Goal: Task Accomplishment & Management: Complete application form

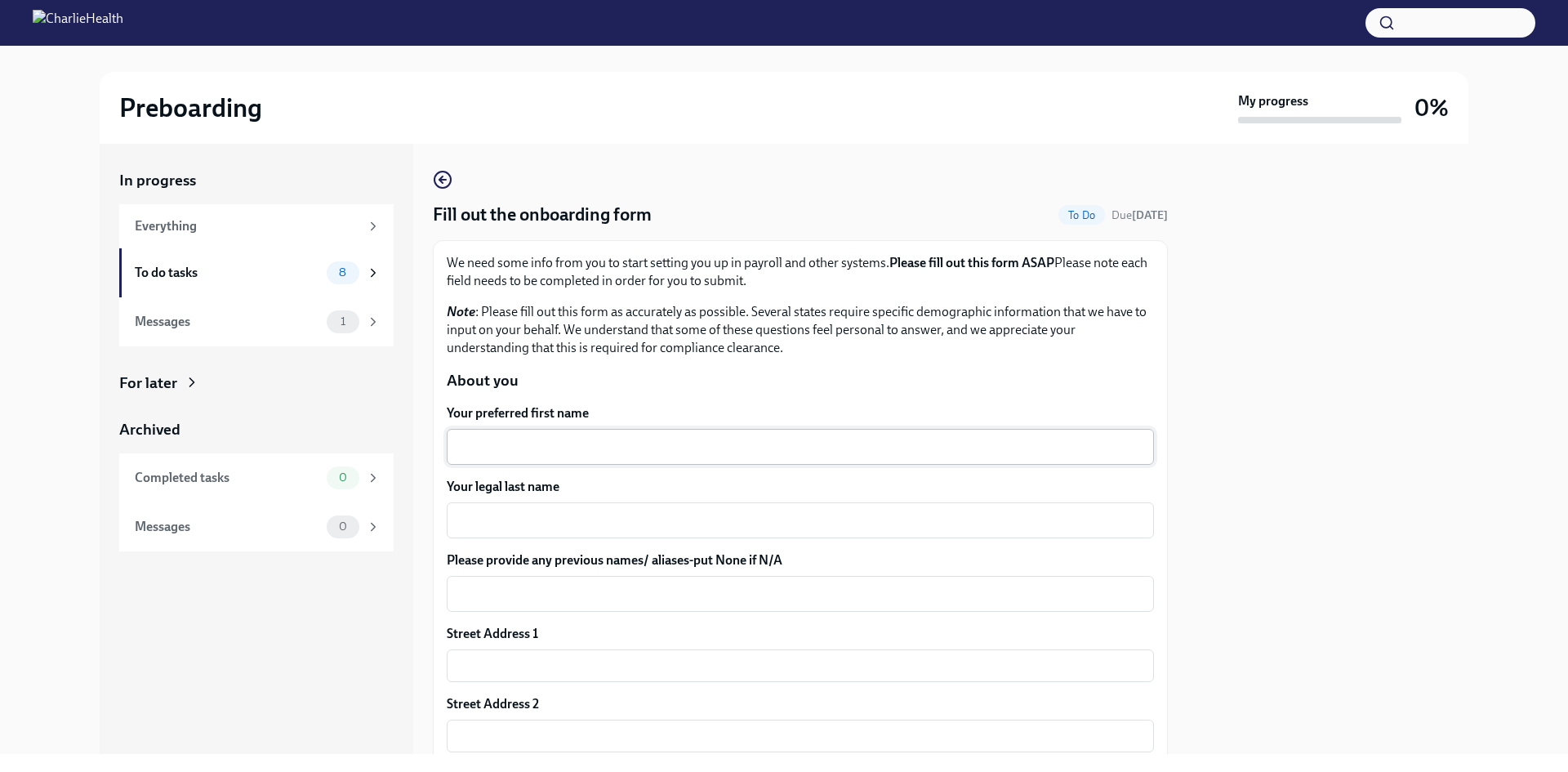
click at [580, 463] on div "x ​" at bounding box center [800, 447] width 707 height 36
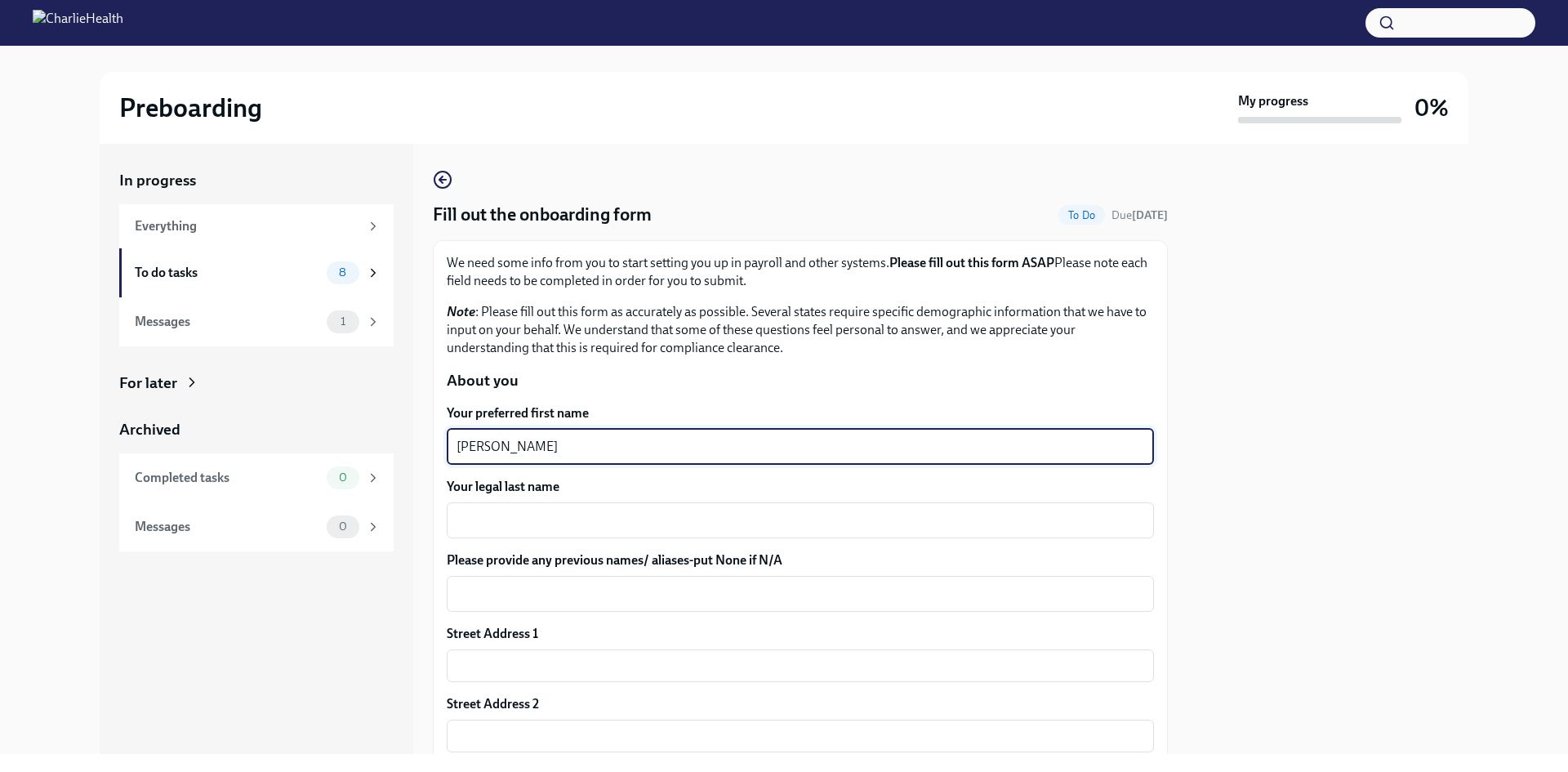
type textarea "[PERSON_NAME]"
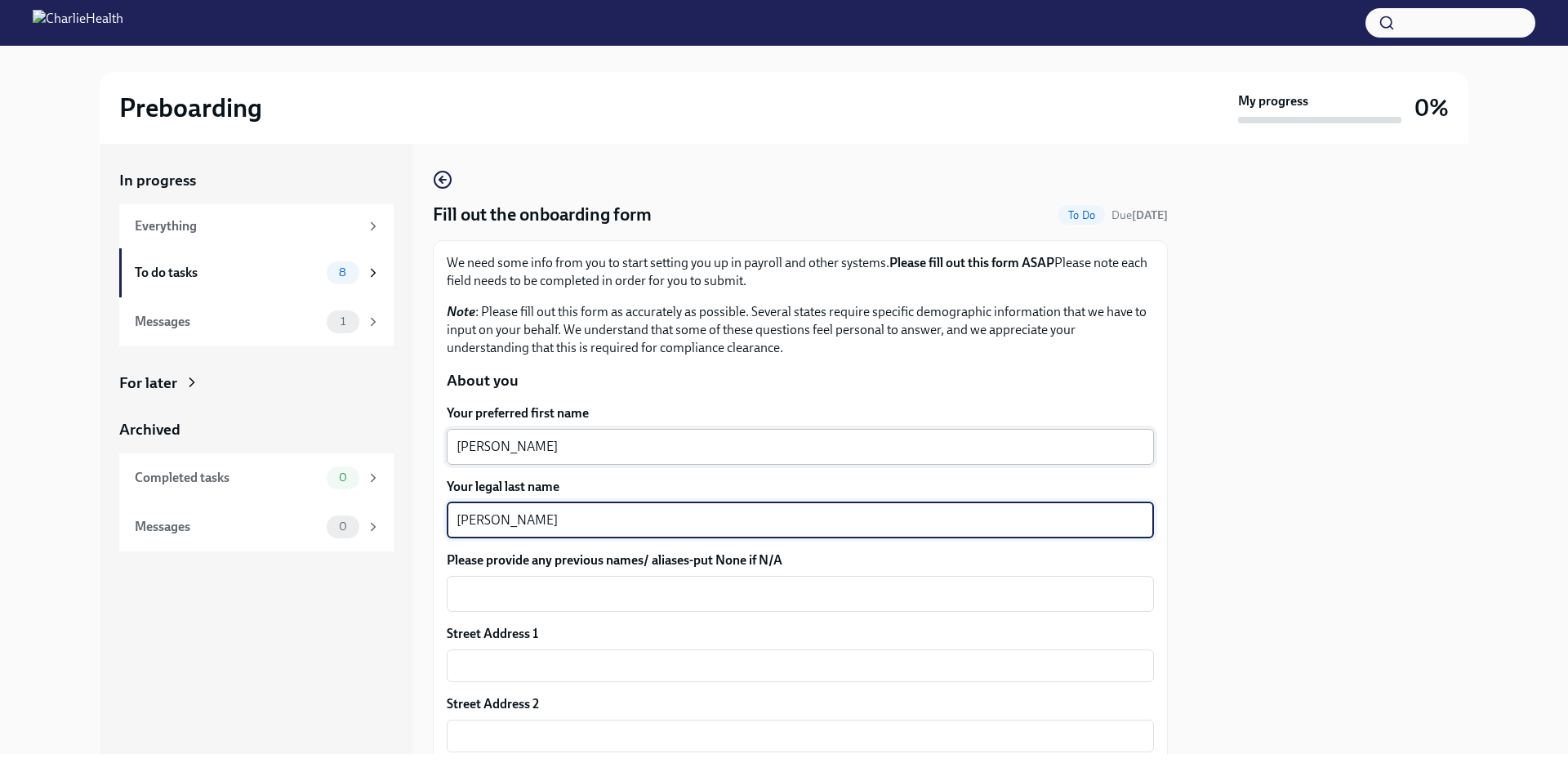
type textarea "[PERSON_NAME]"
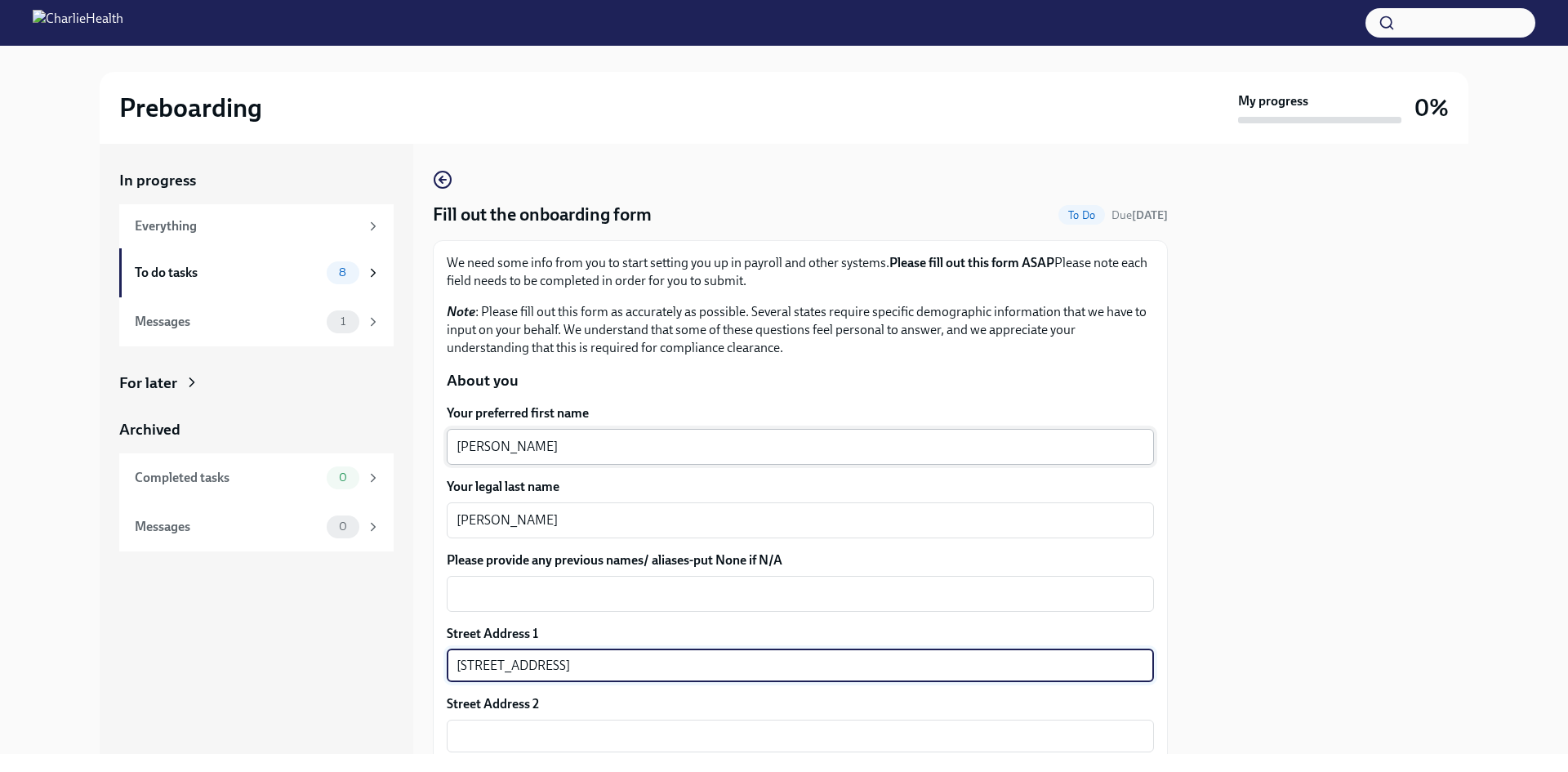
type input "[STREET_ADDRESS]"
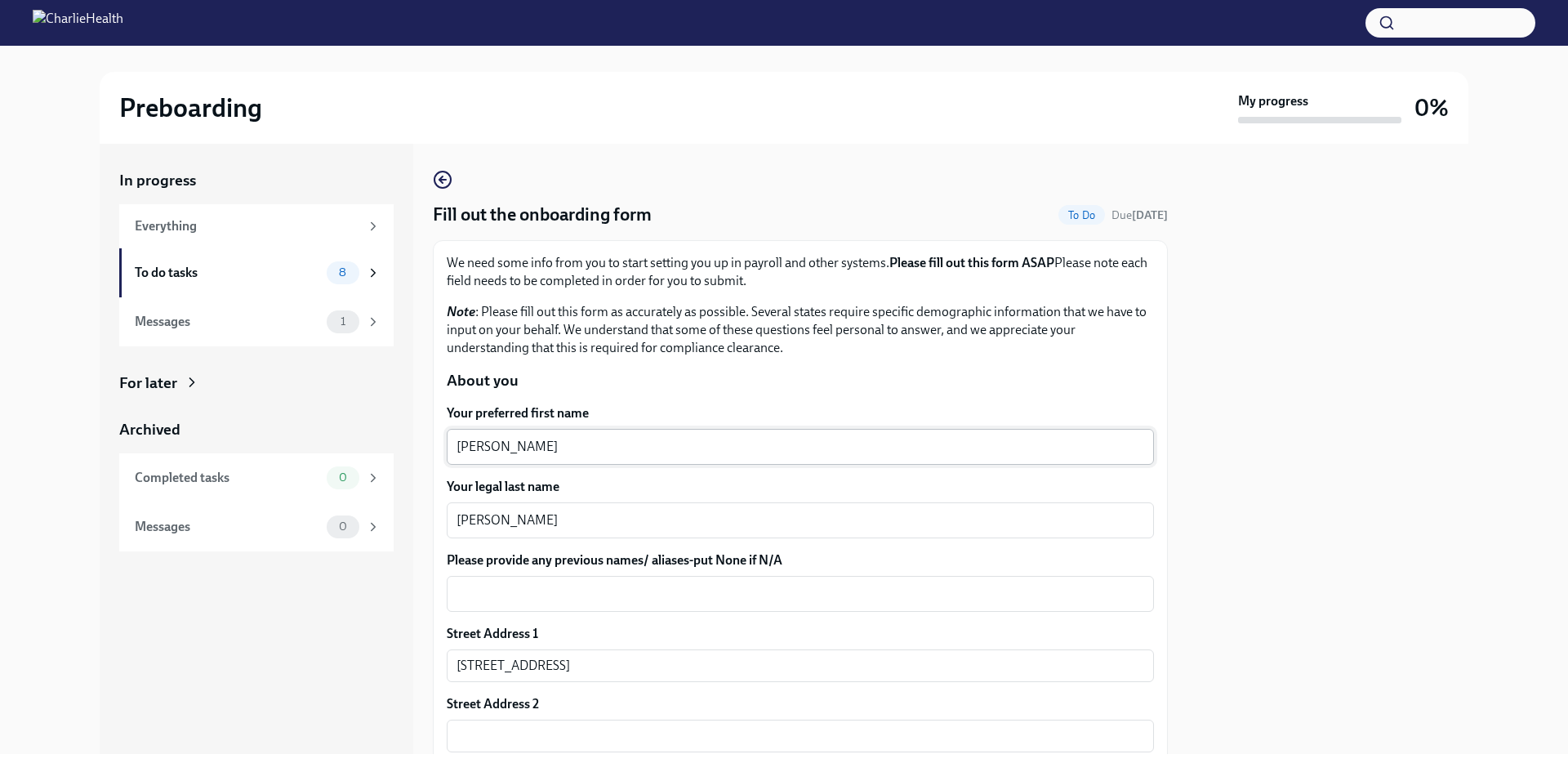
scroll to position [357, 0]
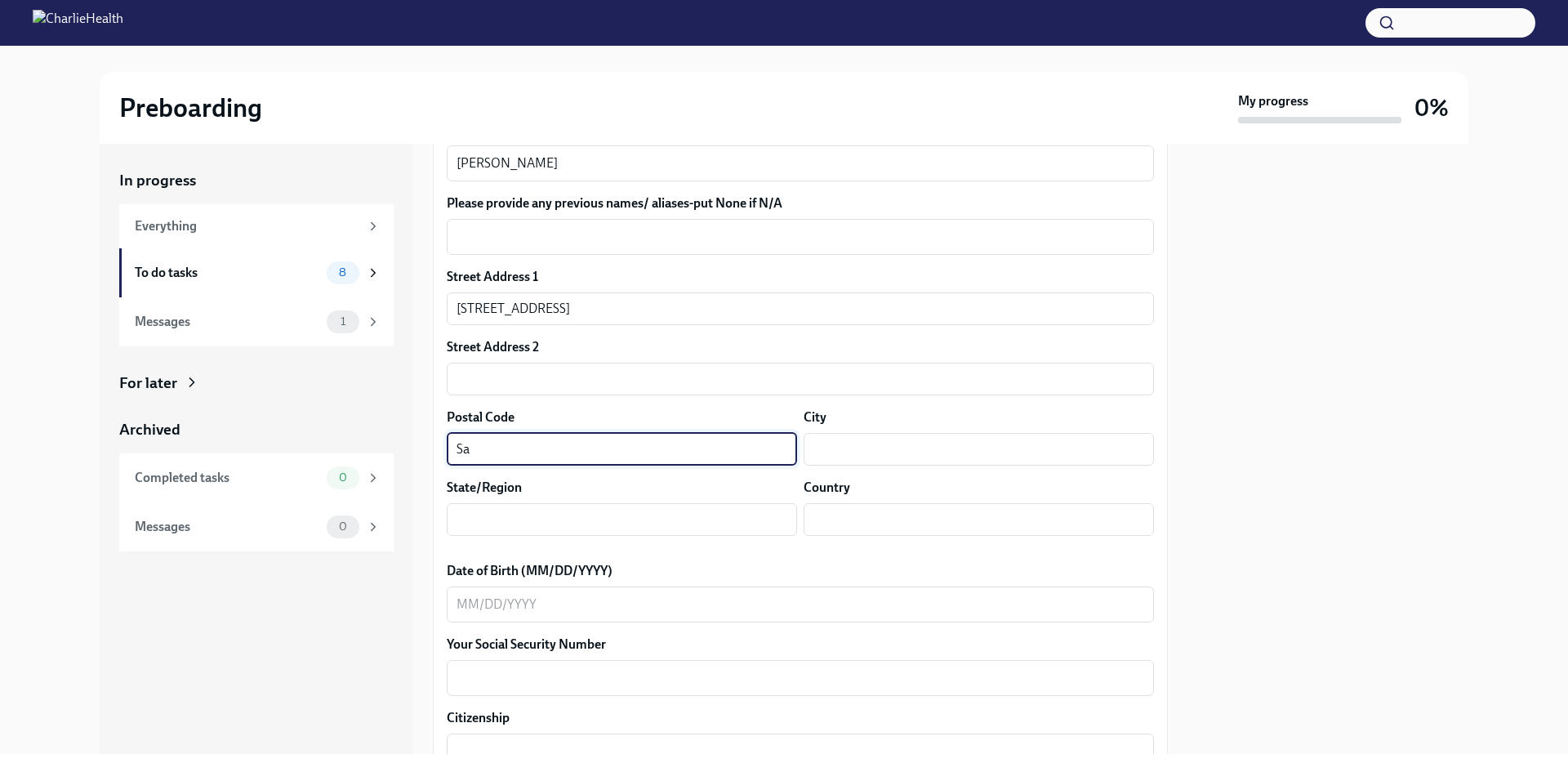
type input "S"
type input "85143"
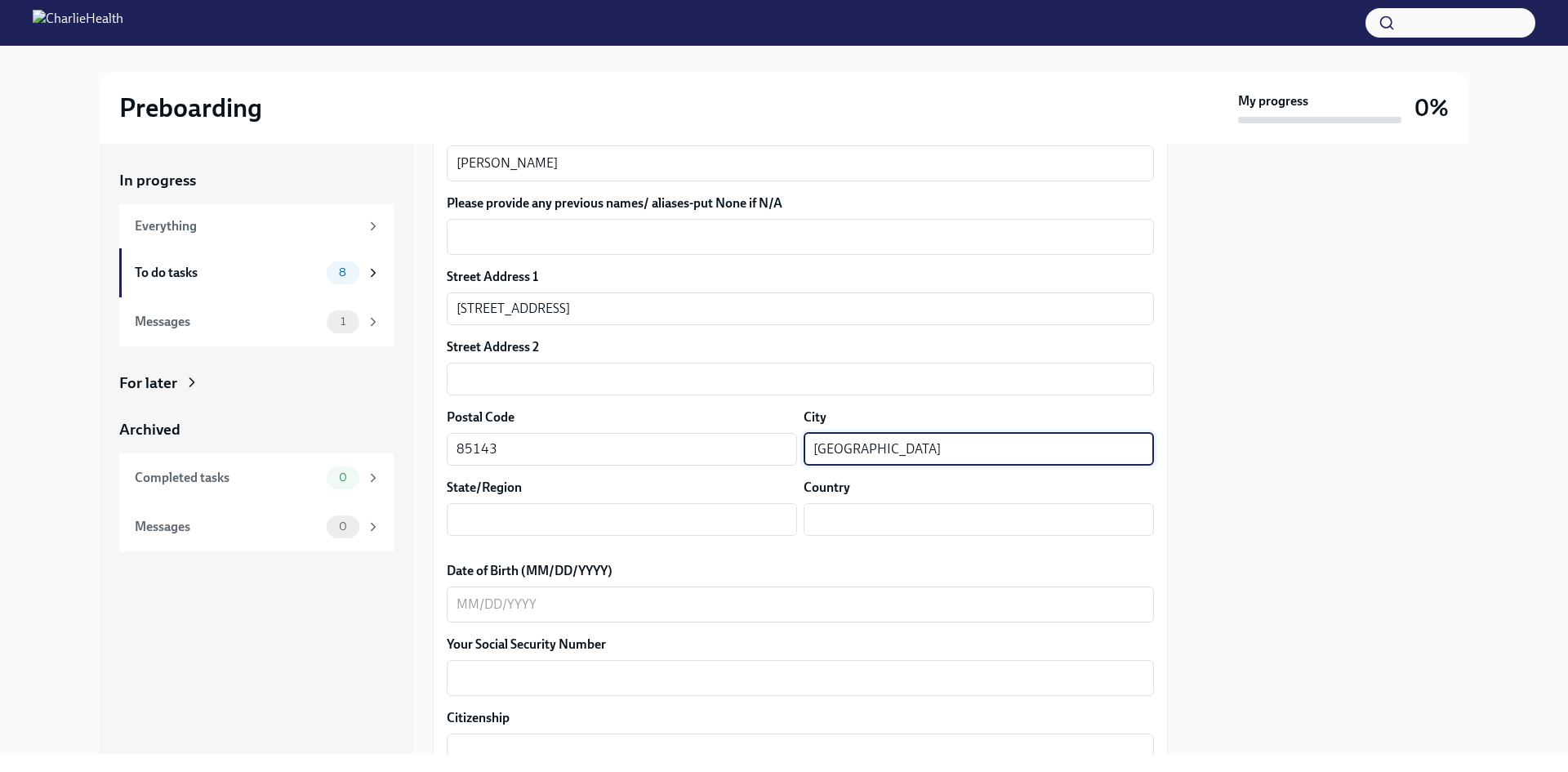
type input "[GEOGRAPHIC_DATA]"
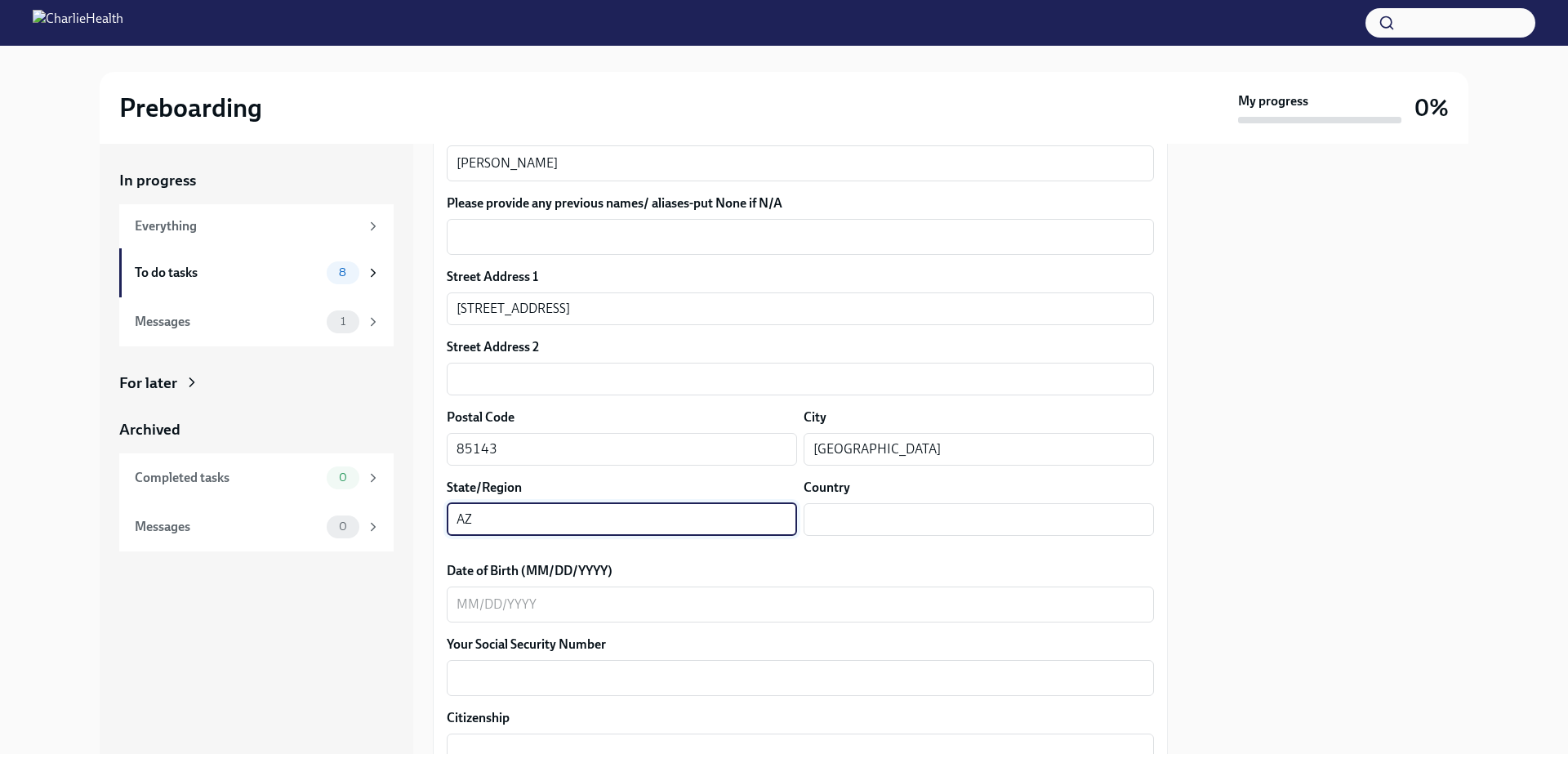
type input "AZ"
click at [842, 512] on input "text" at bounding box center [978, 519] width 350 height 33
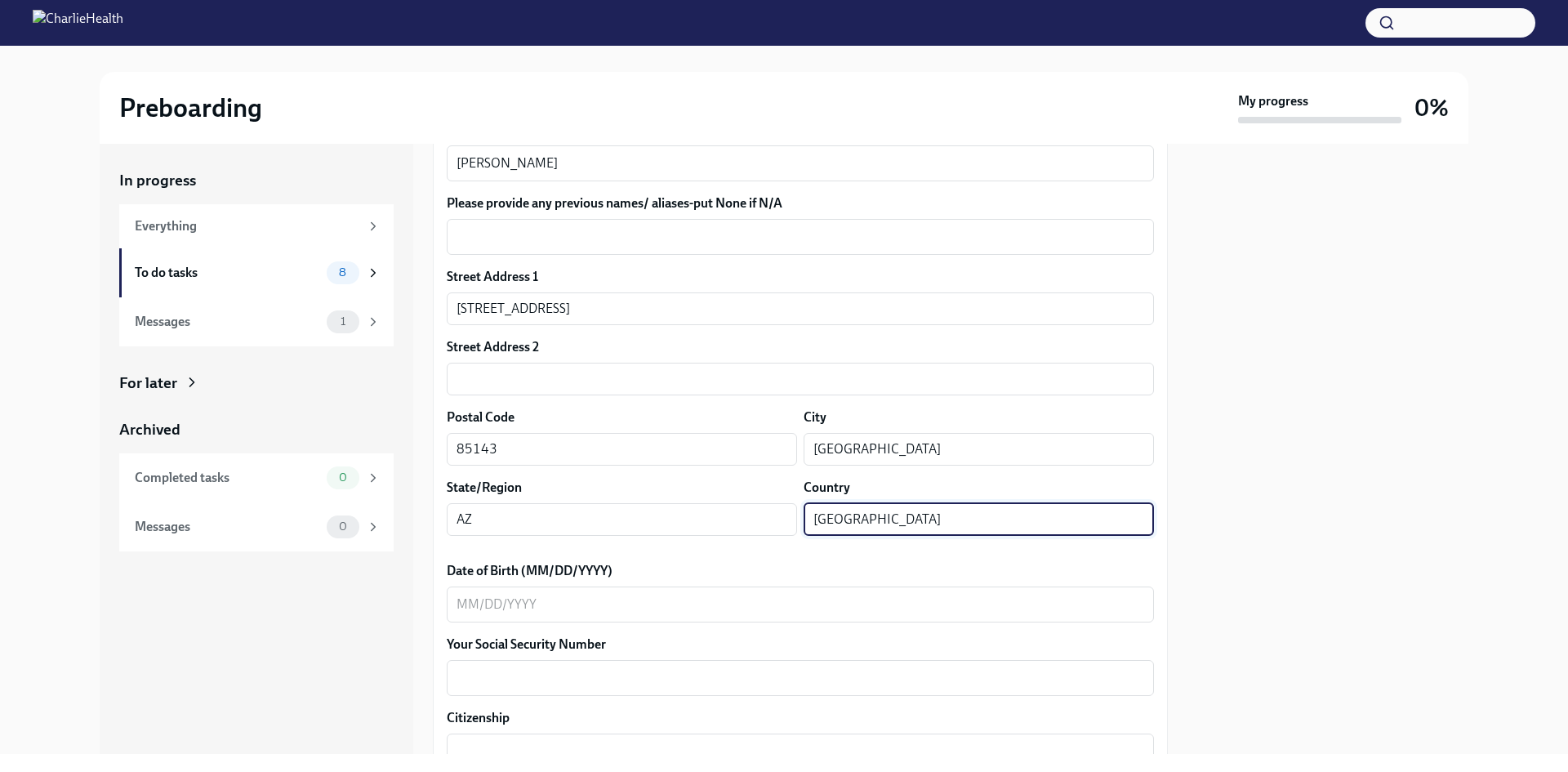
type input "[GEOGRAPHIC_DATA]"
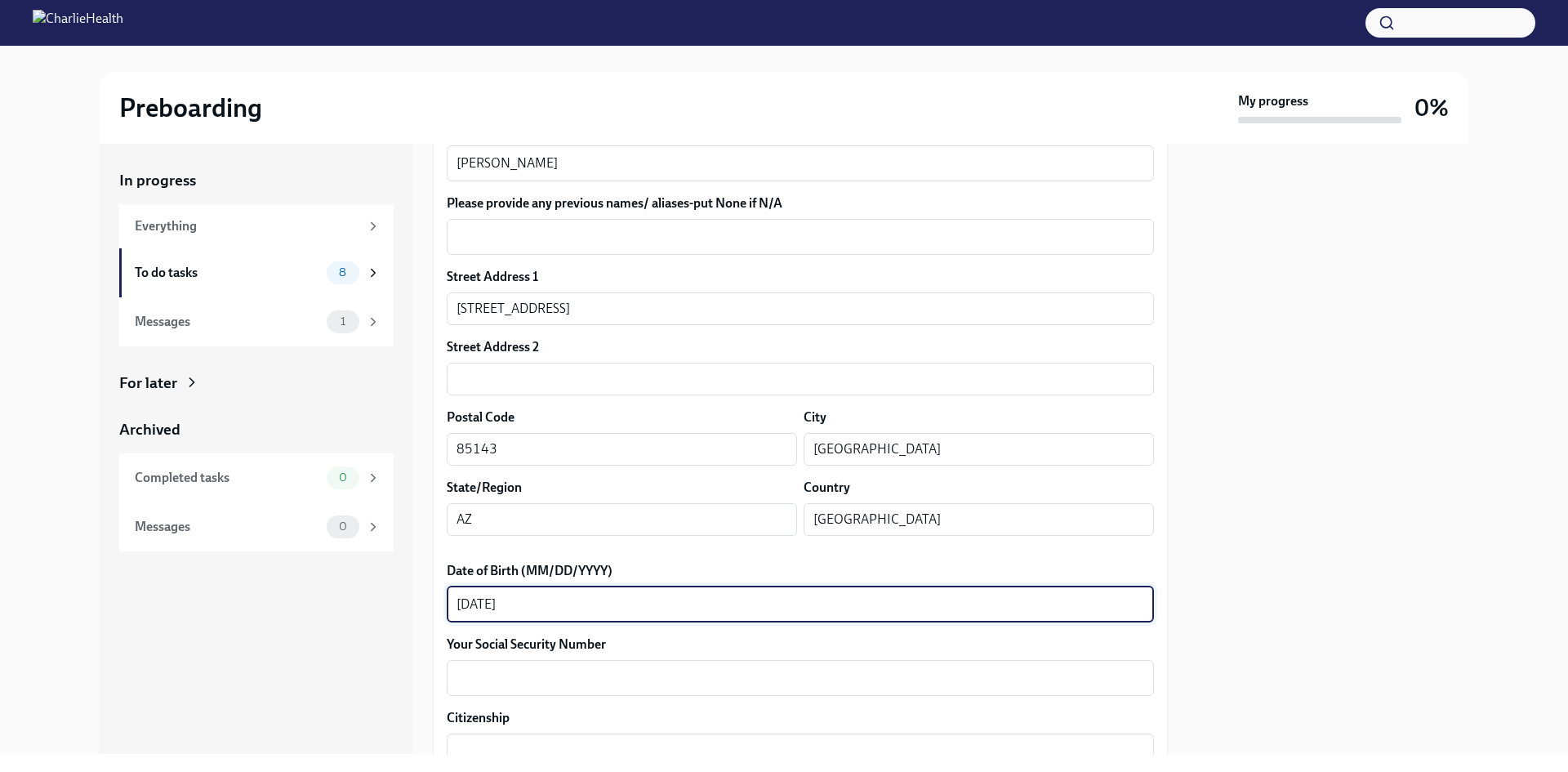
type textarea "[DATE]"
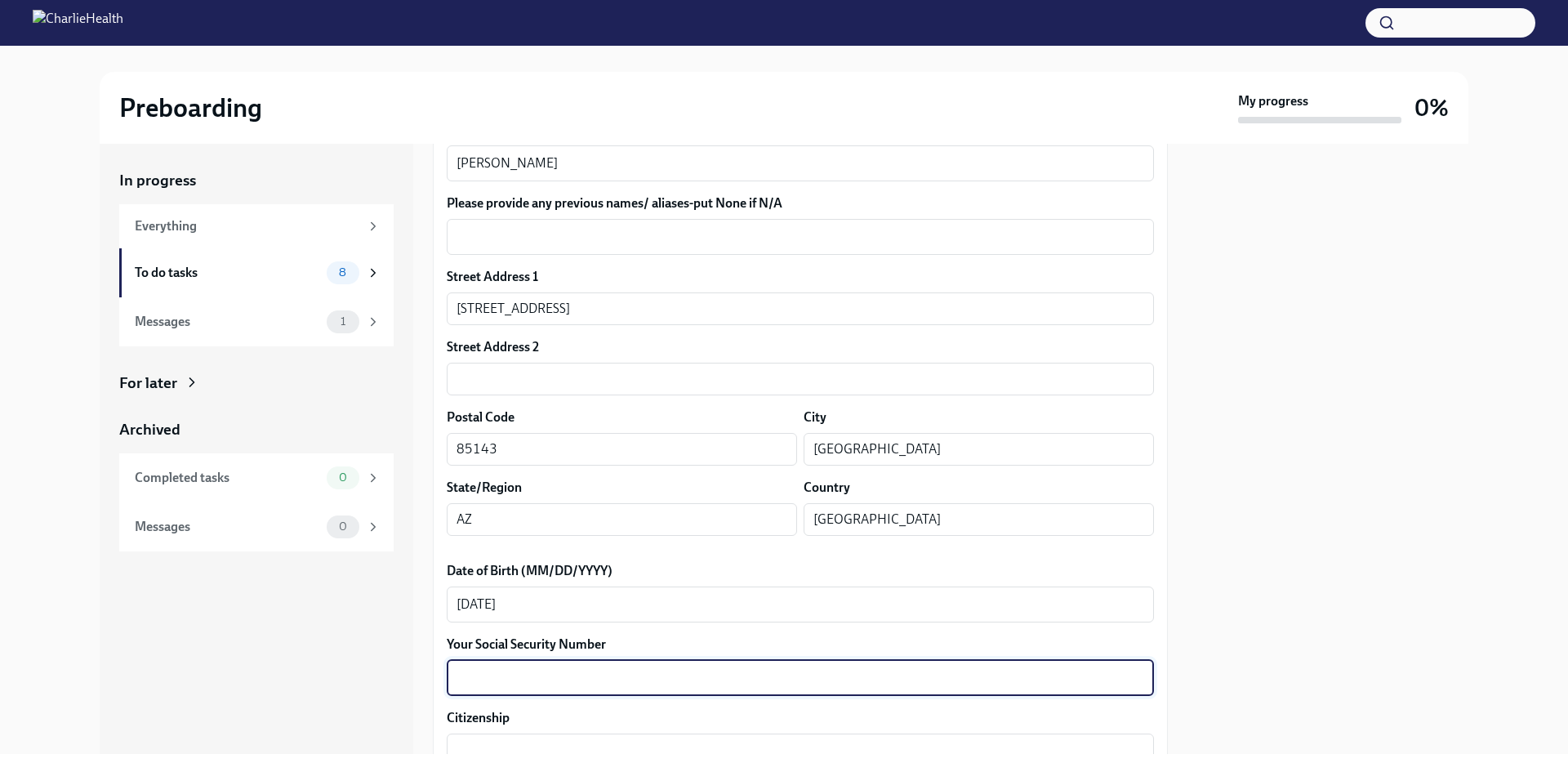
click at [877, 682] on textarea "Your Social Security Number" at bounding box center [800, 677] width 687 height 20
type textarea "5"
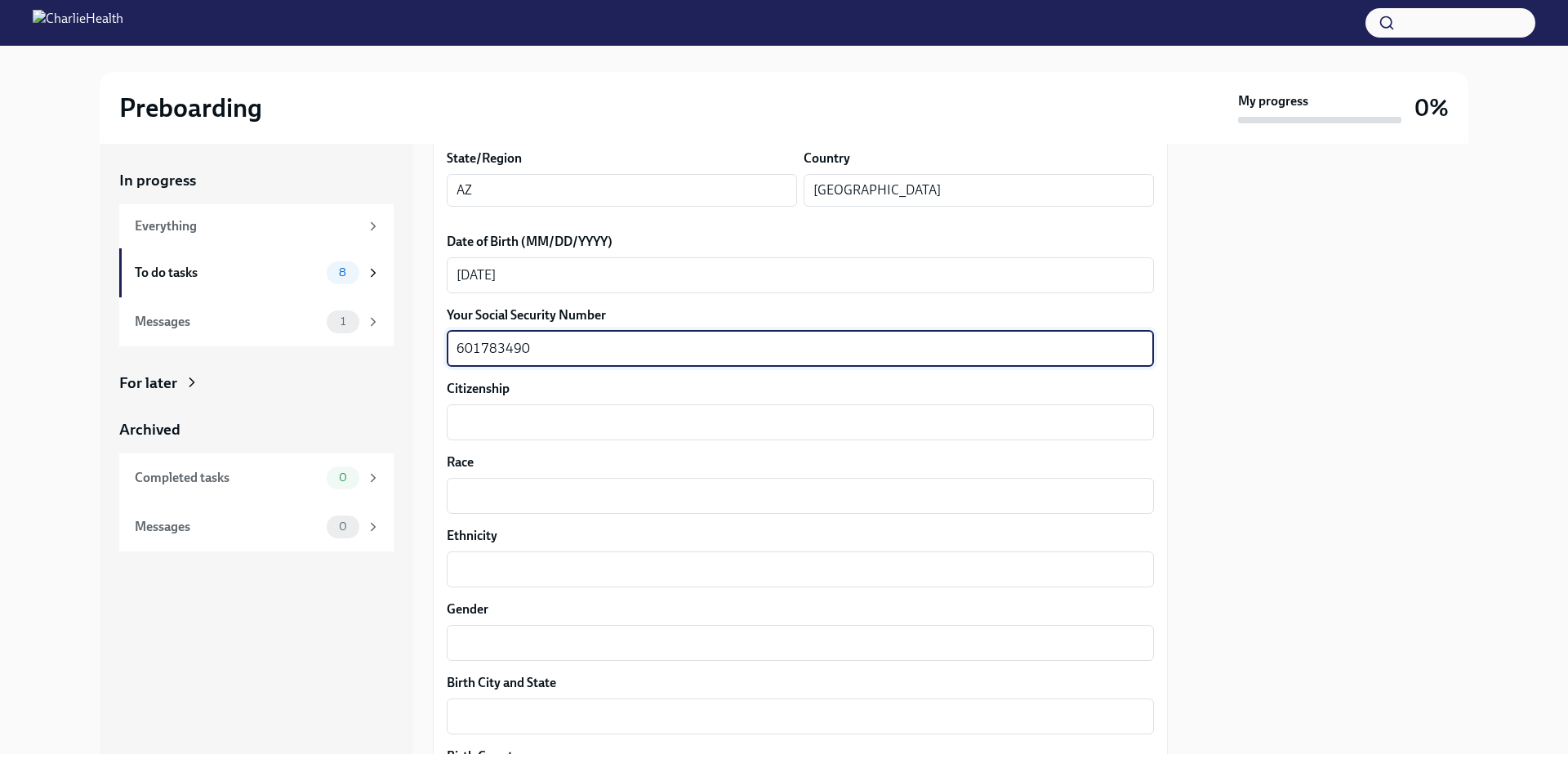
scroll to position [722, 0]
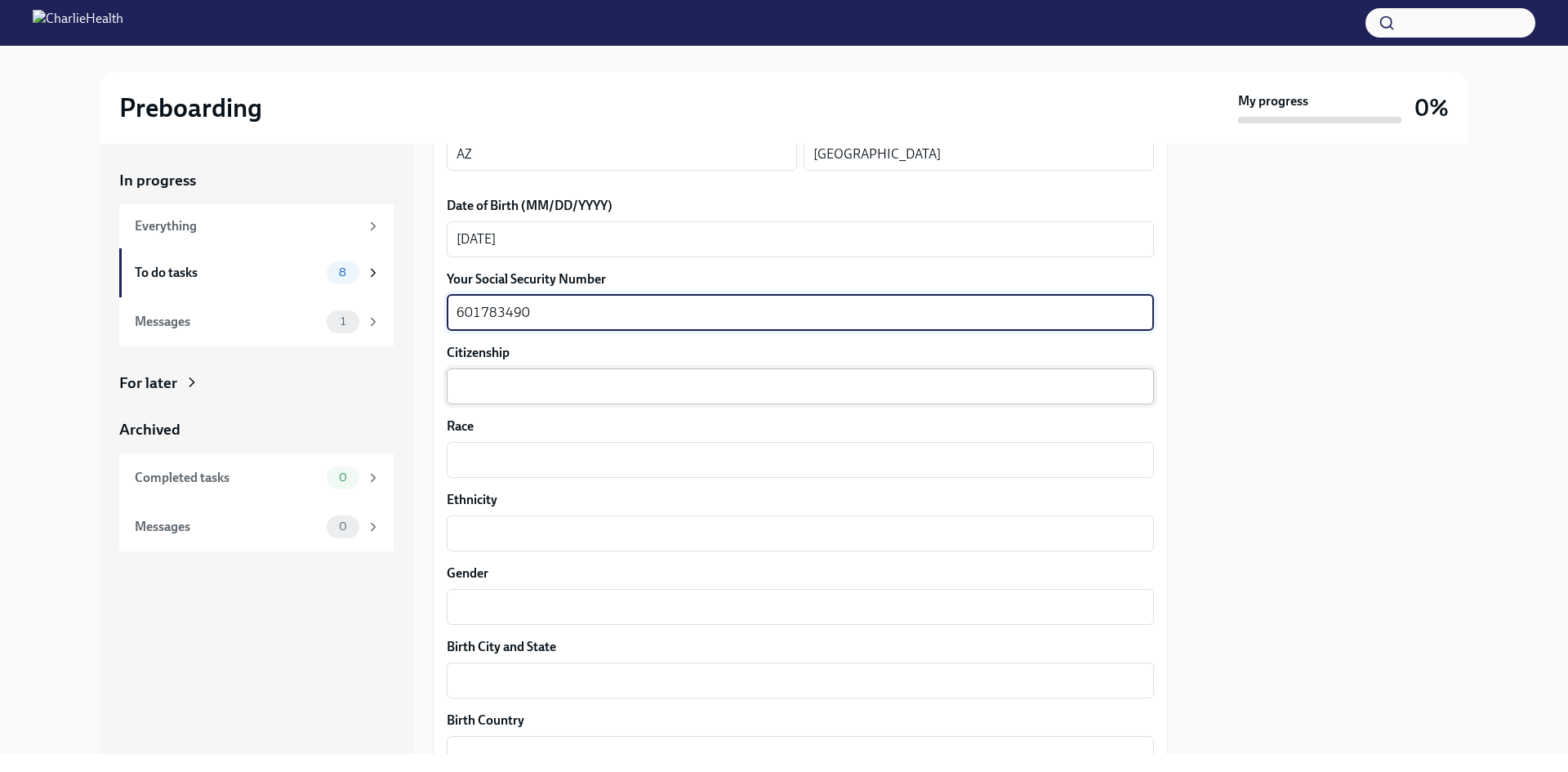
type textarea "601783490"
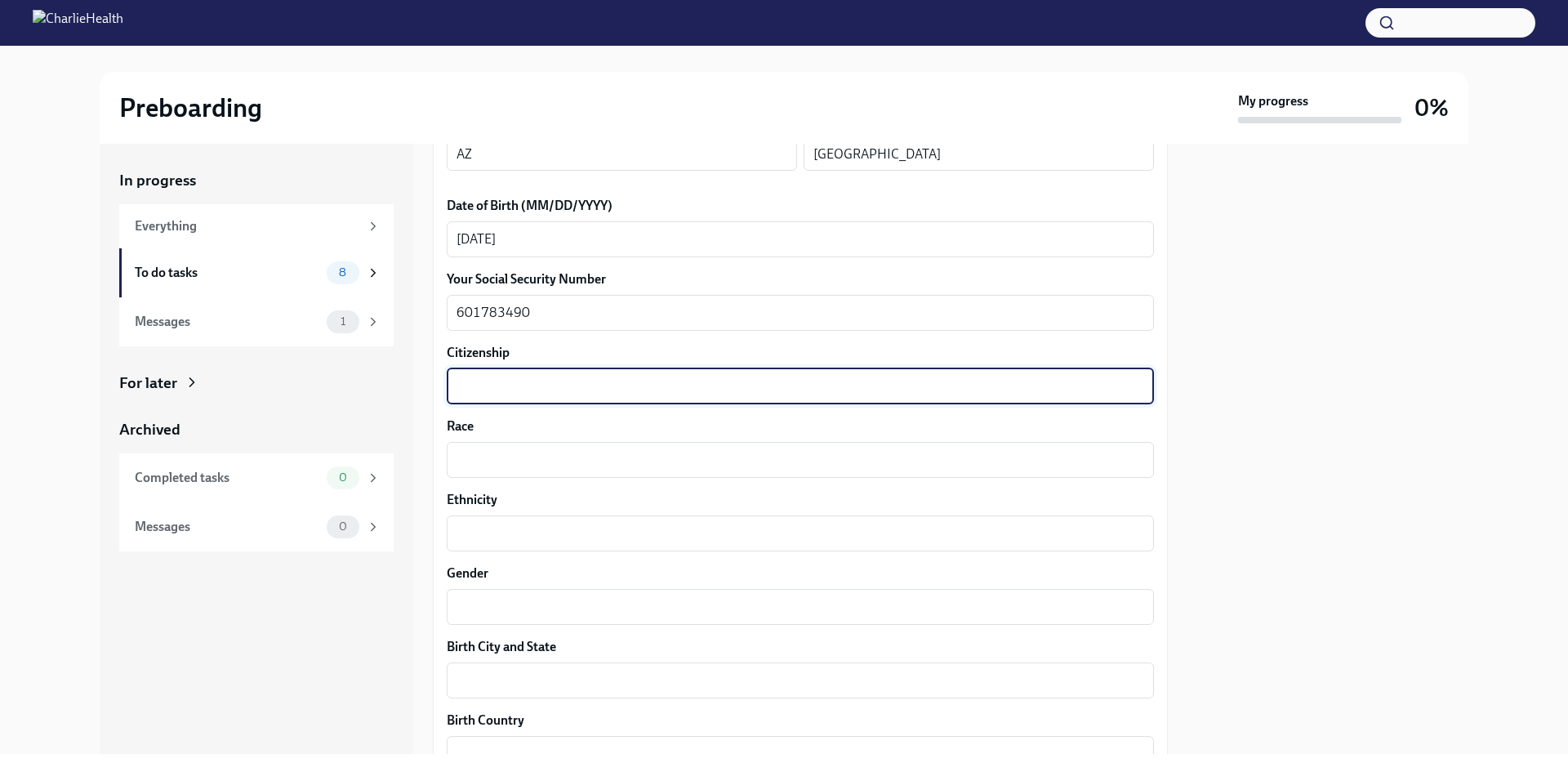
click at [936, 382] on textarea "Citizenship" at bounding box center [800, 386] width 687 height 20
type textarea "[GEOGRAPHIC_DATA]"
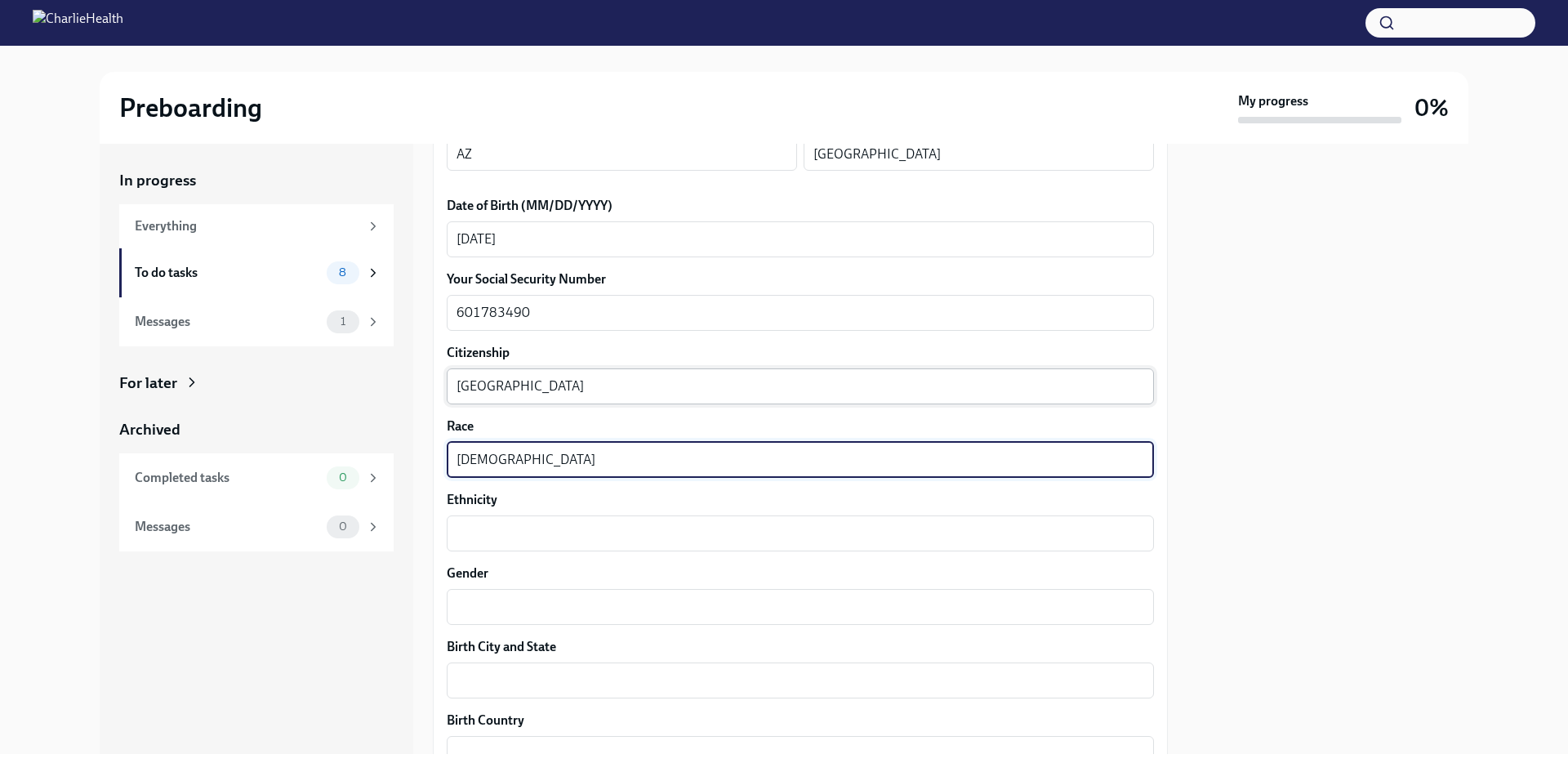
type textarea "[DEMOGRAPHIC_DATA]"
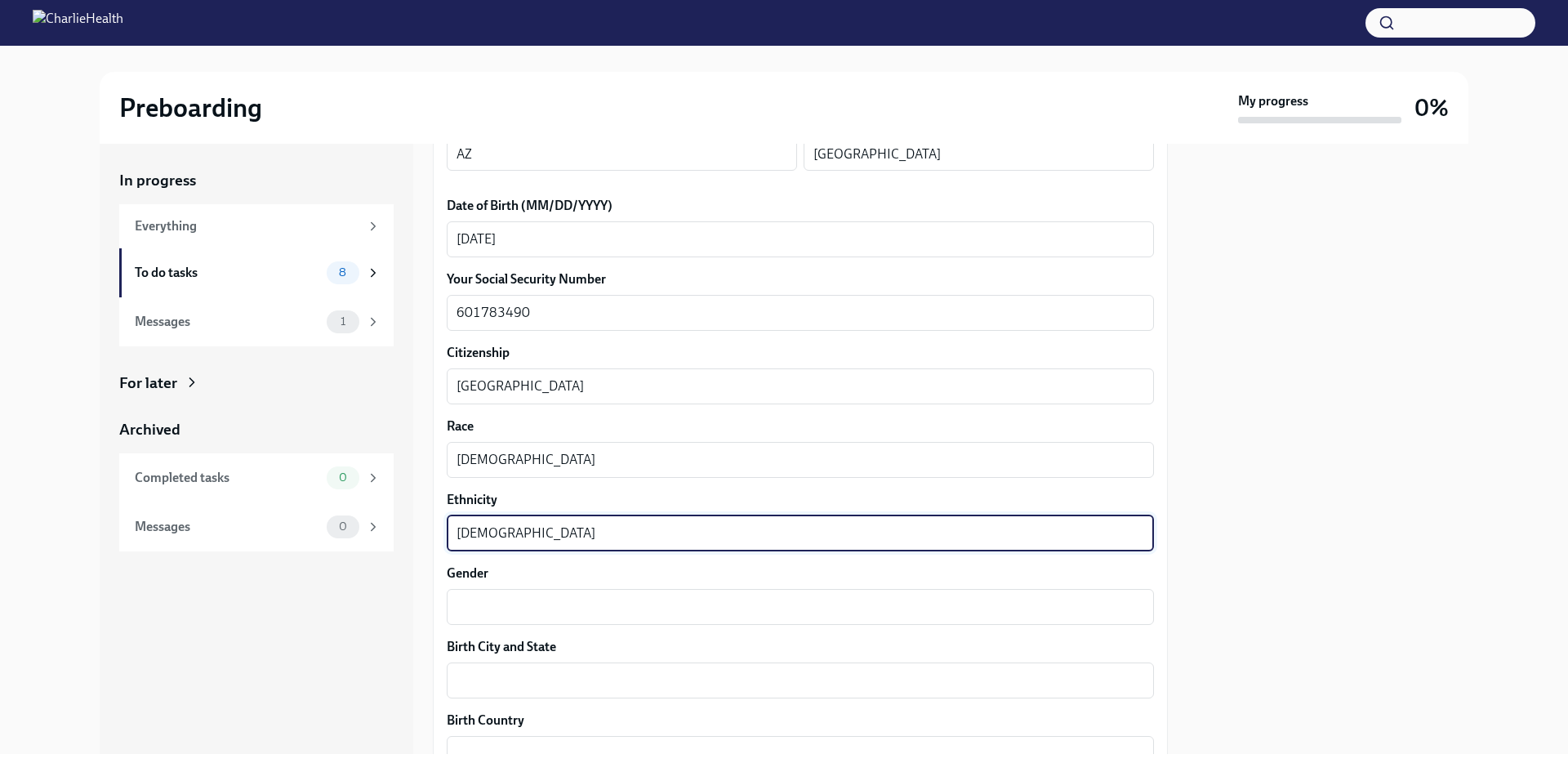
click at [524, 533] on textarea "[DEMOGRAPHIC_DATA]" at bounding box center [800, 533] width 687 height 20
drag, startPoint x: 485, startPoint y: 541, endPoint x: 453, endPoint y: 533, distance: 33.0
click at [453, 533] on div "[DEMOGRAPHIC_DATA] x ​" at bounding box center [800, 533] width 707 height 36
type textarea "Mexican"
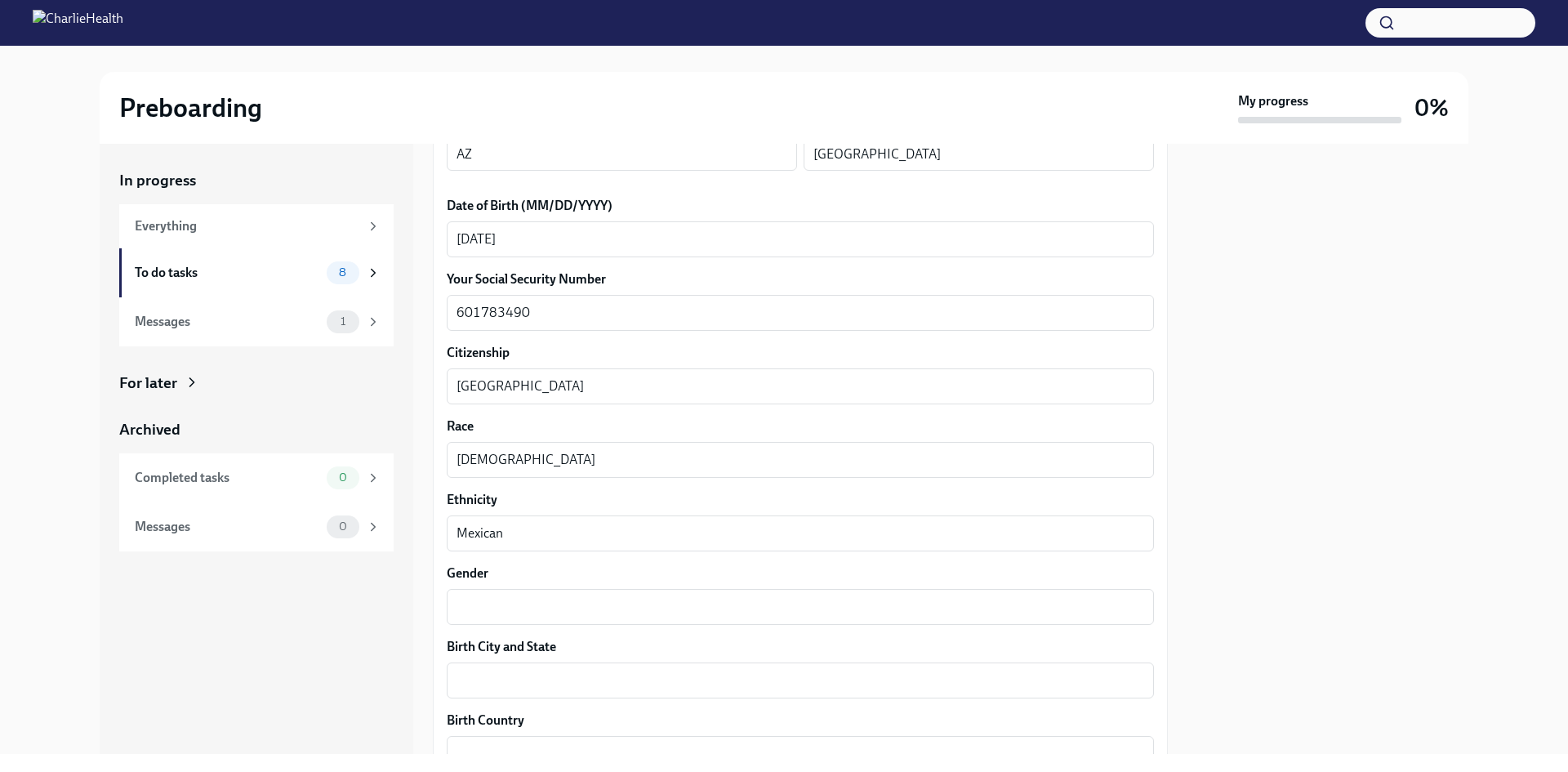
drag, startPoint x: 547, startPoint y: 443, endPoint x: 441, endPoint y: 460, distance: 107.4
click at [441, 460] on div "We need some info from you to start setting you up in payroll and other systems…" at bounding box center [800, 401] width 735 height 1767
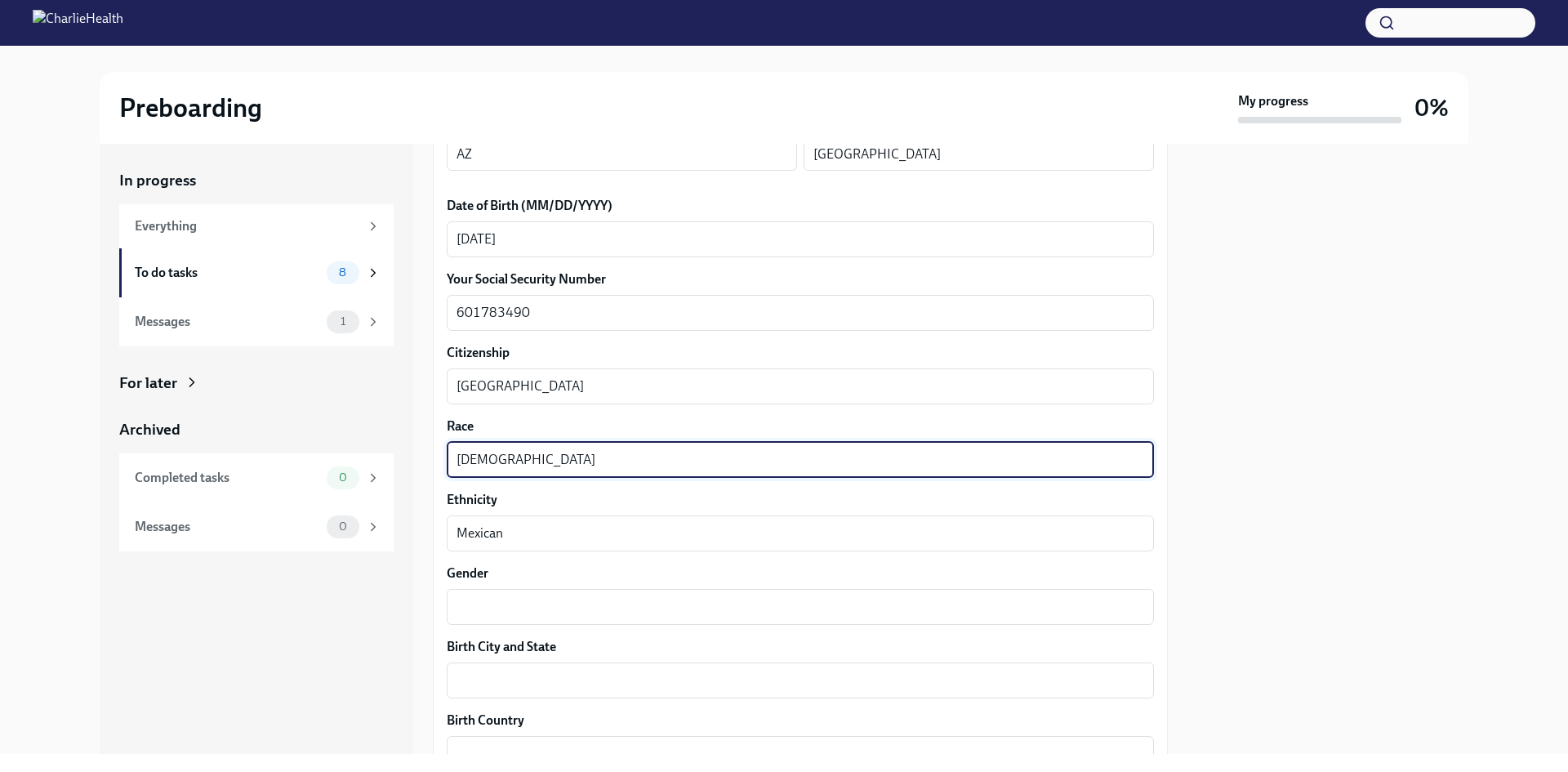
drag, startPoint x: 512, startPoint y: 459, endPoint x: 471, endPoint y: 457, distance: 41.0
click at [471, 457] on textarea "[DEMOGRAPHIC_DATA]" at bounding box center [800, 459] width 687 height 20
type textarea "H"
type textarea "O"
type textarea "M"
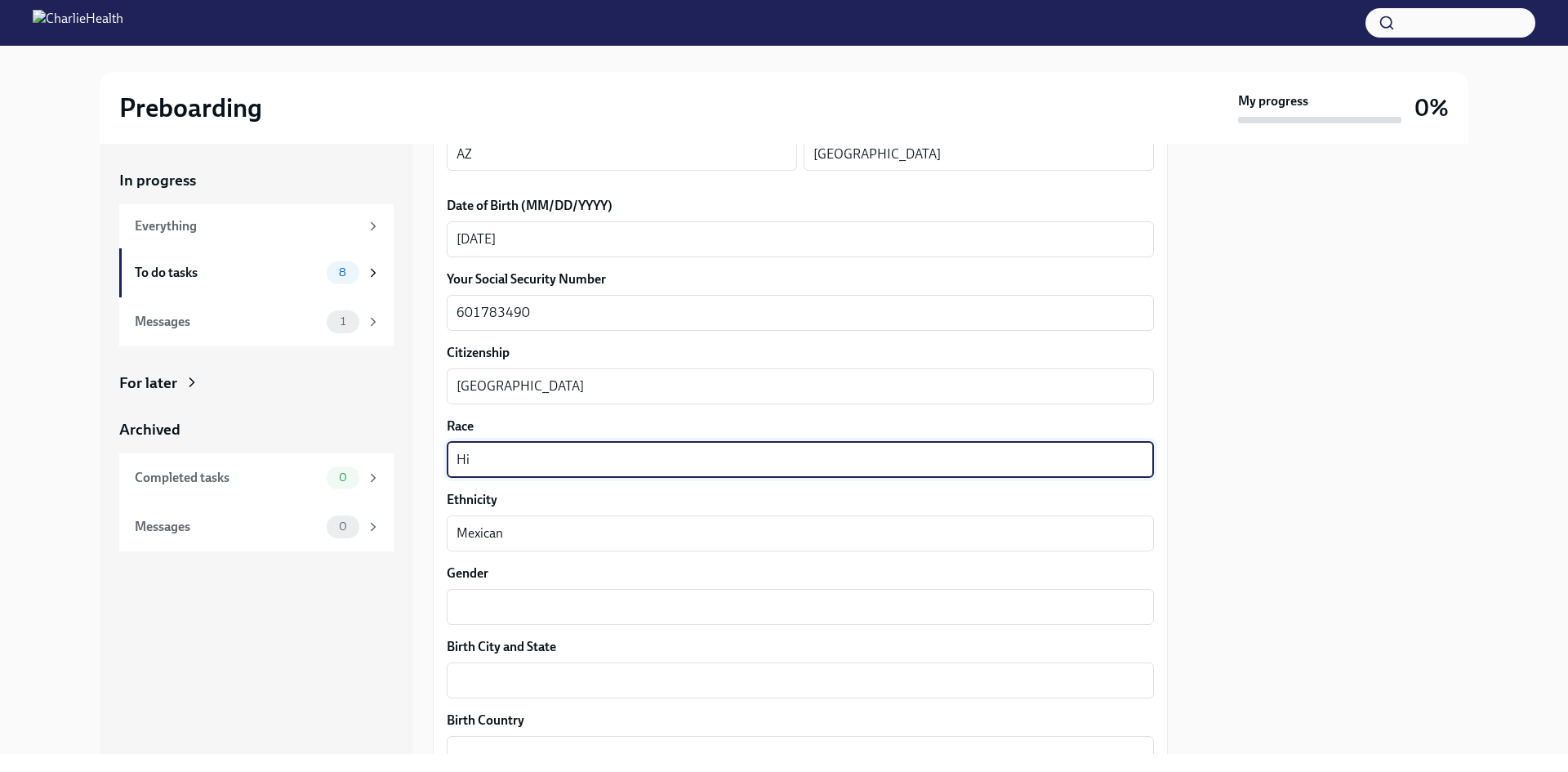
type textarea "H"
type textarea "Mexican"
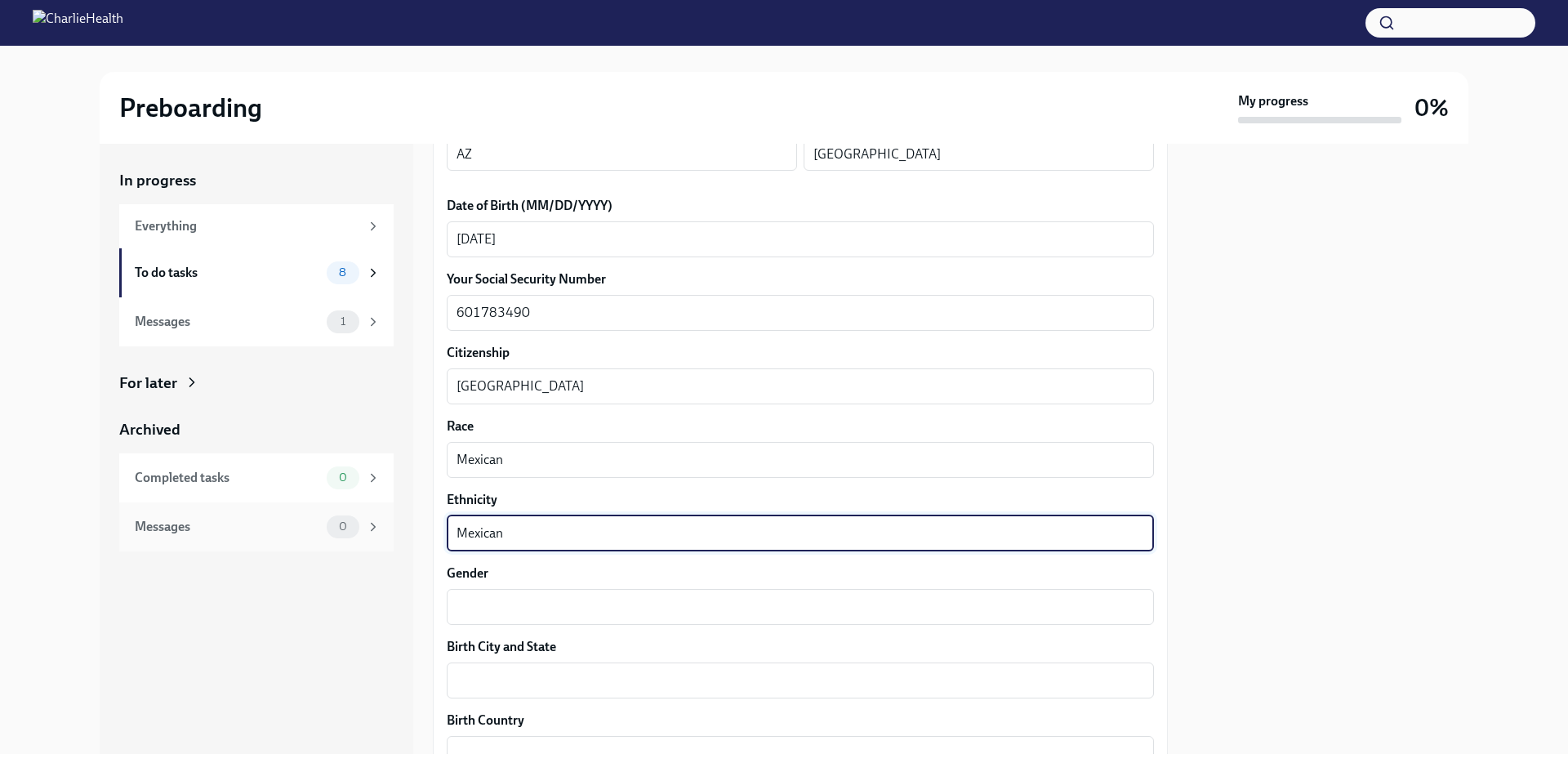
drag, startPoint x: 517, startPoint y: 538, endPoint x: 306, endPoint y: 517, distance: 212.0
click at [306, 517] on div "In progress Everything To do tasks 8 Messages 1 For later Archived Completed ta…" at bounding box center [783, 449] width 1368 height 610
type textarea "[DEMOGRAPHIC_DATA]"
click at [491, 594] on div "x ​" at bounding box center [800, 607] width 707 height 36
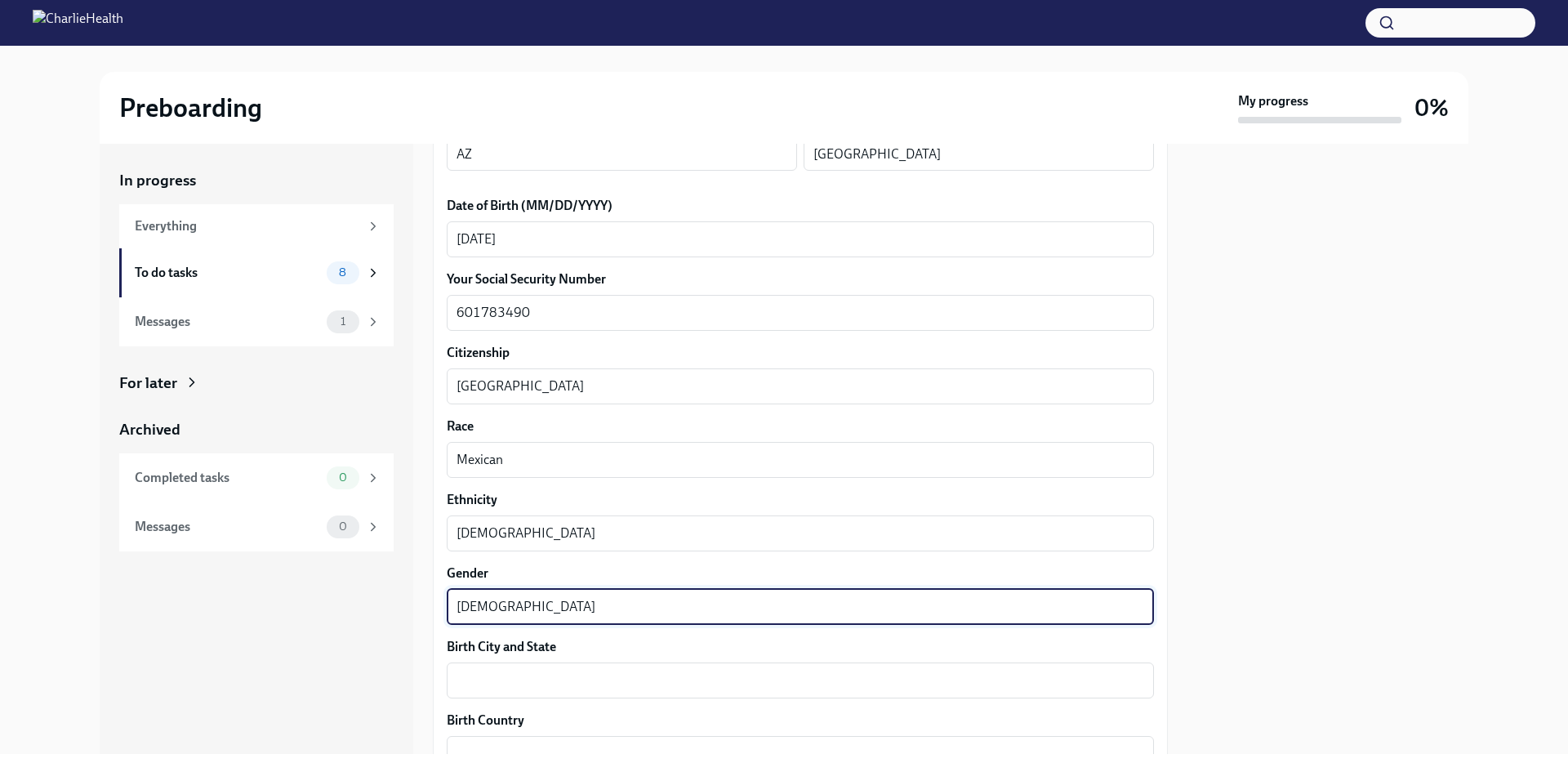
type textarea "[DEMOGRAPHIC_DATA]"
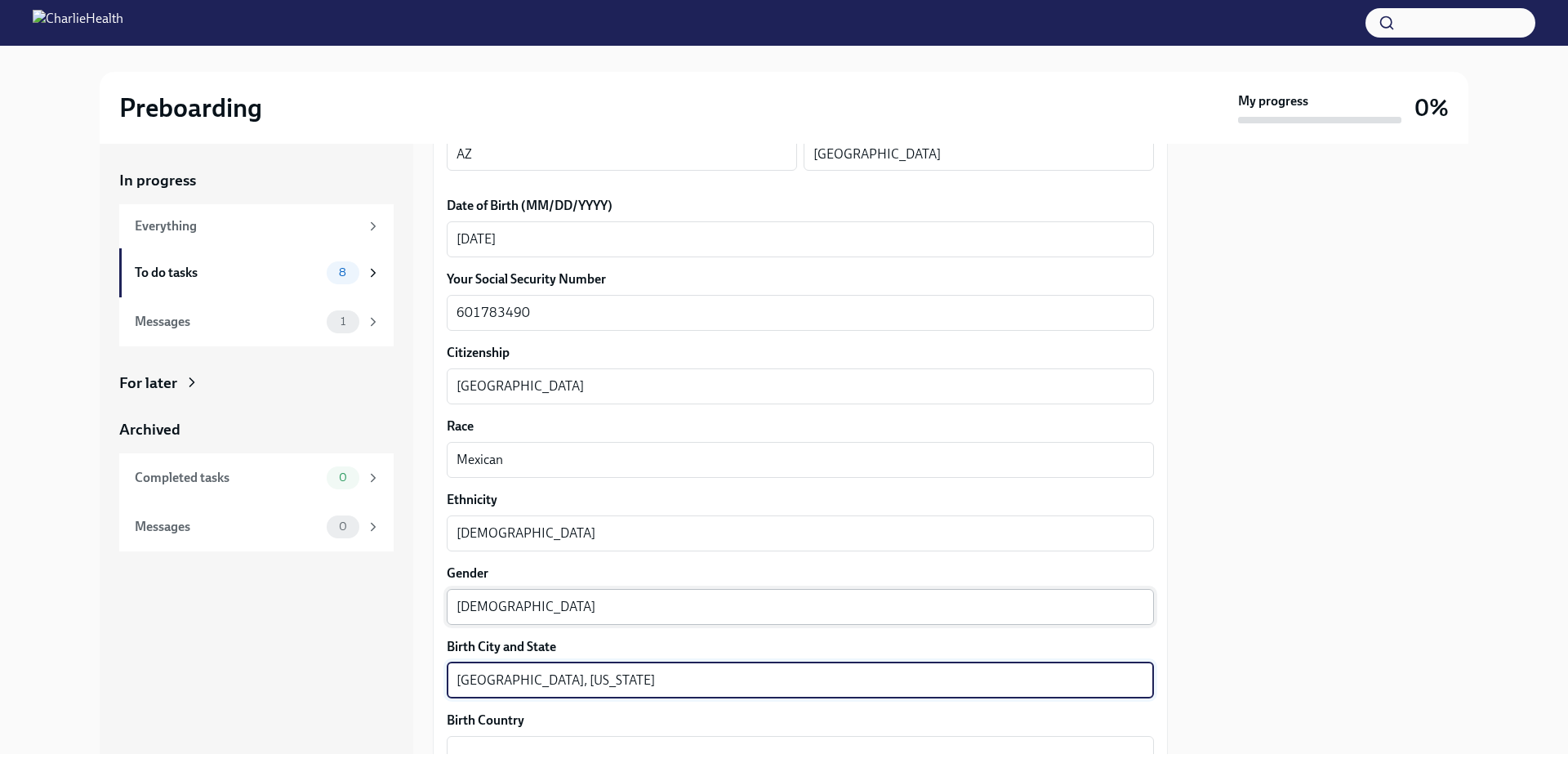
type textarea "[GEOGRAPHIC_DATA], [US_STATE]"
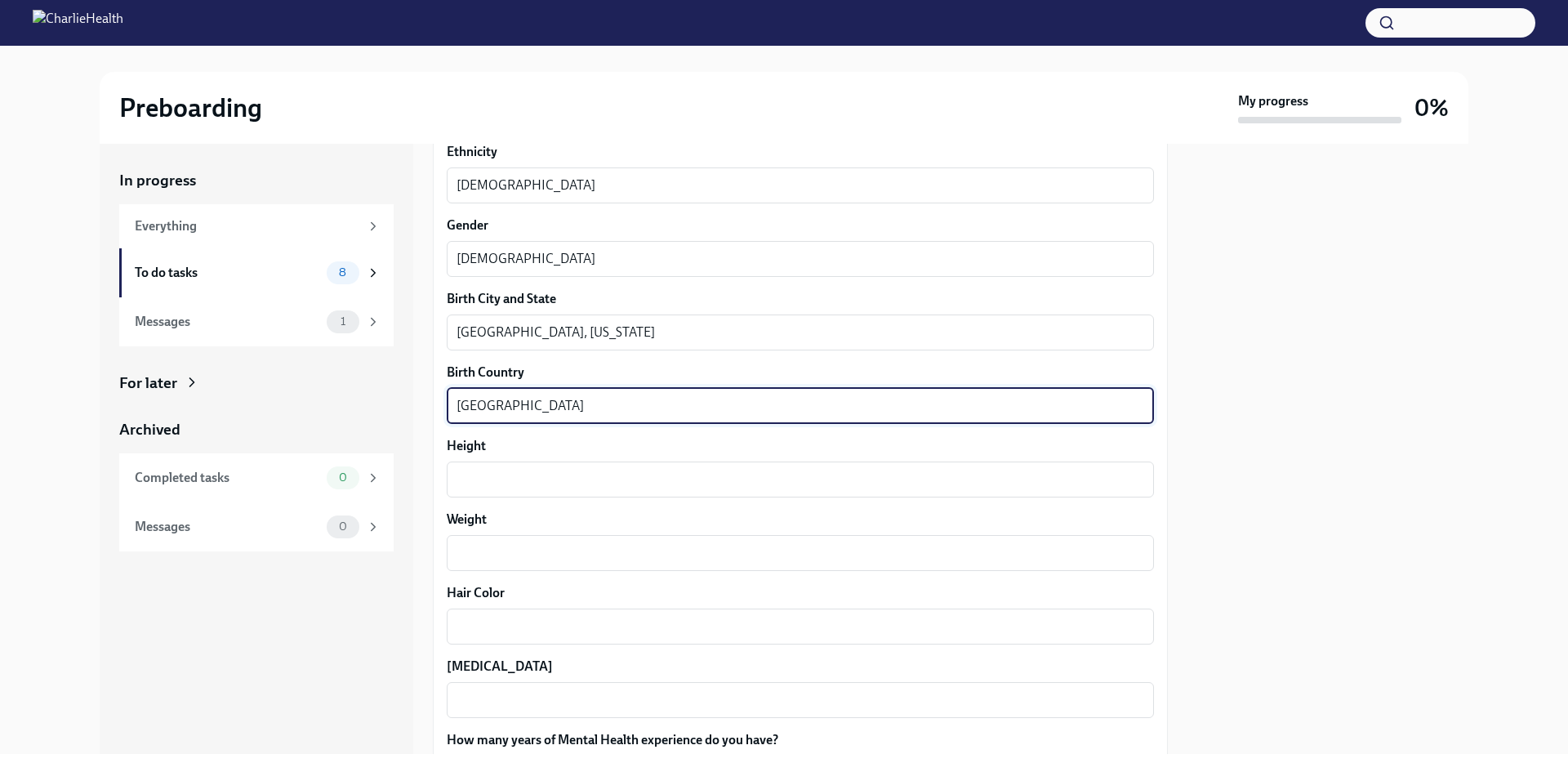
scroll to position [1100, 0]
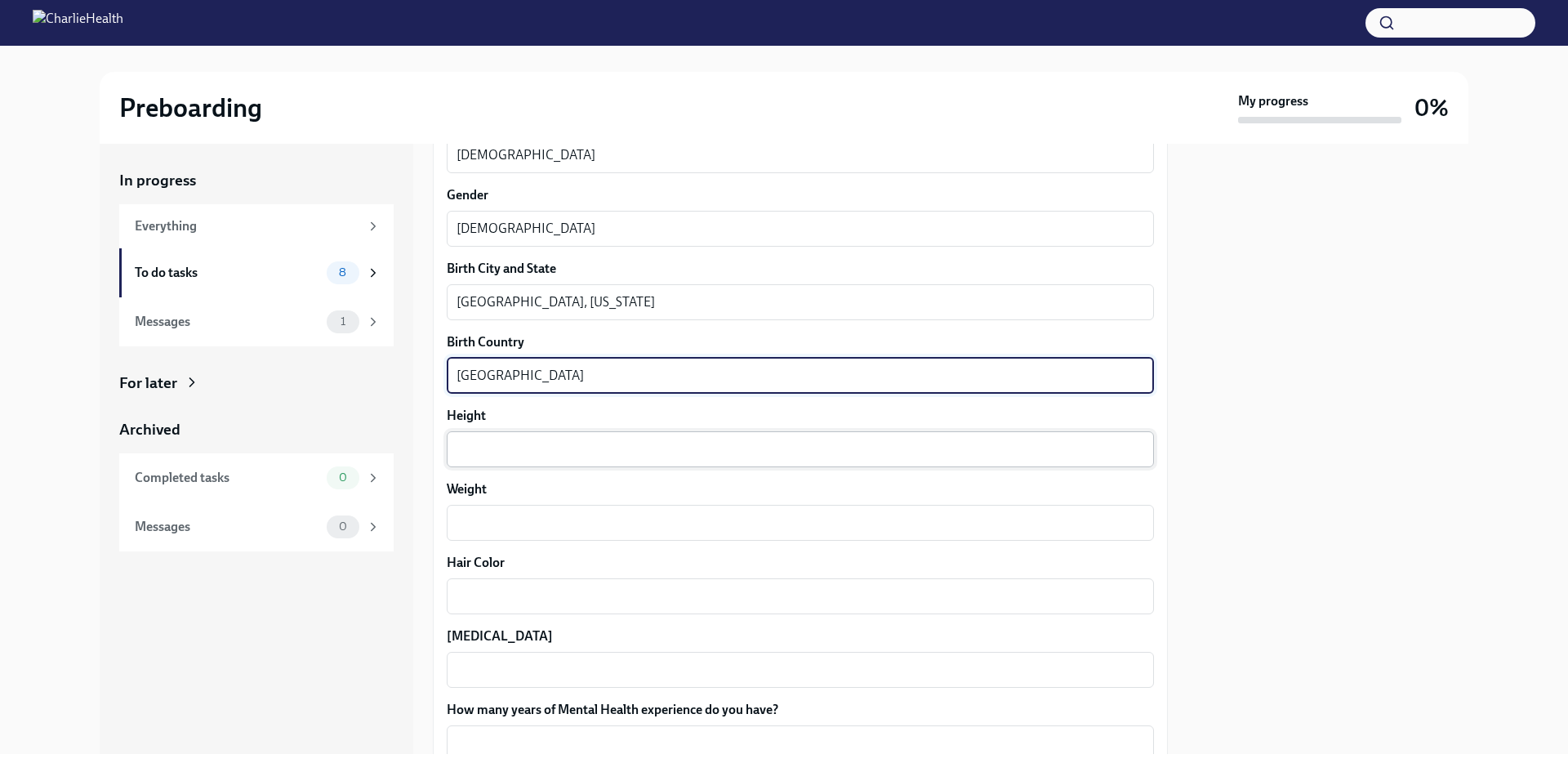
type textarea "[GEOGRAPHIC_DATA]"
click at [883, 452] on textarea "Height" at bounding box center [800, 449] width 687 height 20
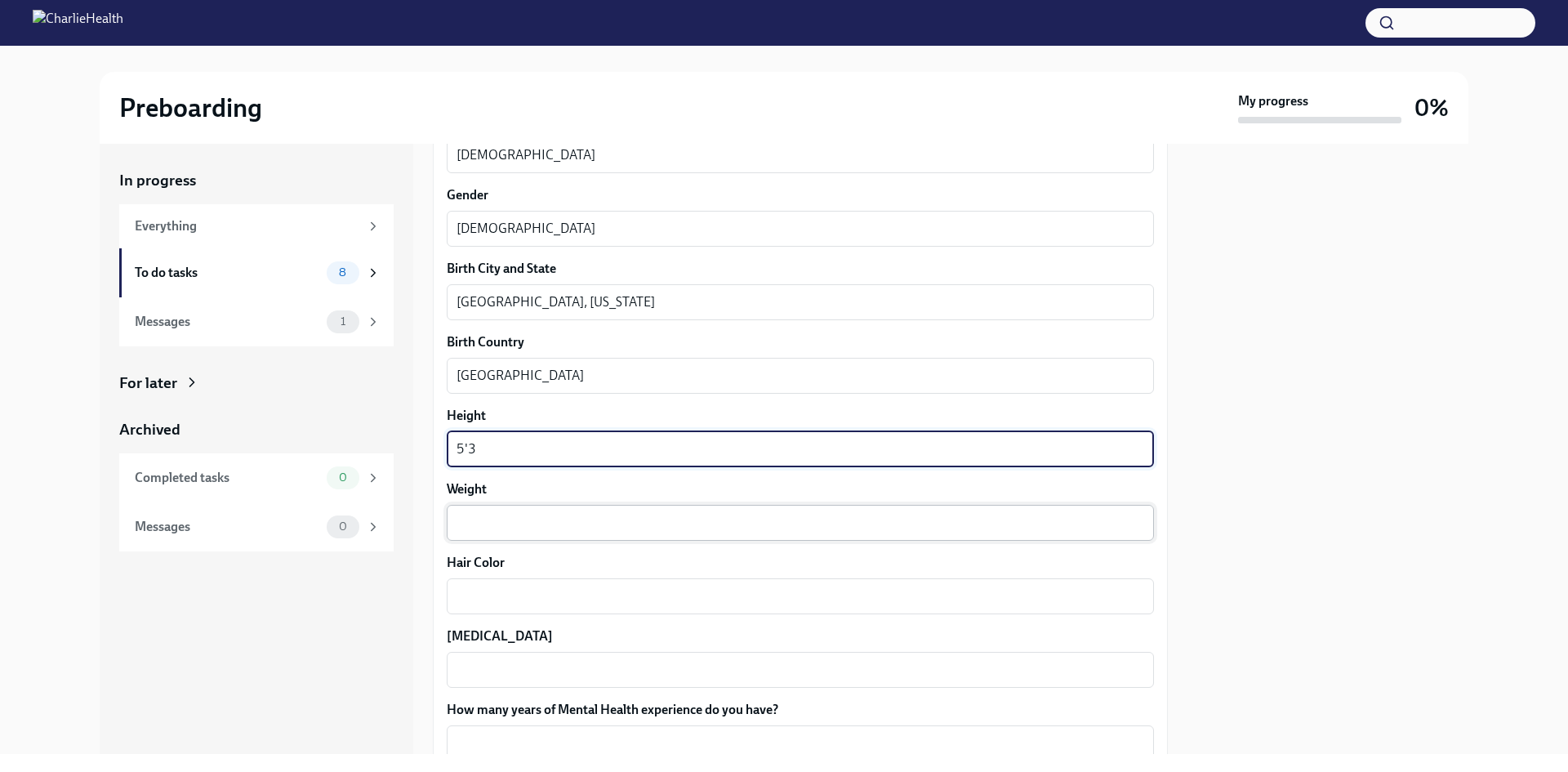
type textarea "5'3"
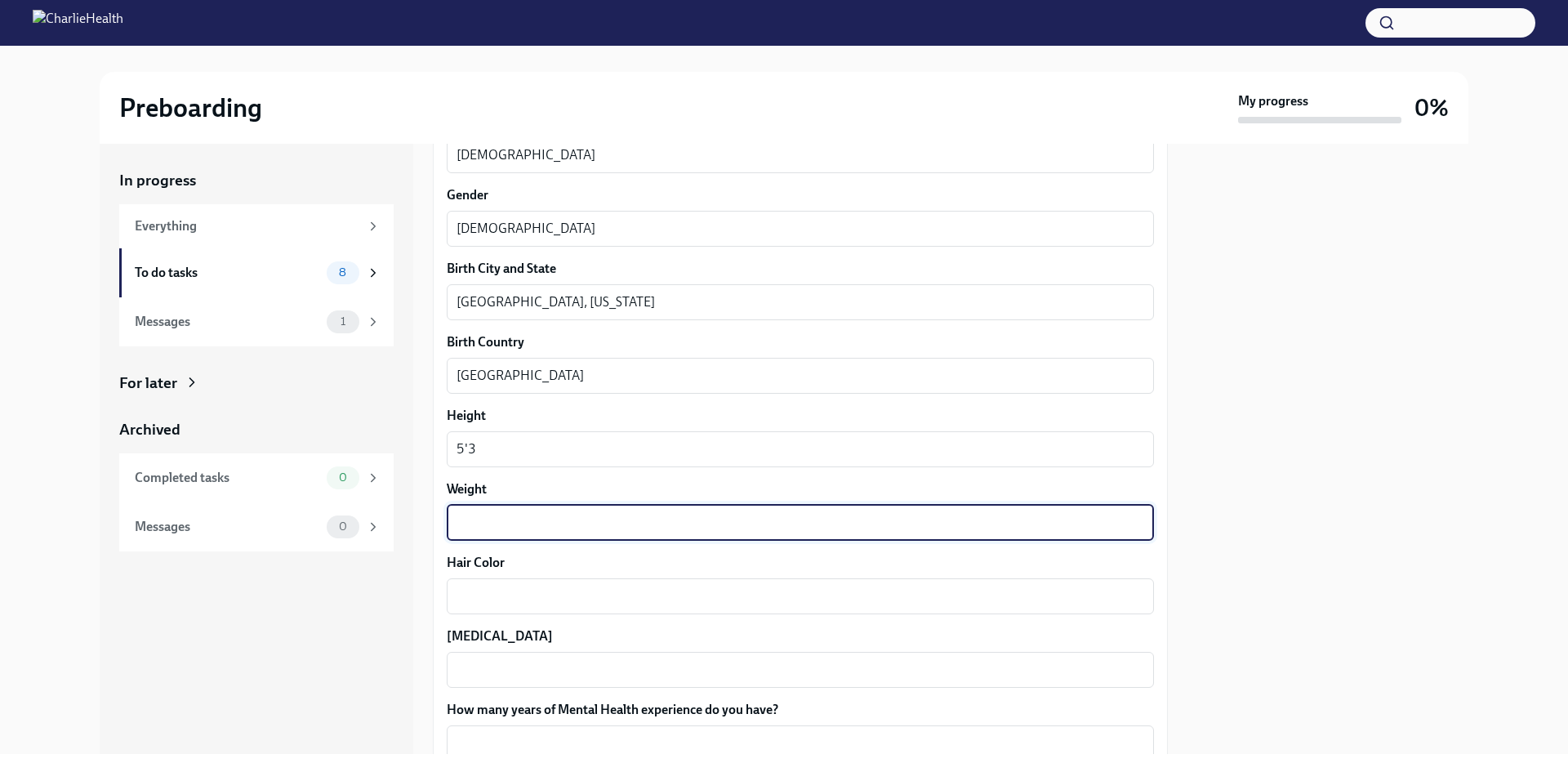
click at [870, 518] on textarea "Weight" at bounding box center [800, 522] width 687 height 20
type textarea "200"
click at [827, 586] on textarea "Hair Color" at bounding box center [800, 595] width 687 height 20
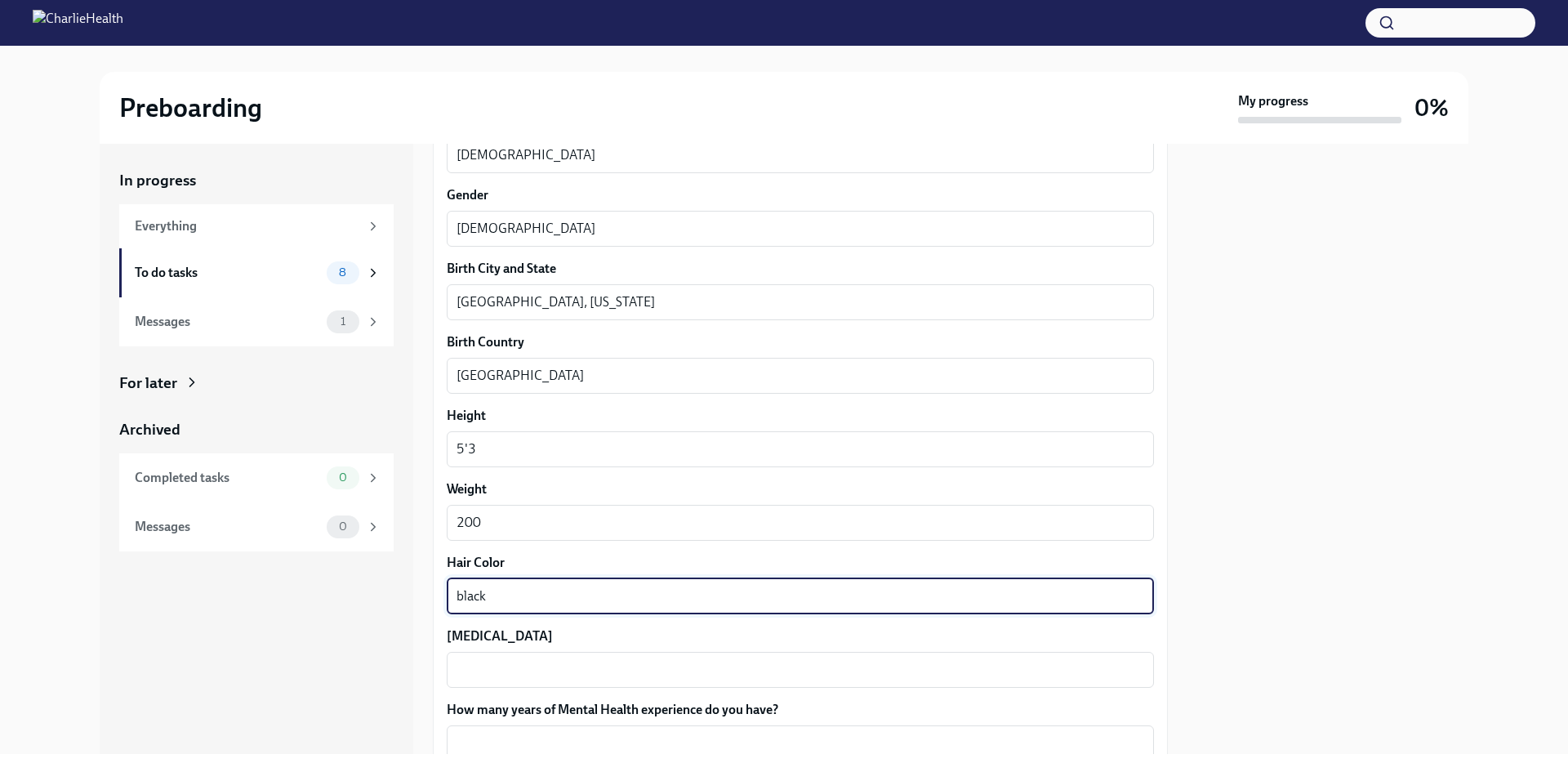
type textarea "black"
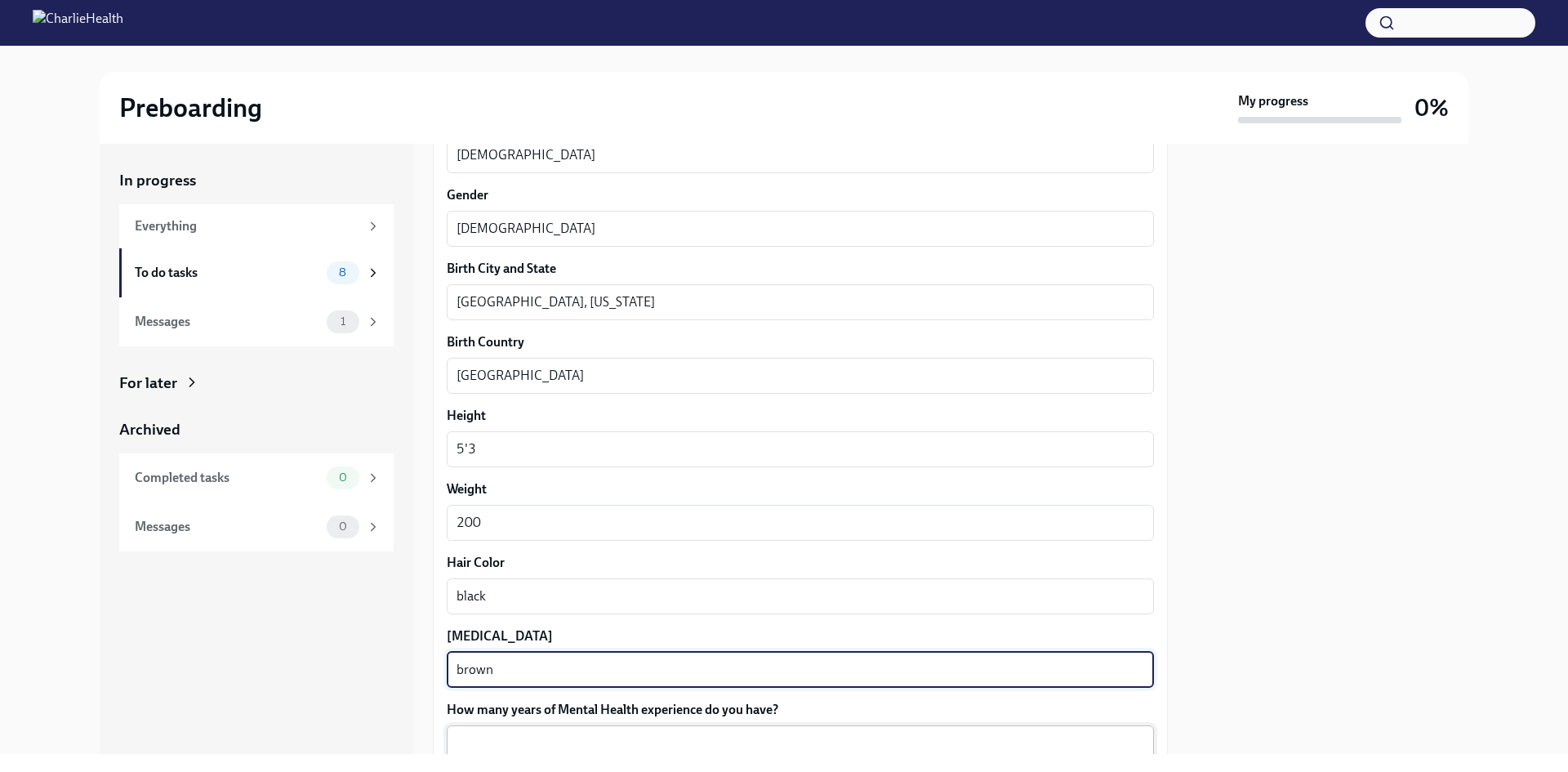
type textarea "brown"
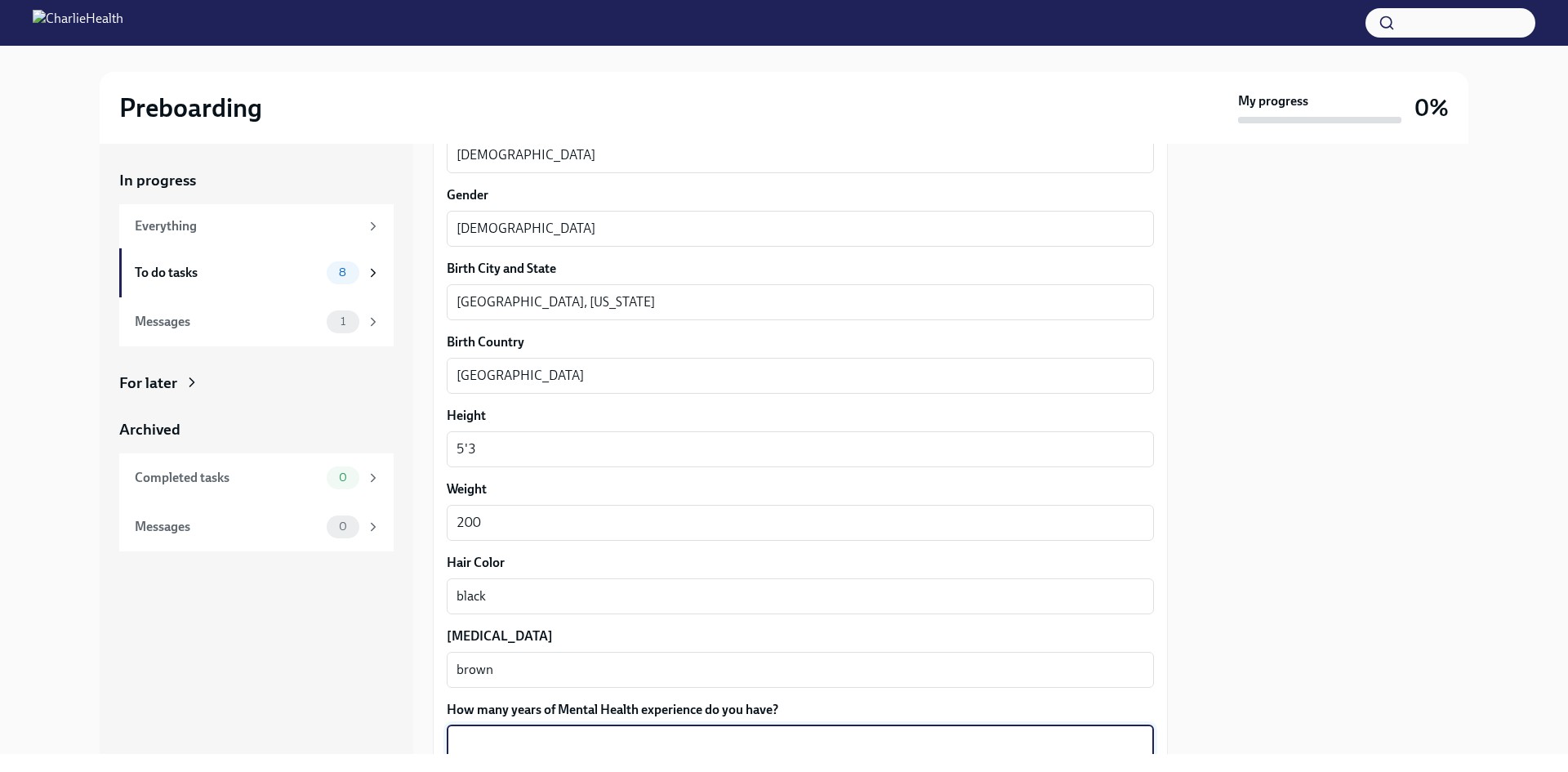
click at [836, 741] on textarea "How many years of Mental Health experience do you have?" at bounding box center [800, 743] width 687 height 20
type textarea "a"
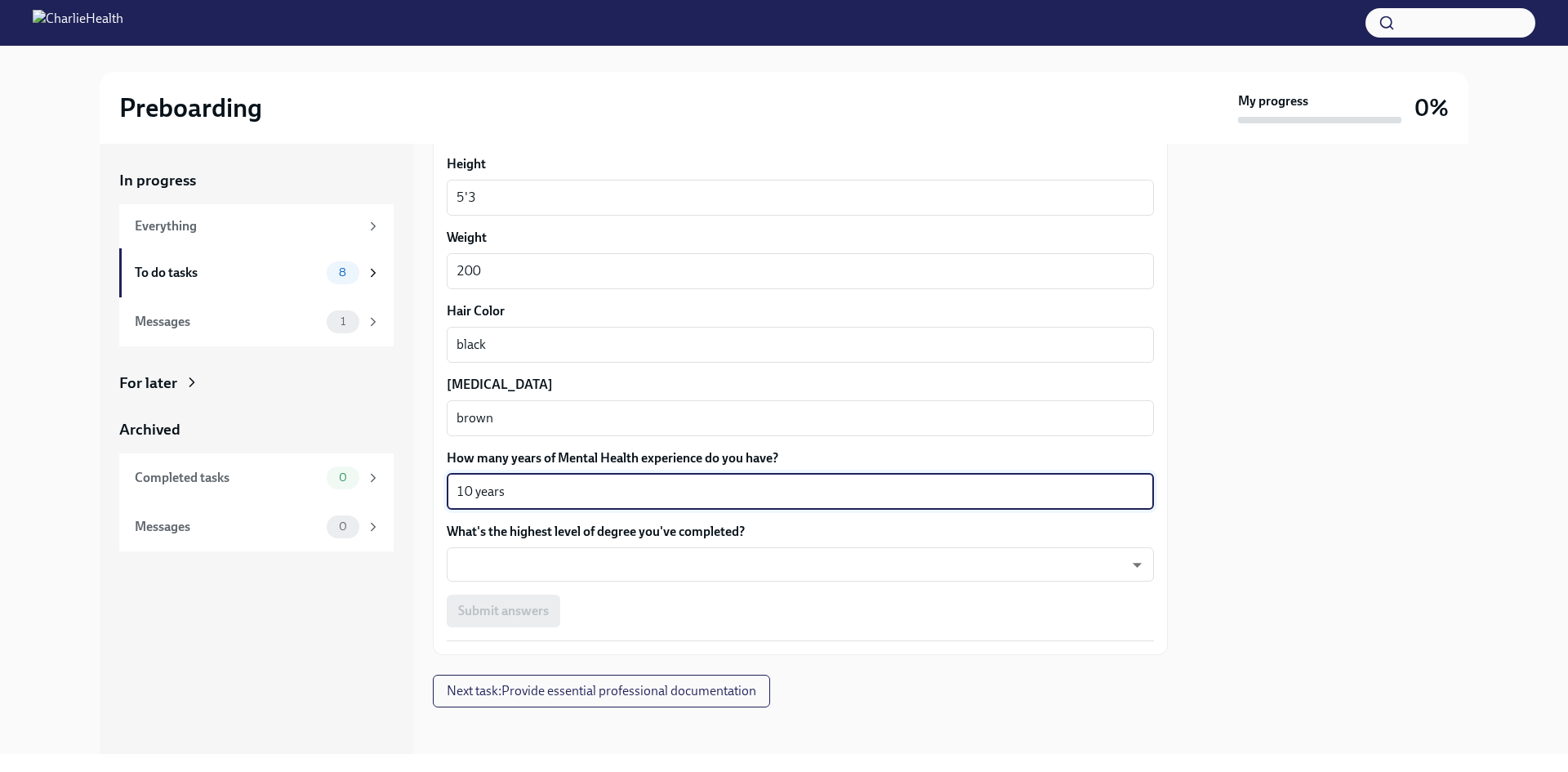
scroll to position [1357, 0]
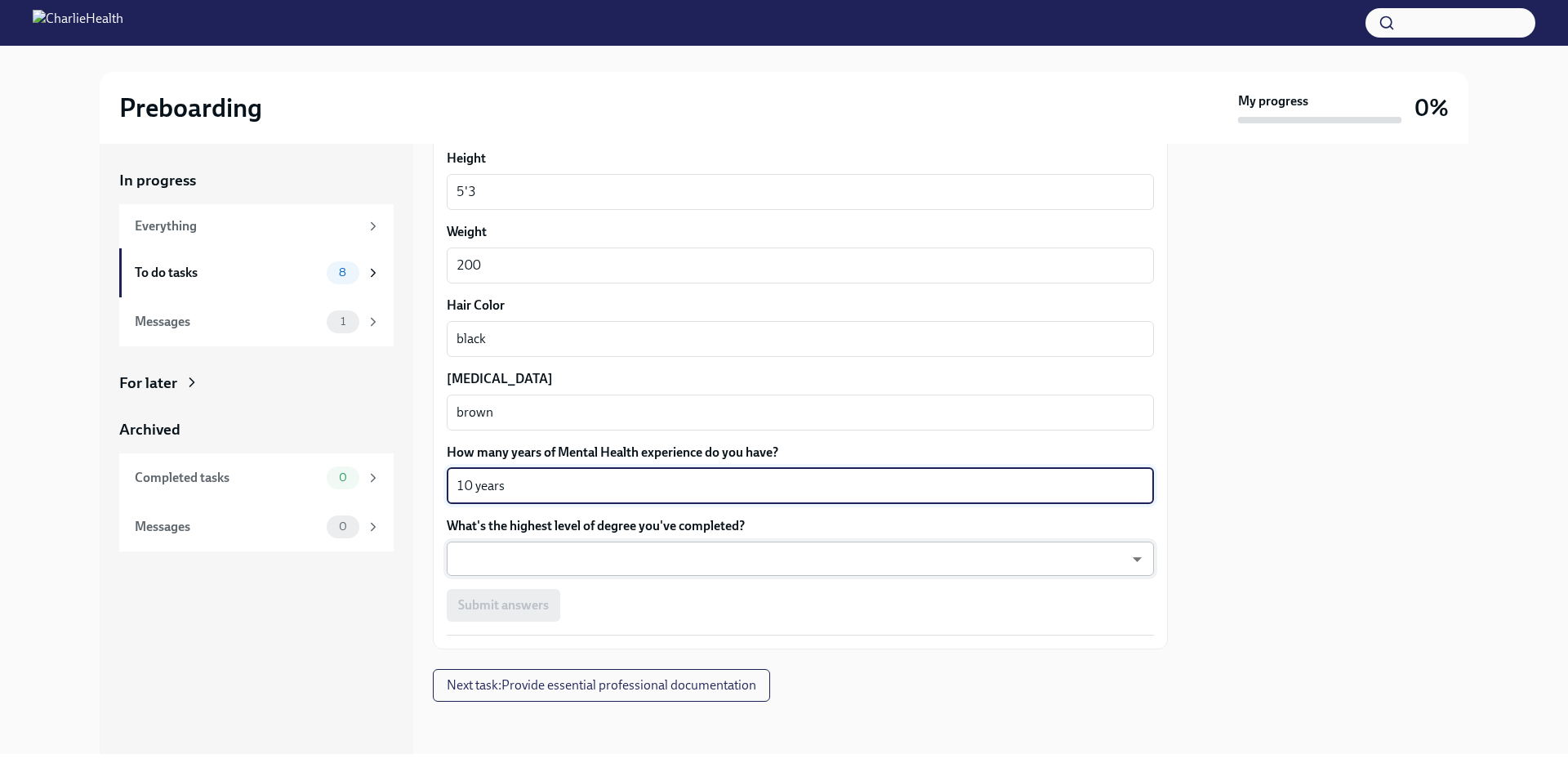
type textarea "10 years"
click at [860, 561] on body "Preboarding My progress 0% In progress Everything To do tasks 8 Messages 1 For …" at bounding box center [784, 386] width 1568 height 772
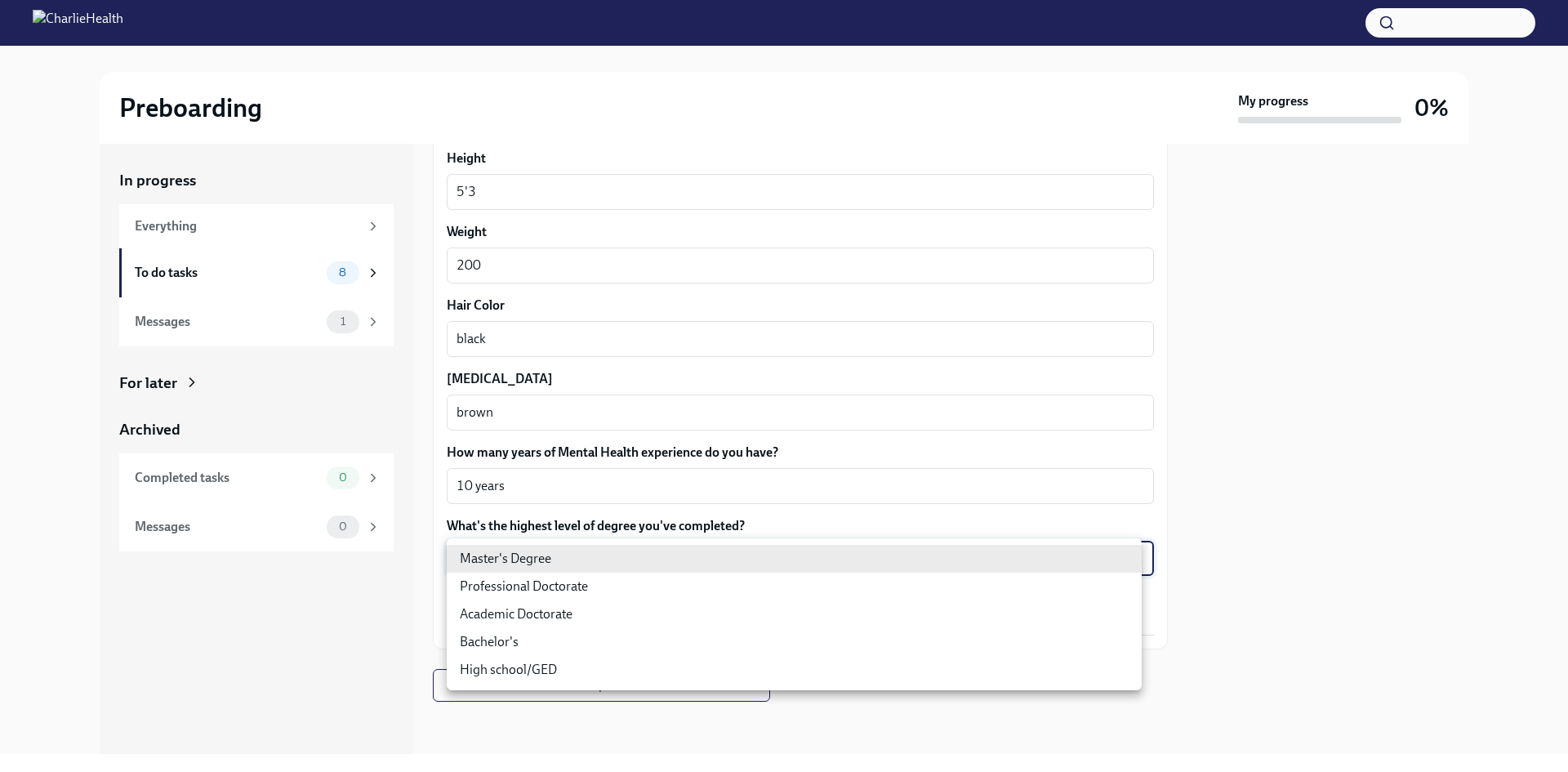
click at [860, 561] on li "Master's Degree" at bounding box center [794, 559] width 695 height 28
type input "2vBr-ghkD"
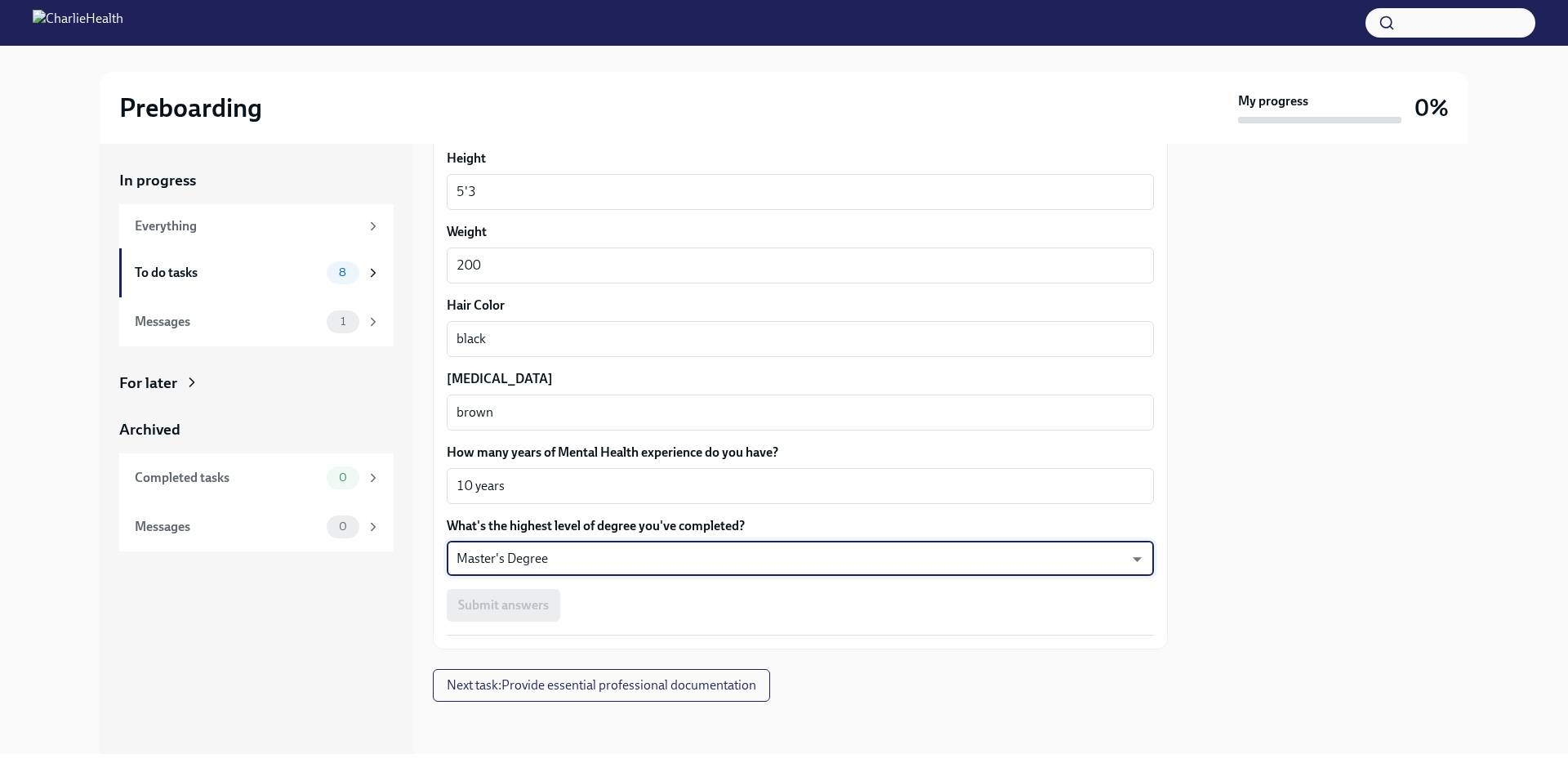
click at [527, 605] on div "Submit answers" at bounding box center [800, 605] width 707 height 33
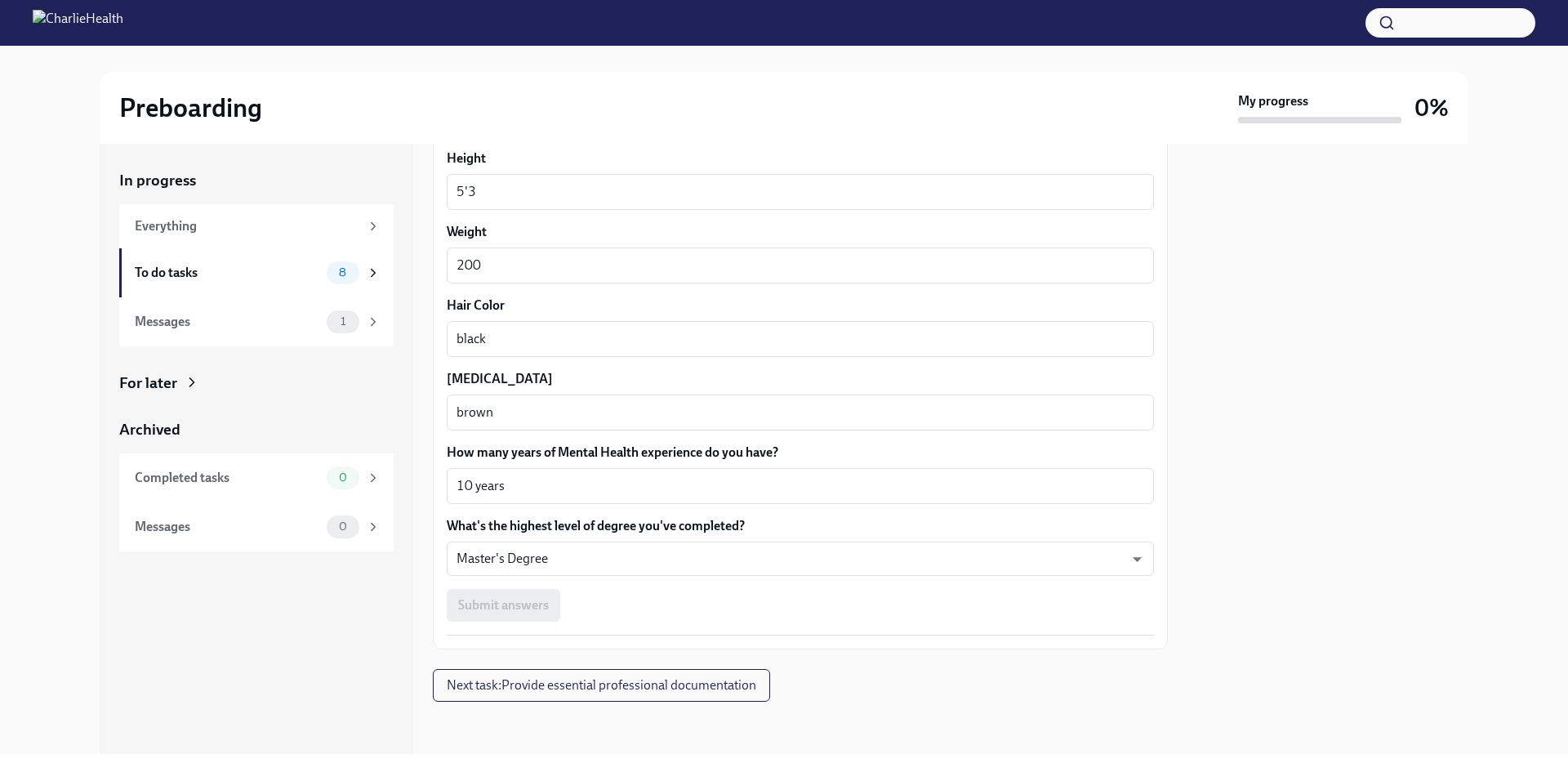
click at [1453, 505] on div at bounding box center [1327, 449] width 281 height 610
click at [531, 681] on span "Next task : Provide essential professional documentation" at bounding box center [602, 685] width 310 height 16
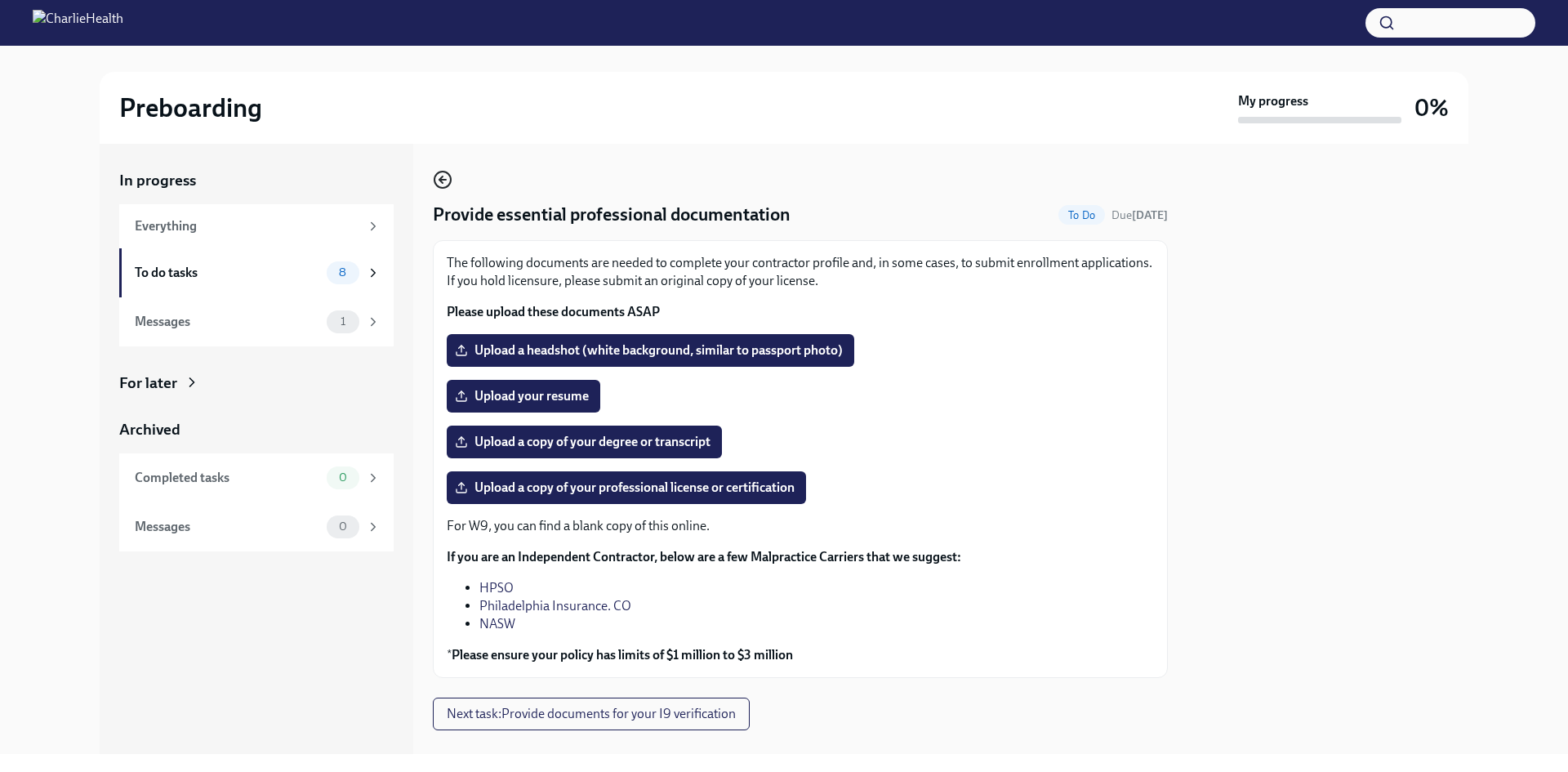
click at [448, 179] on icon "button" at bounding box center [442, 179] width 20 height 20
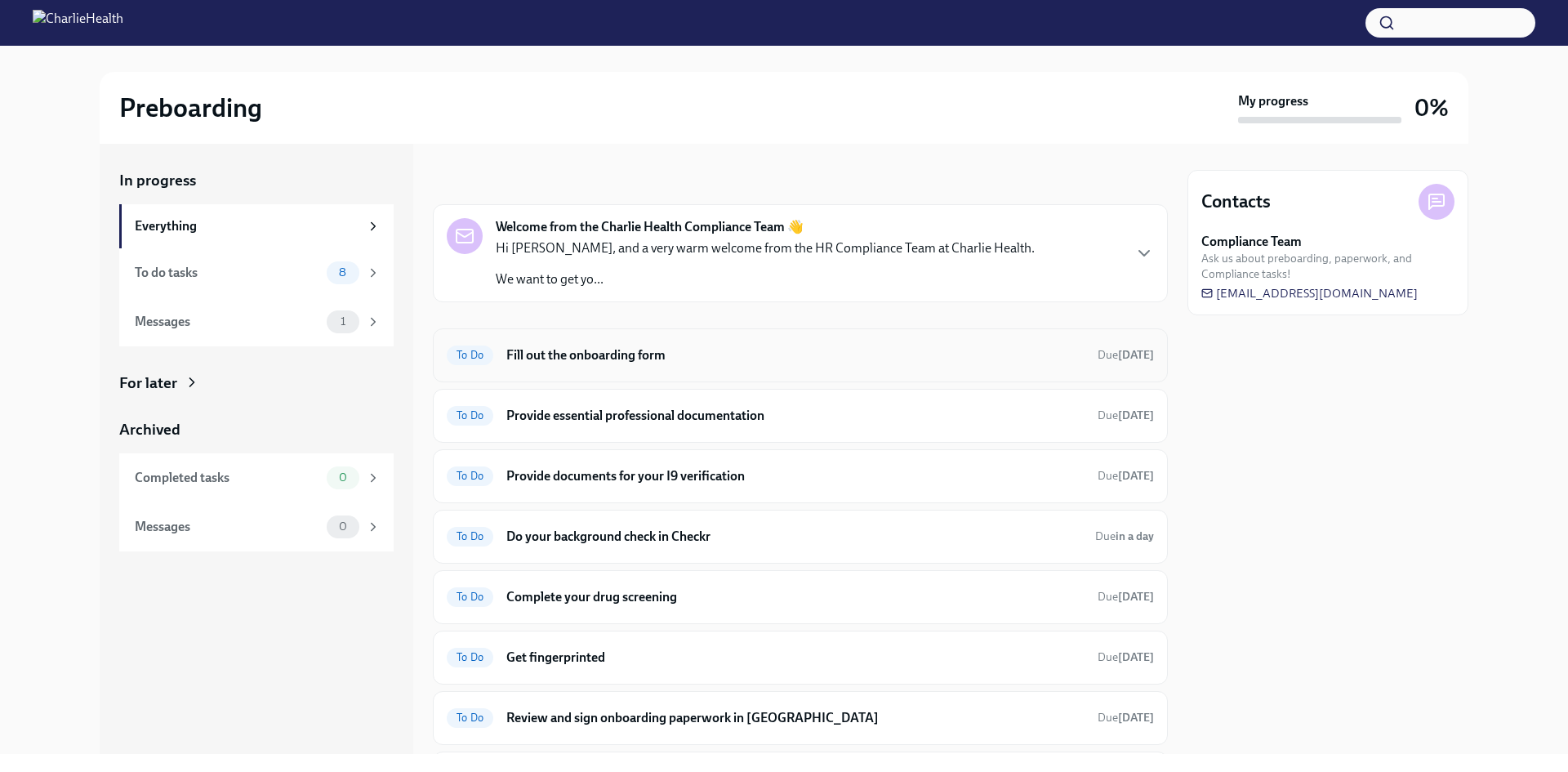
click at [1056, 365] on div "To Do Fill out the onboarding form Due [DATE]" at bounding box center [800, 355] width 707 height 26
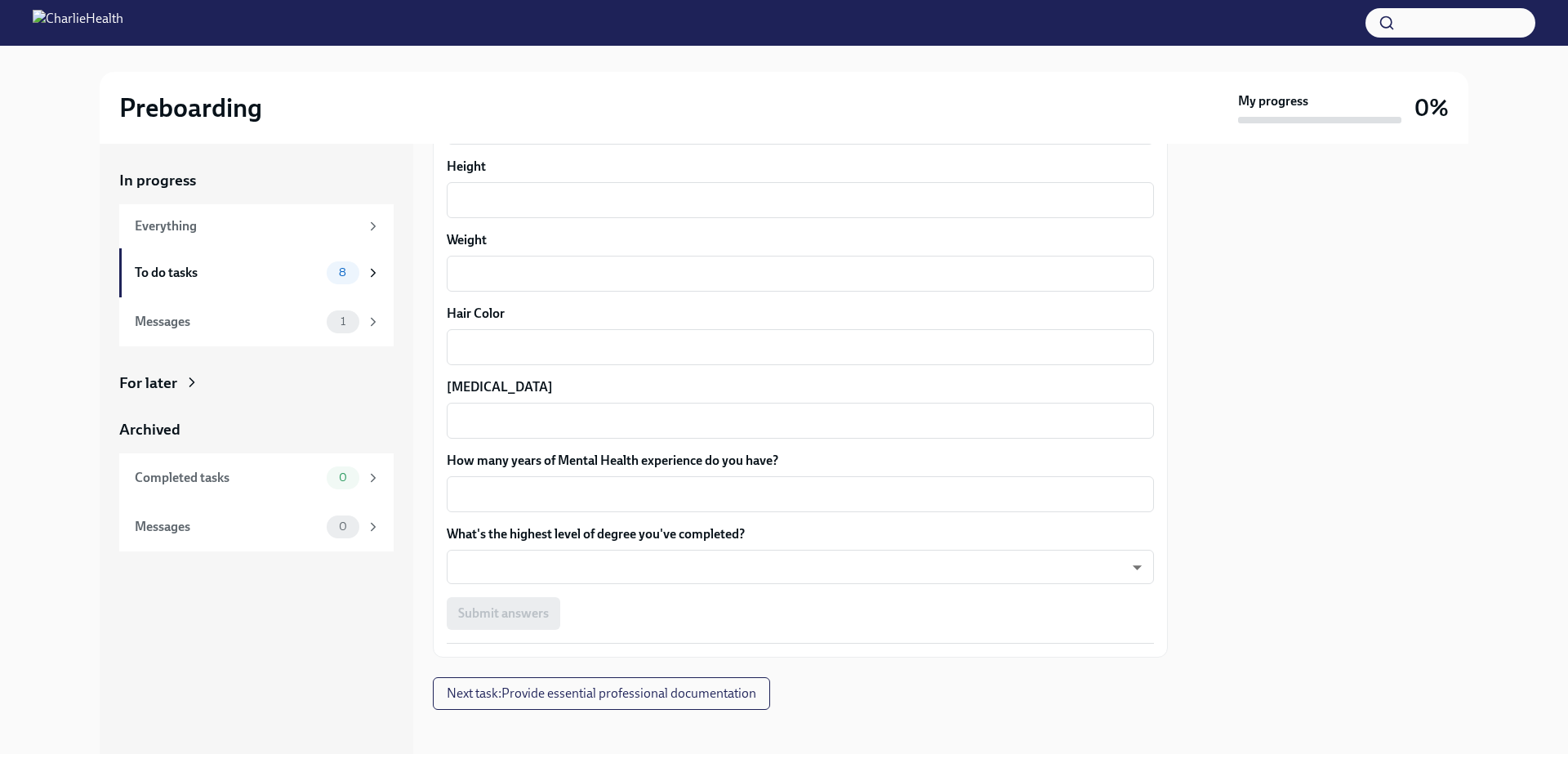
scroll to position [1343, 0]
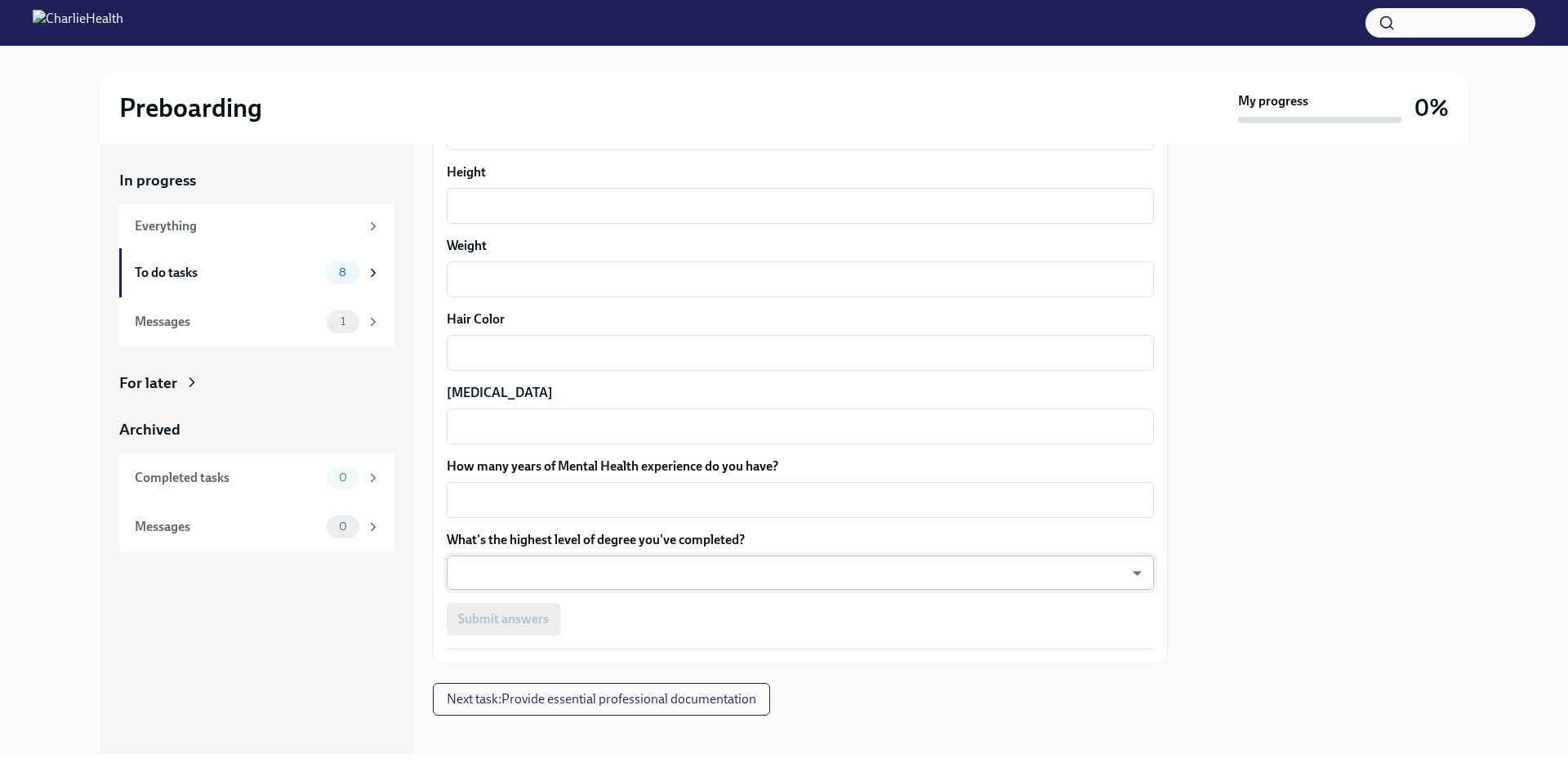
click at [1074, 580] on body "Preboarding My progress 0% In progress Everything To do tasks 8 Messages 1 For …" at bounding box center [784, 386] width 1568 height 772
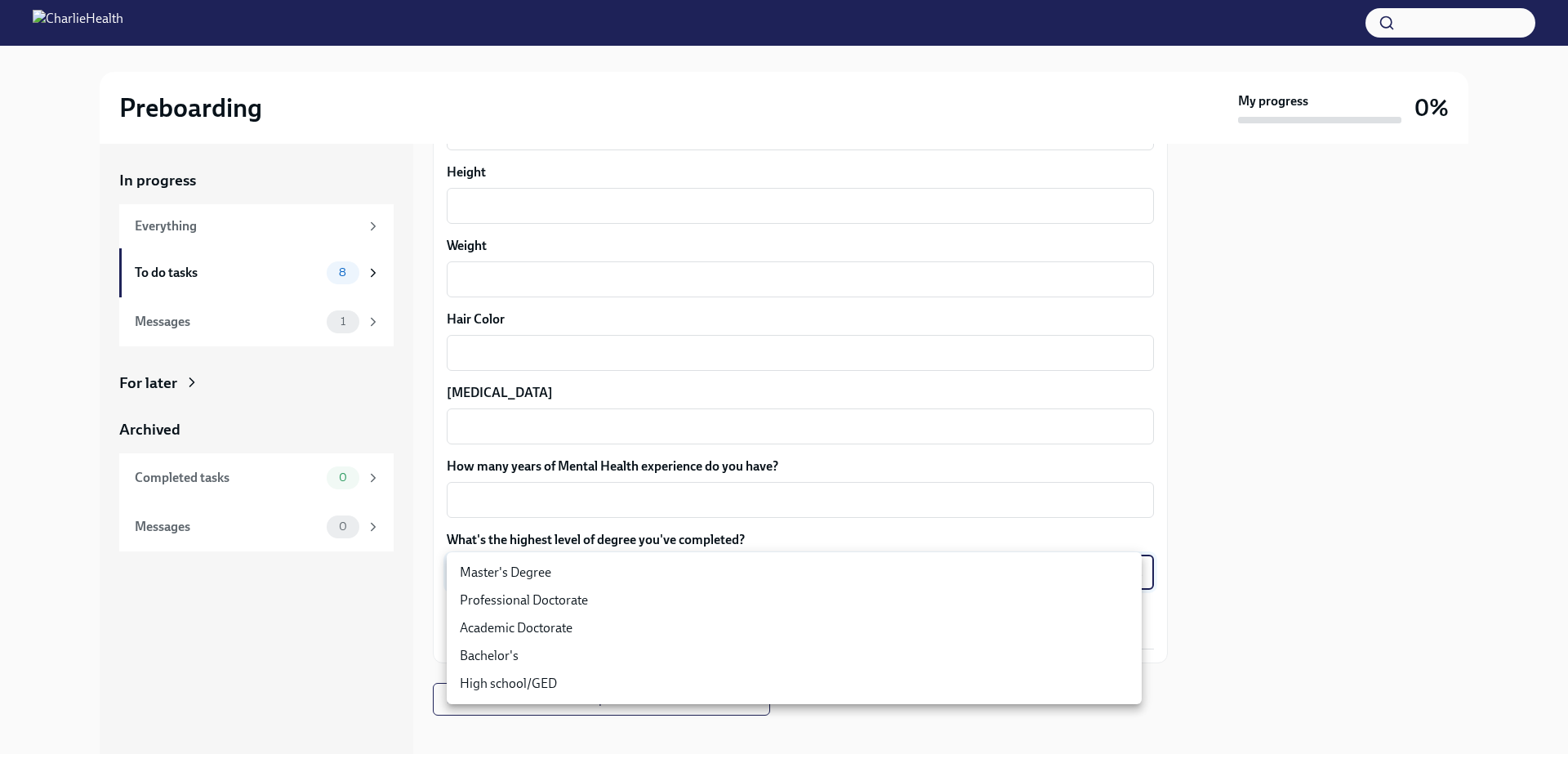
click at [1041, 587] on li "Professional Doctorate" at bounding box center [794, 600] width 695 height 28
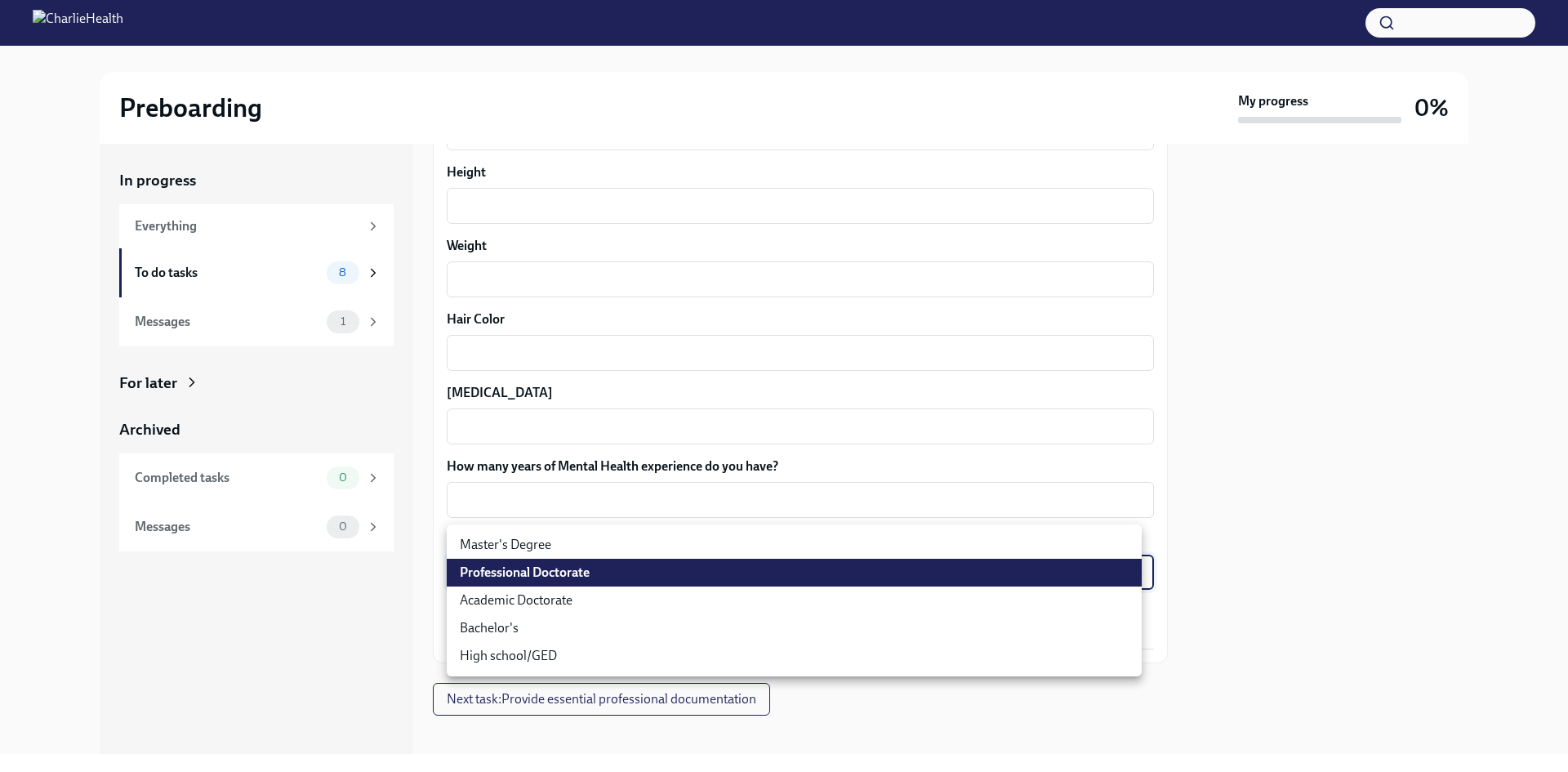
click at [1009, 565] on body "Preboarding My progress 0% In progress Everything To do tasks 8 Messages 1 For …" at bounding box center [784, 386] width 1568 height 772
click at [698, 549] on li "Master's Degree" at bounding box center [794, 545] width 695 height 28
type input "2vBr-ghkD"
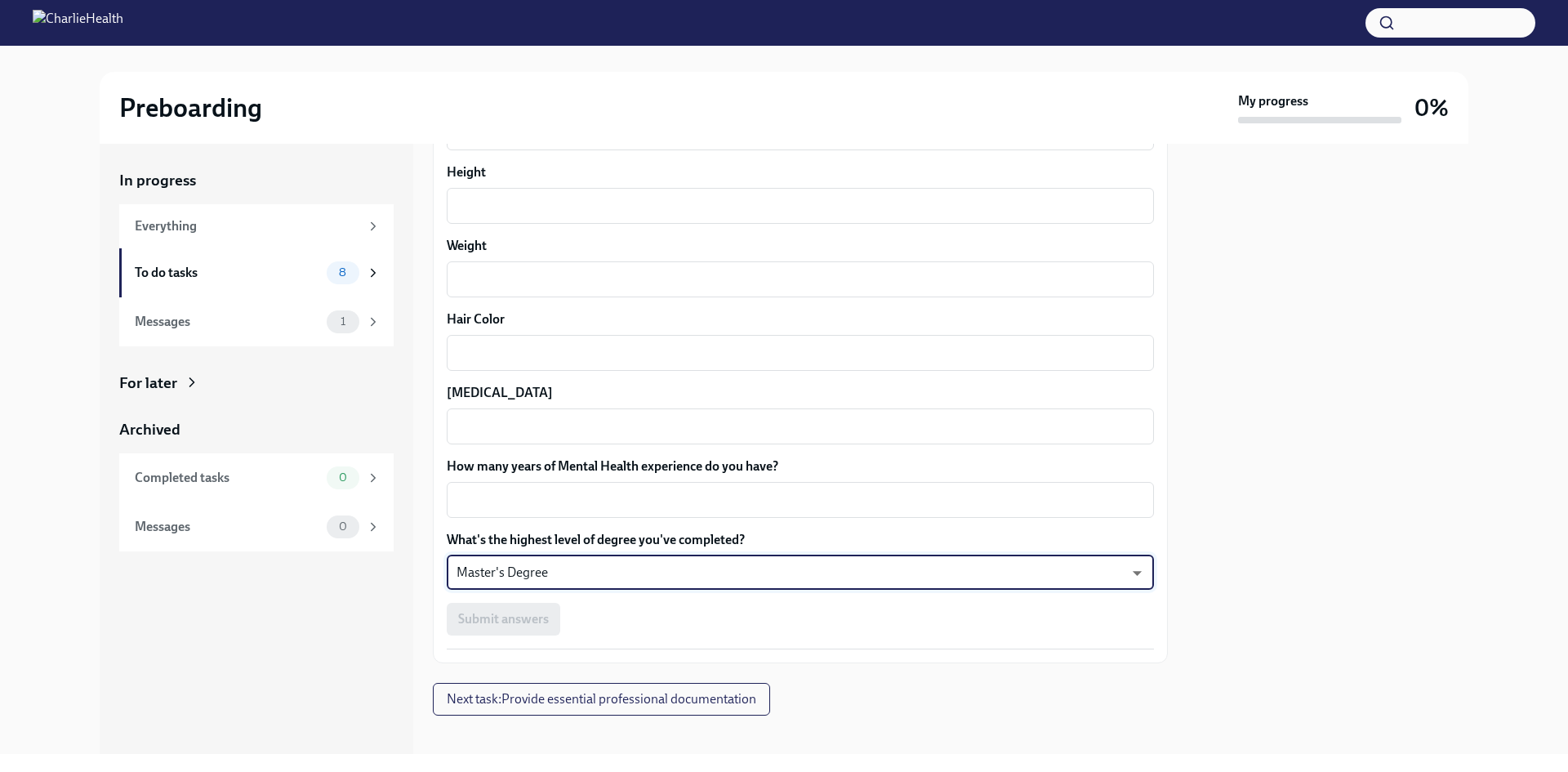
click at [1099, 617] on div "Submit answers" at bounding box center [800, 619] width 707 height 33
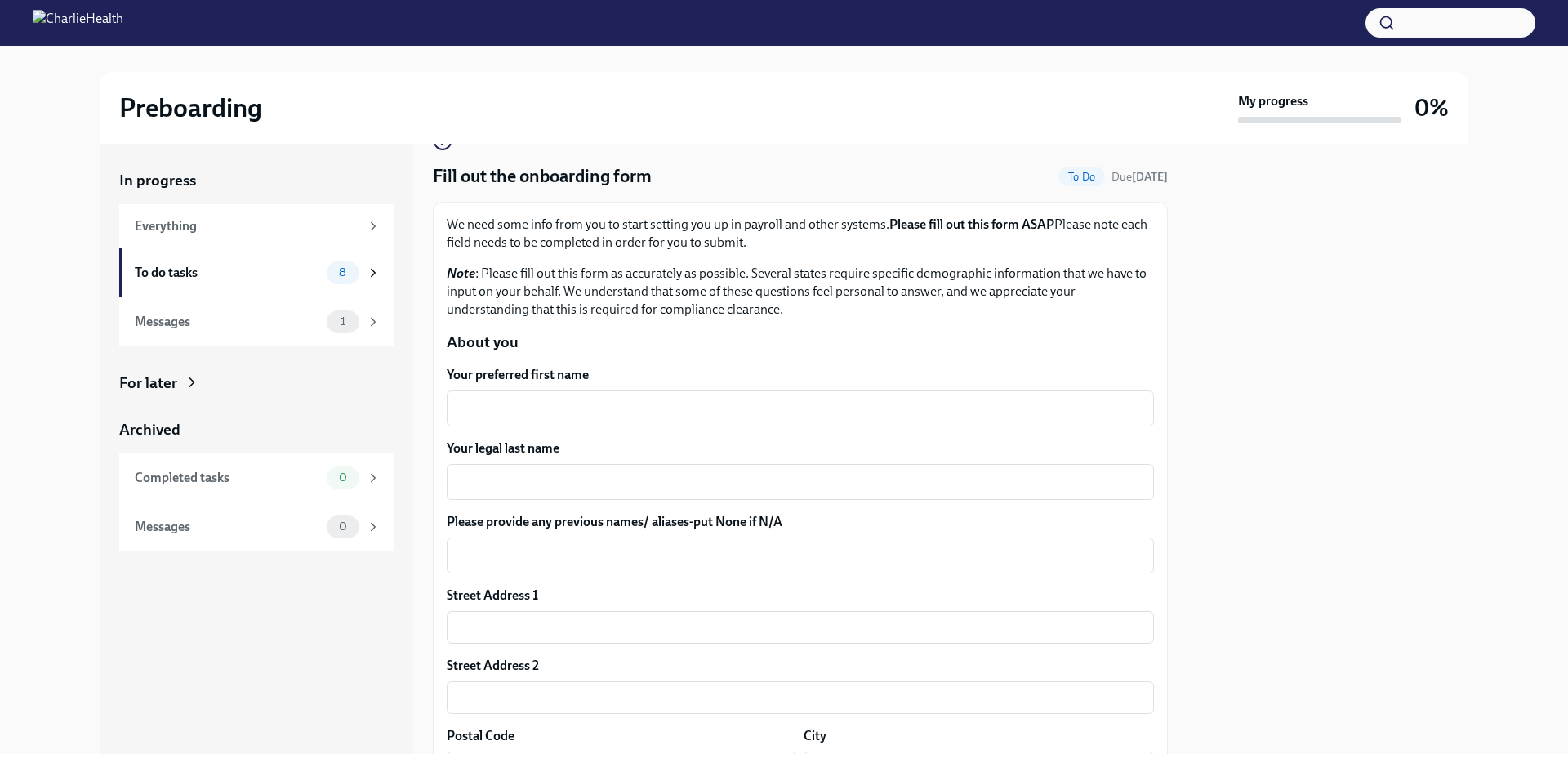
scroll to position [0, 0]
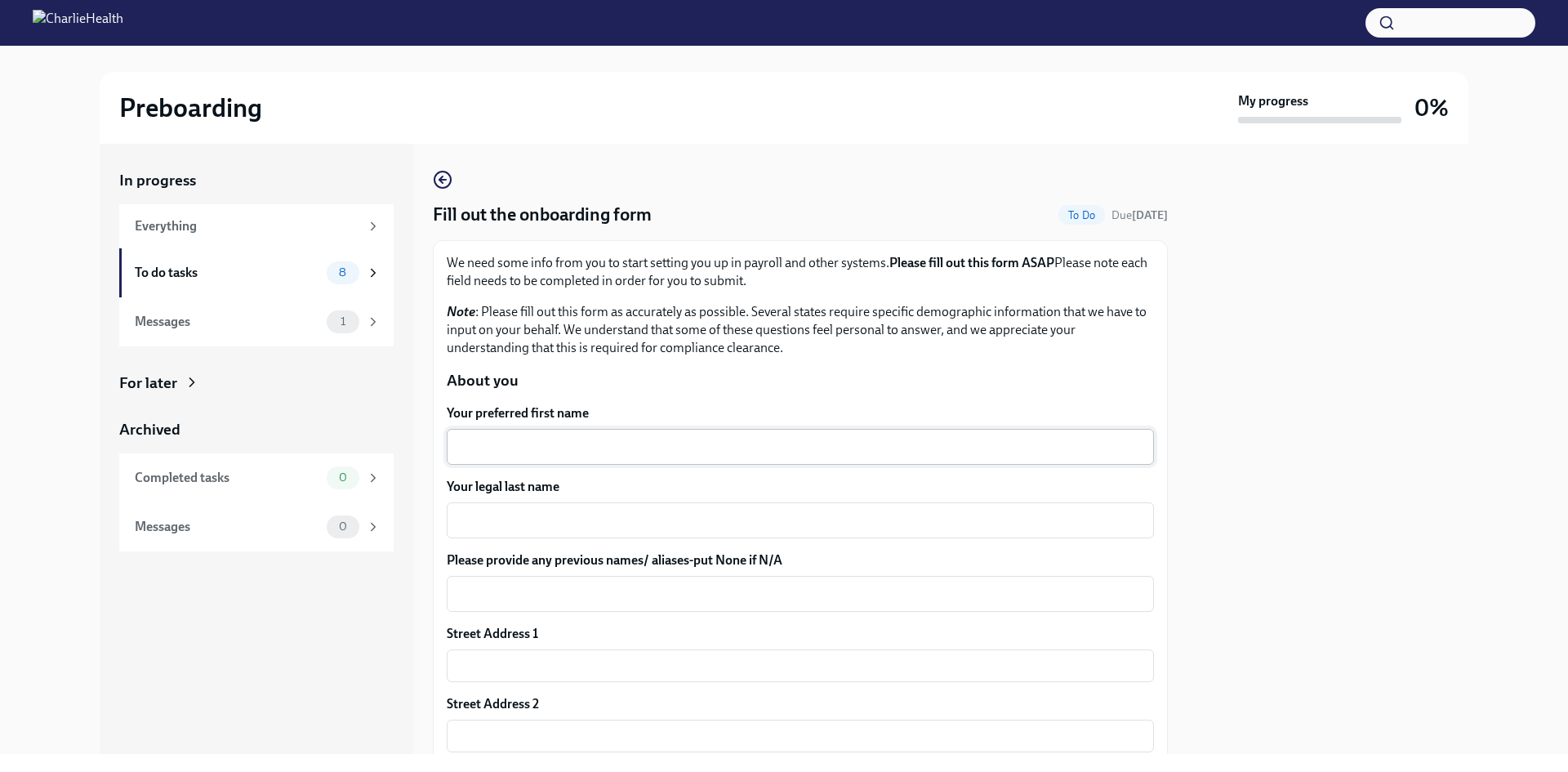
click at [765, 453] on textarea "Your preferred first name" at bounding box center [800, 446] width 687 height 20
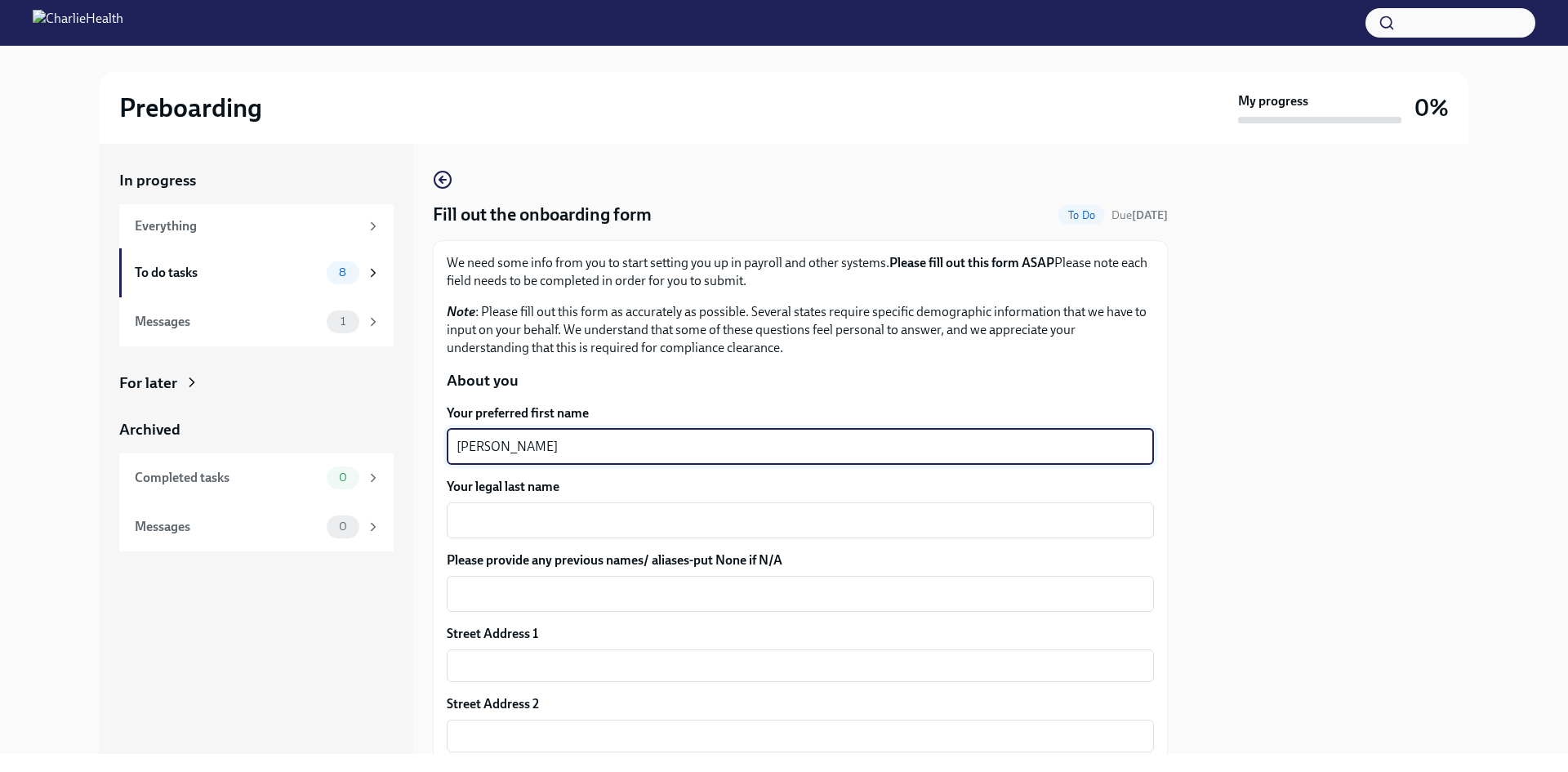
type textarea "[PERSON_NAME]"
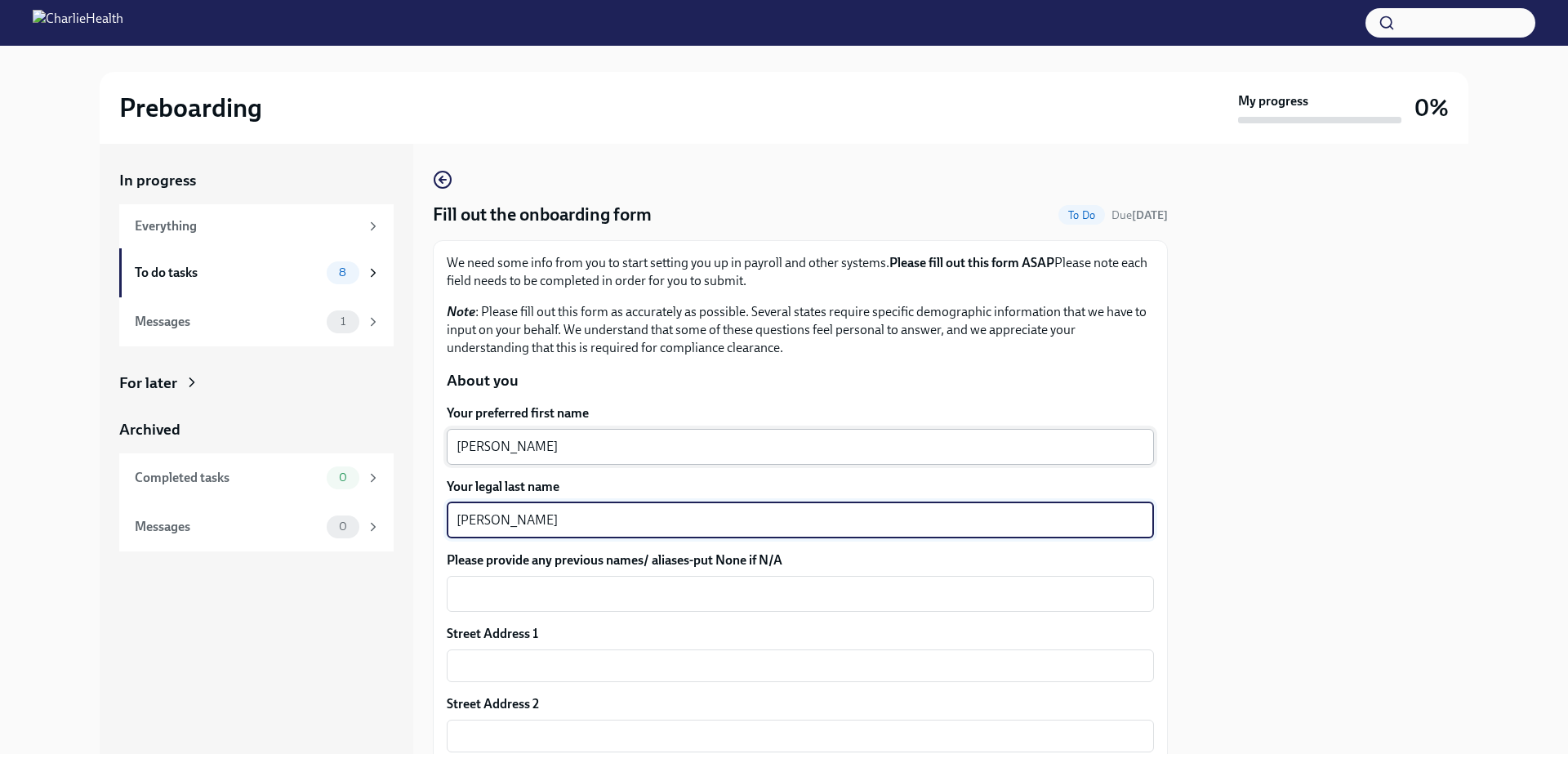
type textarea "[PERSON_NAME]"
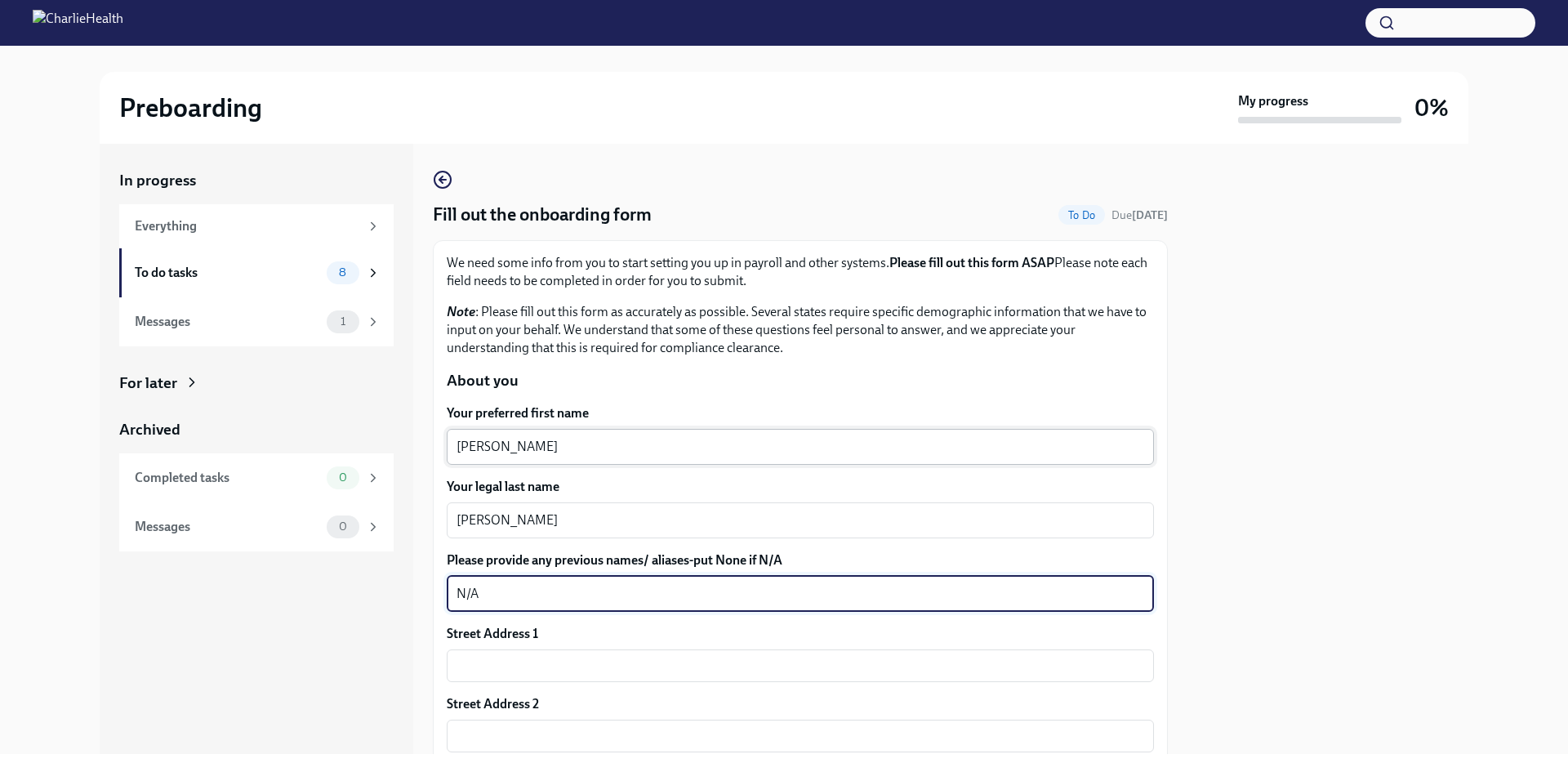
type textarea "N/A"
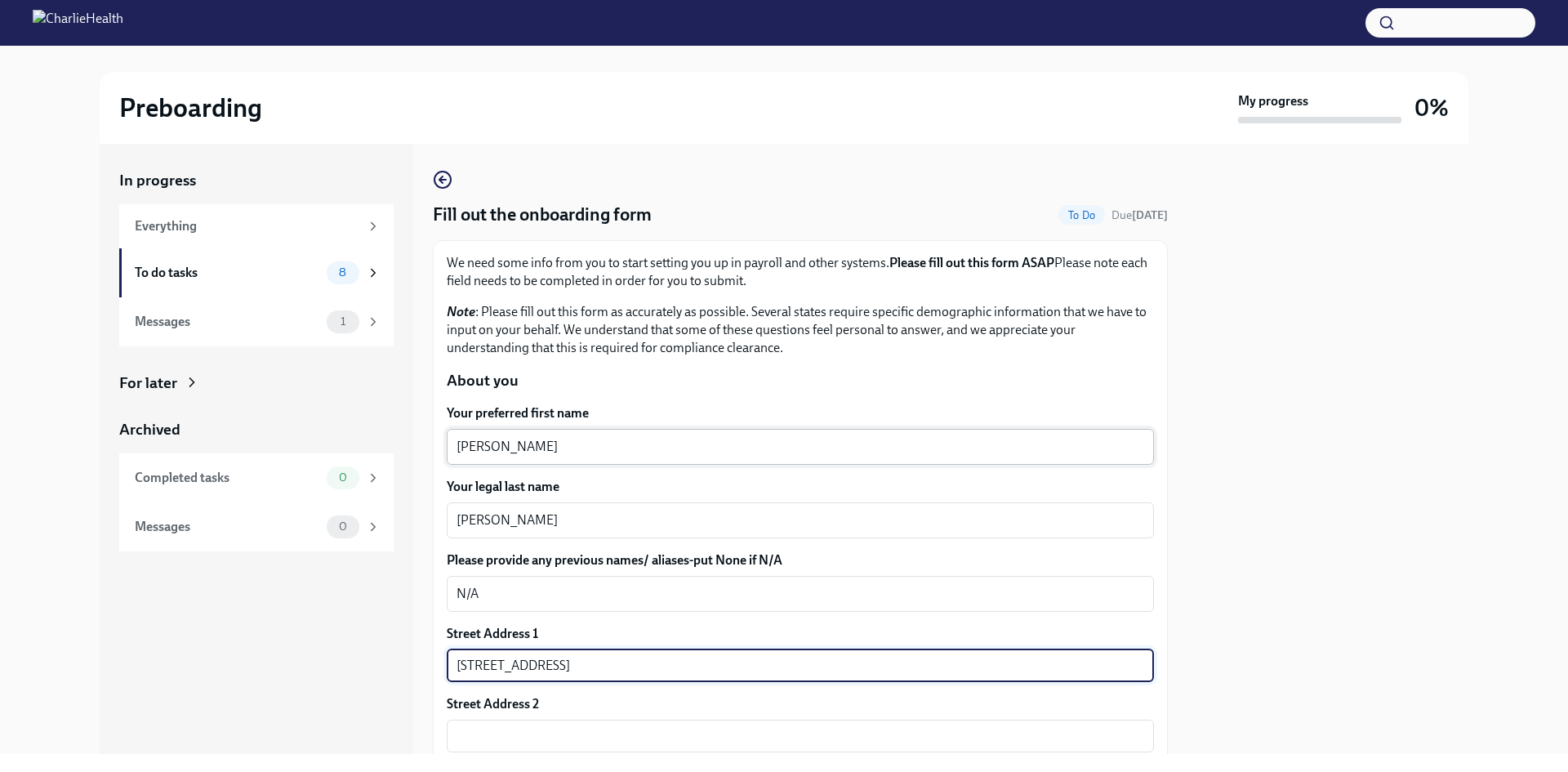
type input "[STREET_ADDRESS]"
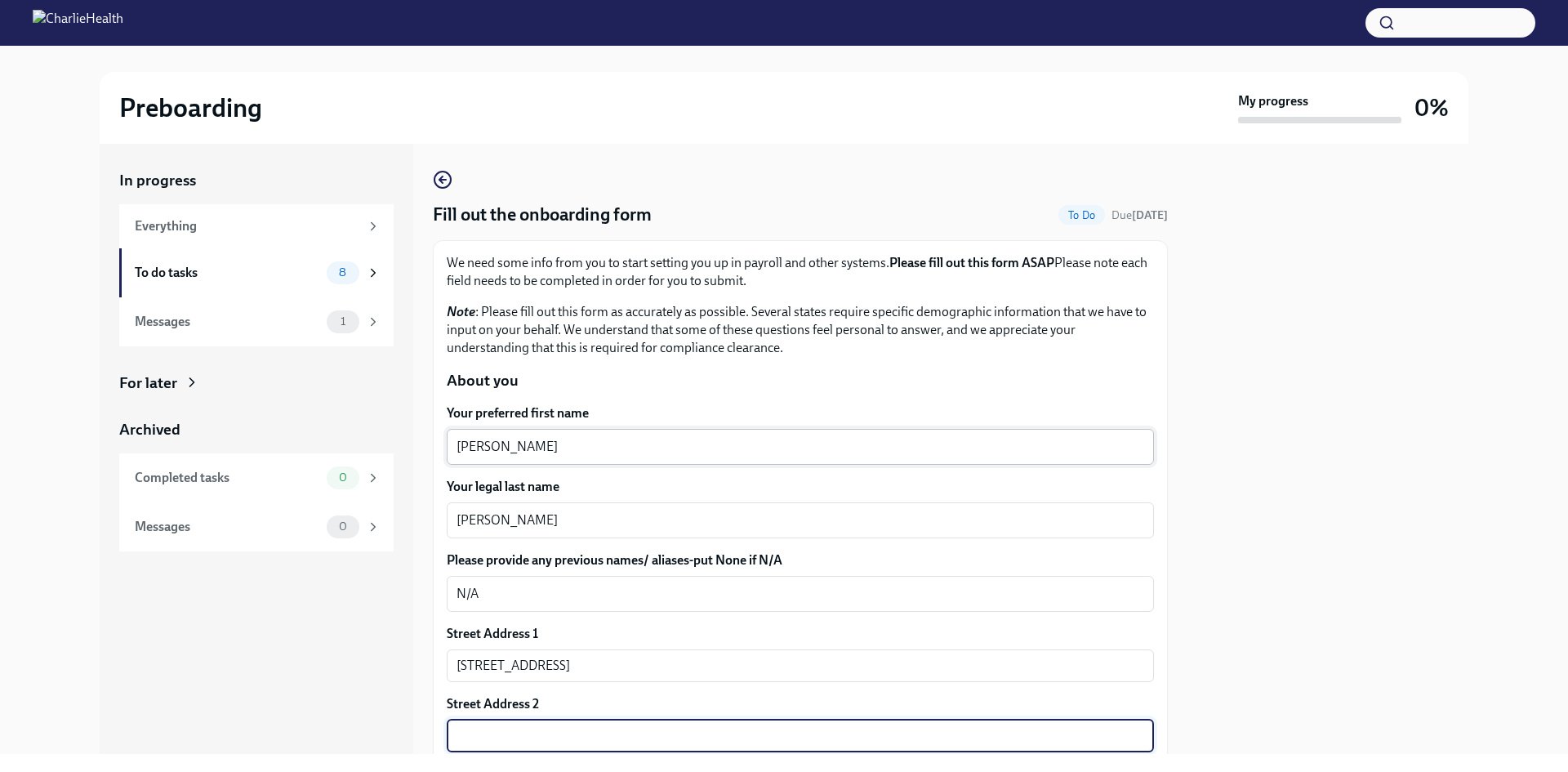
scroll to position [357, 0]
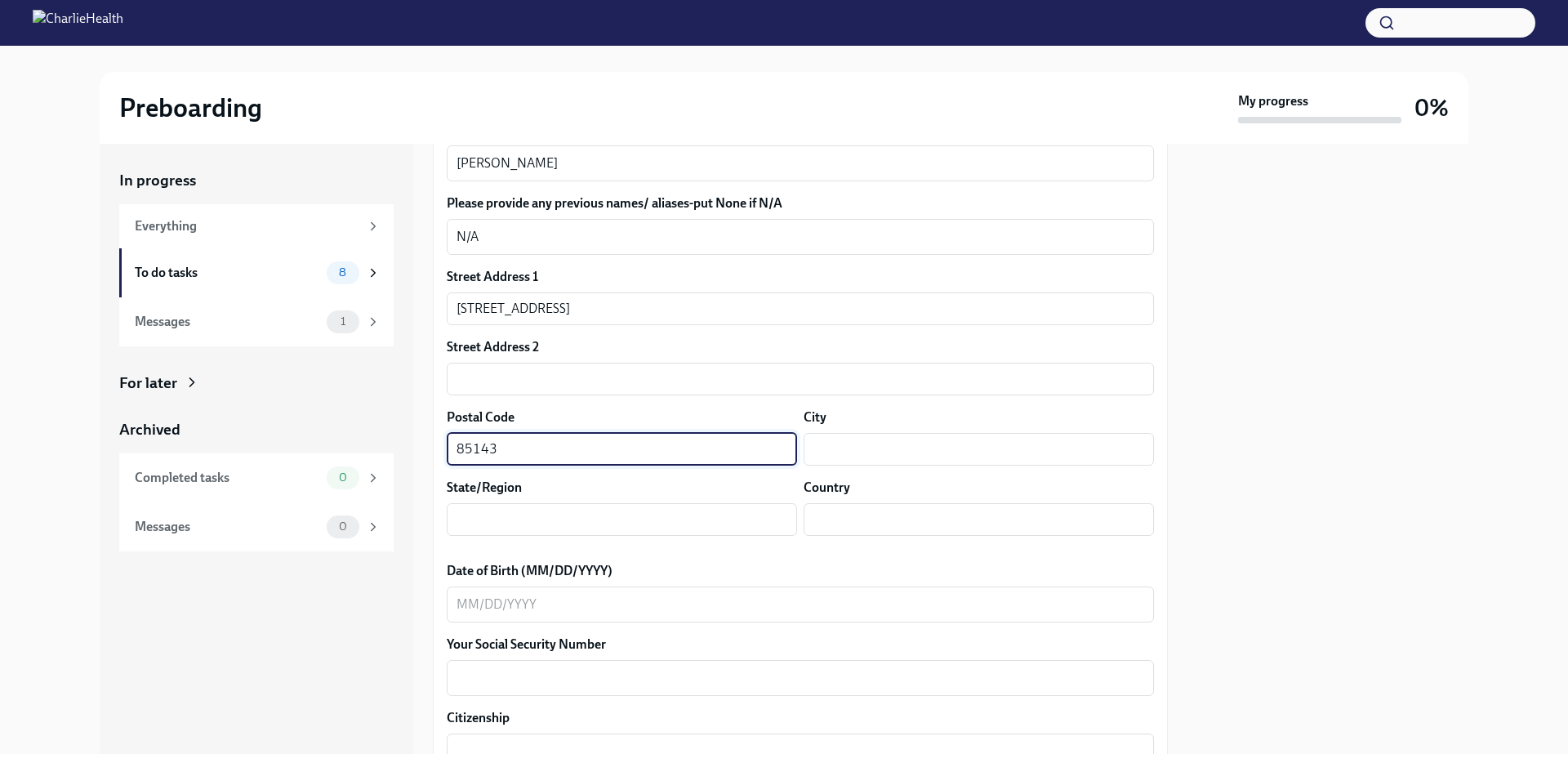
type input "85143"
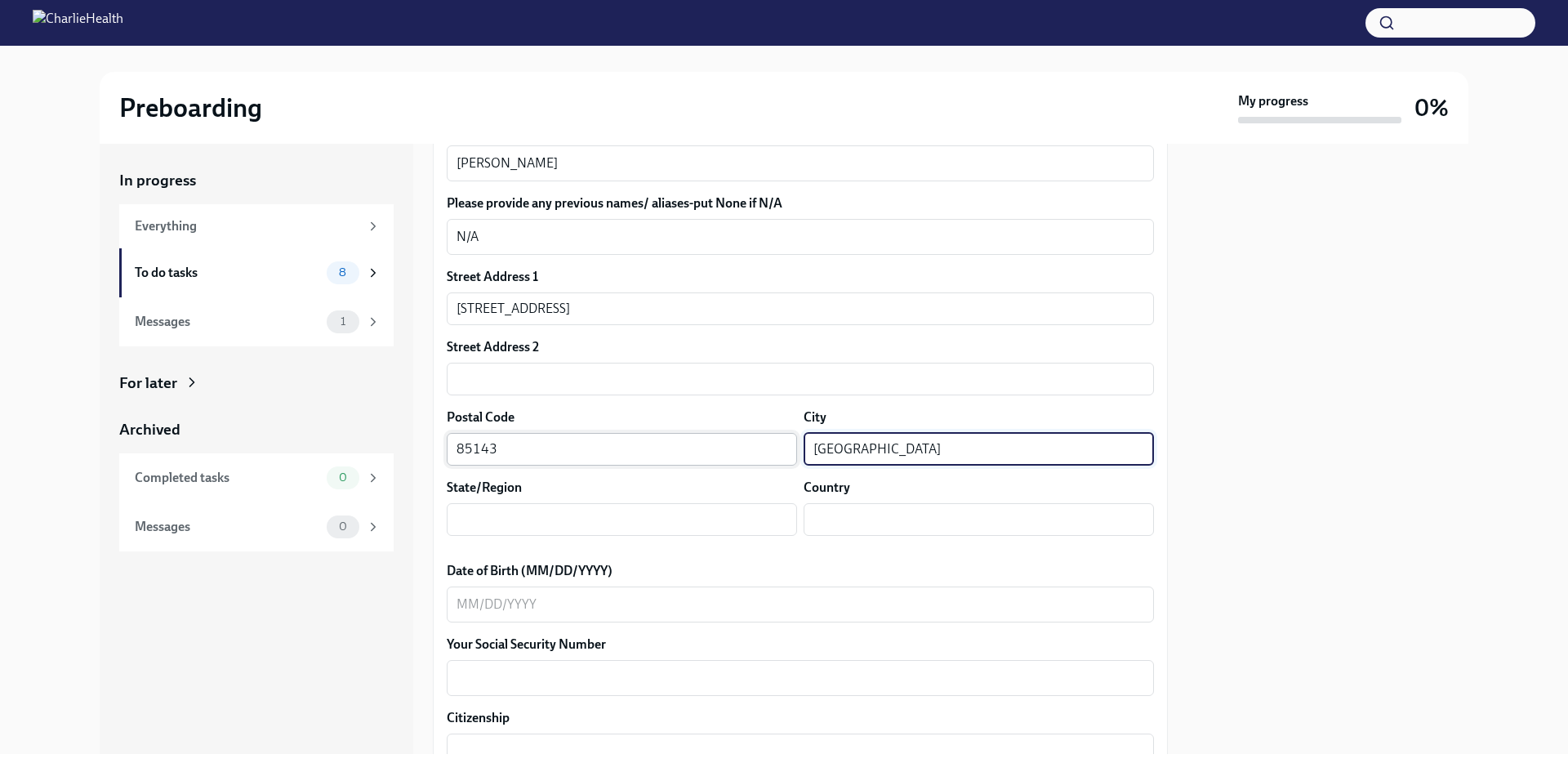
type input "[GEOGRAPHIC_DATA]"
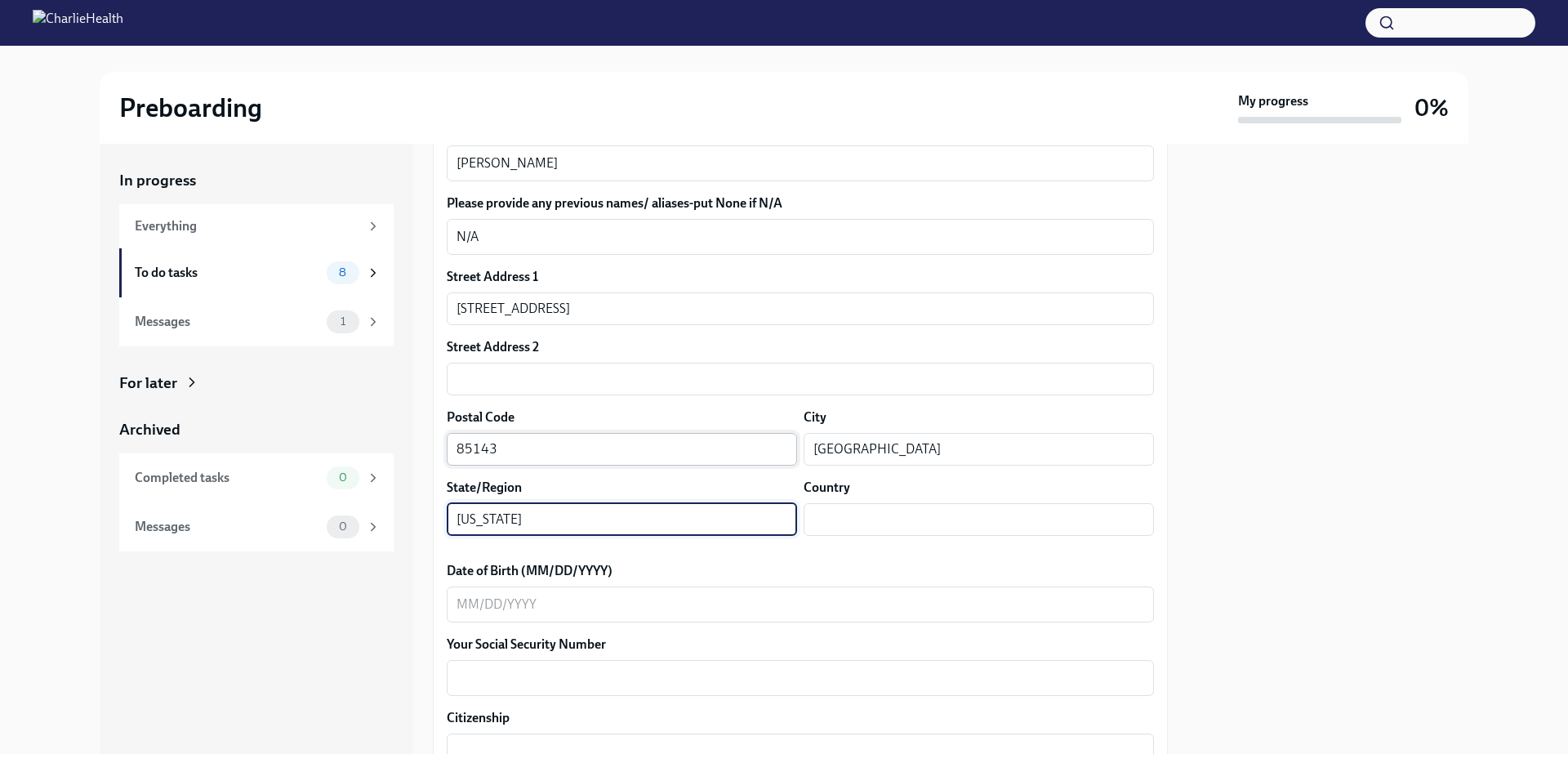
type input "[US_STATE]"
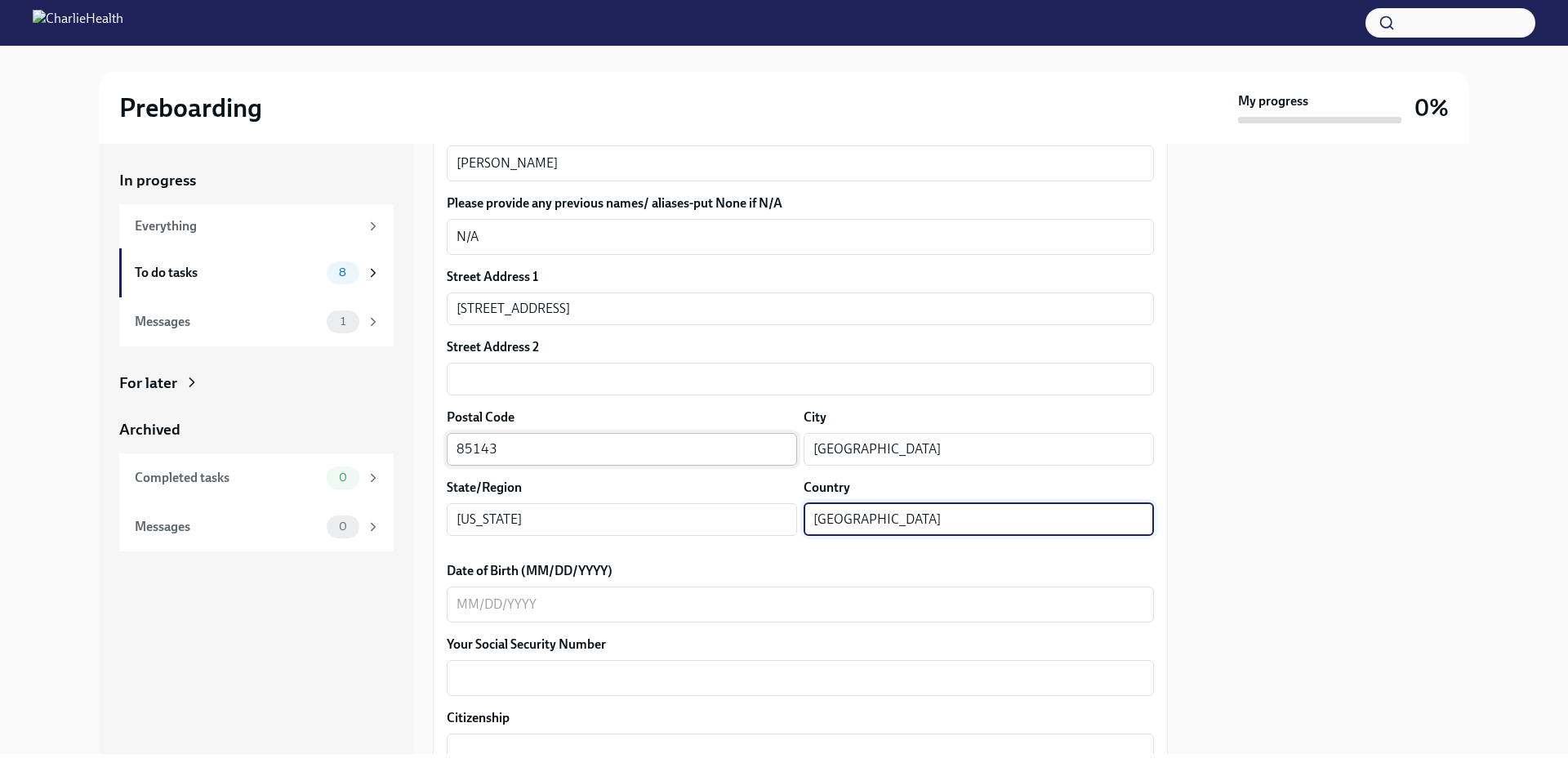
type input "[GEOGRAPHIC_DATA]"
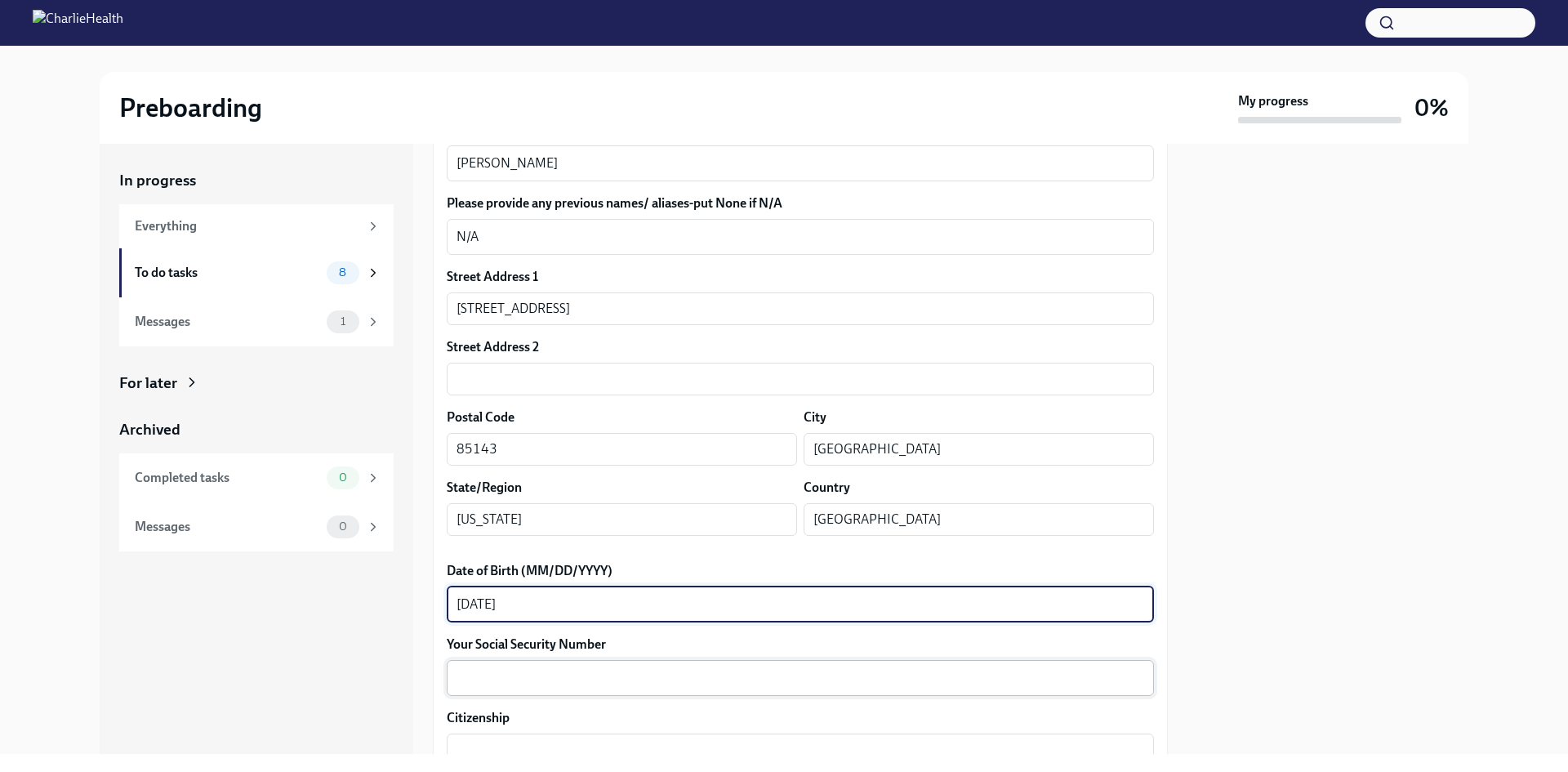
type textarea "[DATE]"
click at [630, 675] on textarea "Your Social Security Number" at bounding box center [800, 677] width 687 height 20
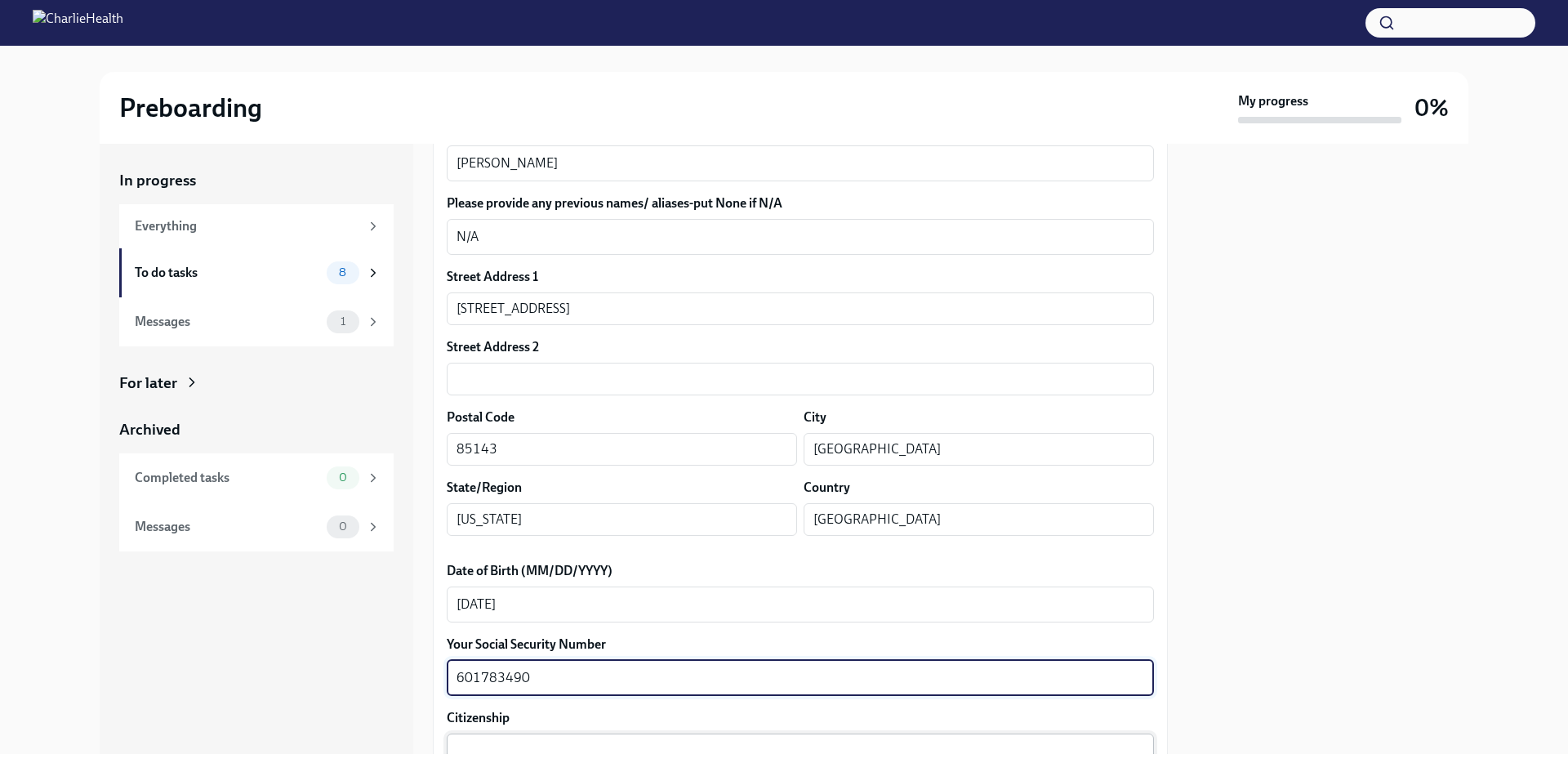
type textarea "601783490"
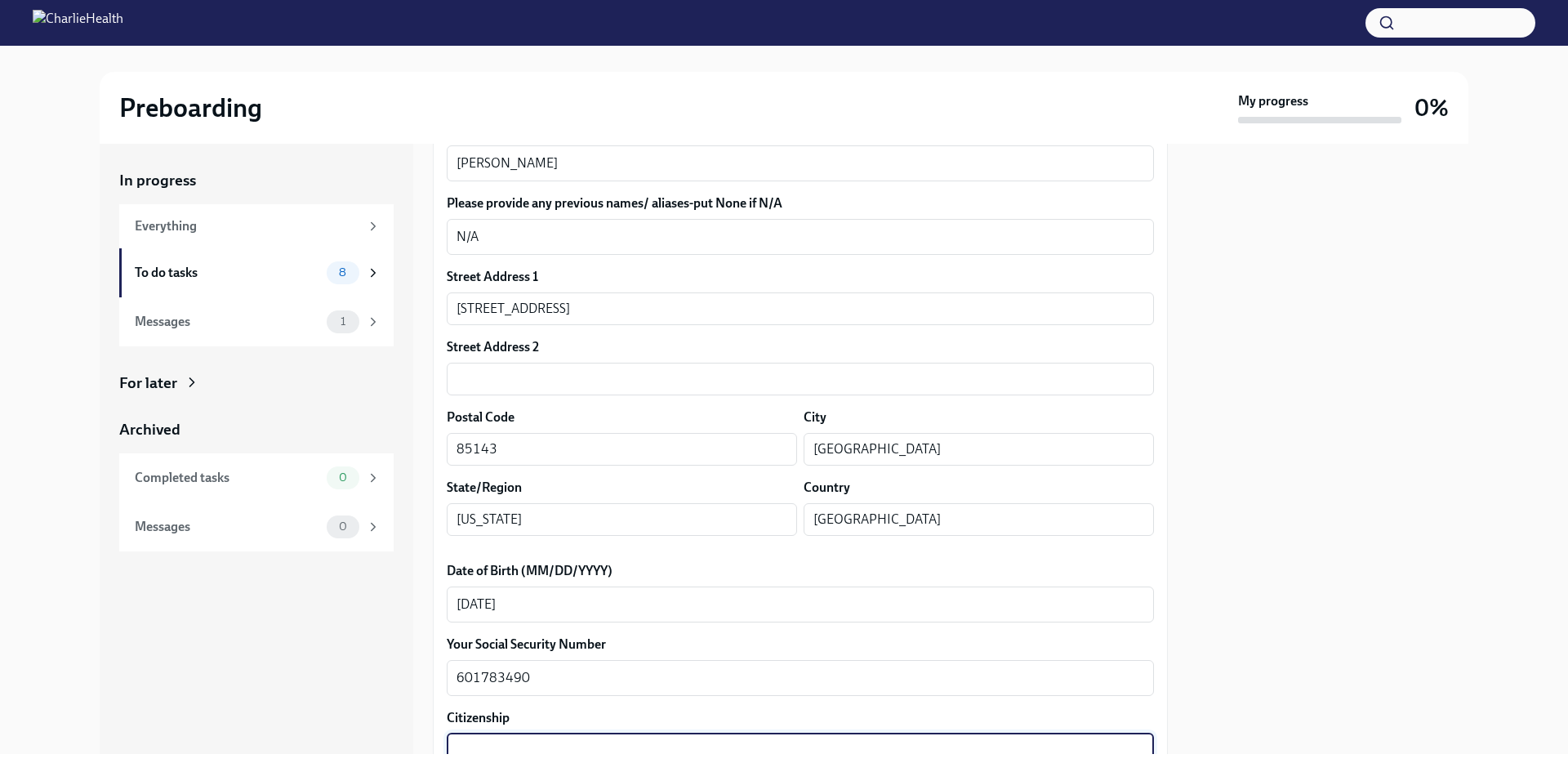
click at [605, 749] on textarea "Citizenship" at bounding box center [800, 751] width 687 height 20
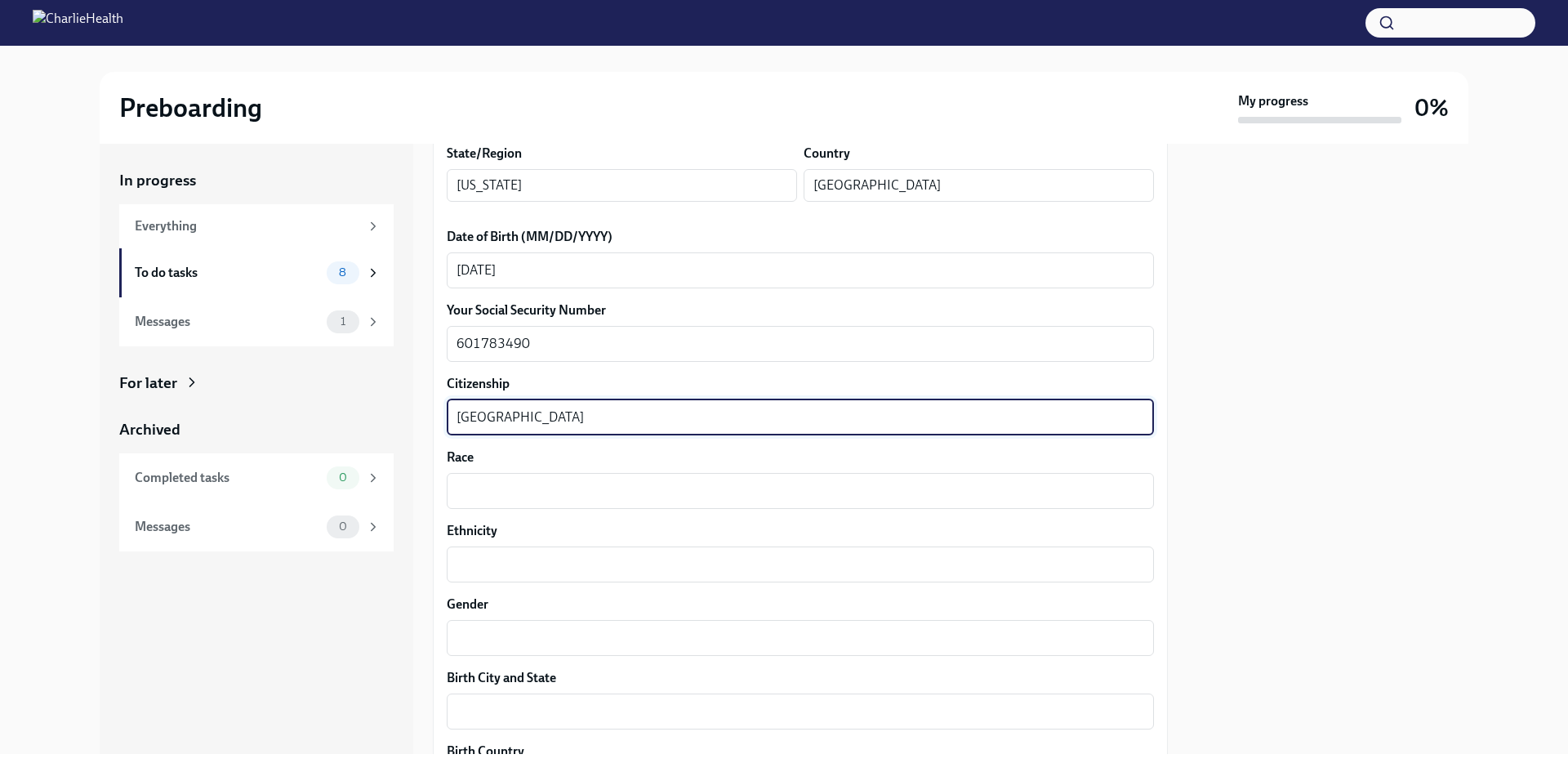
scroll to position [702, 0]
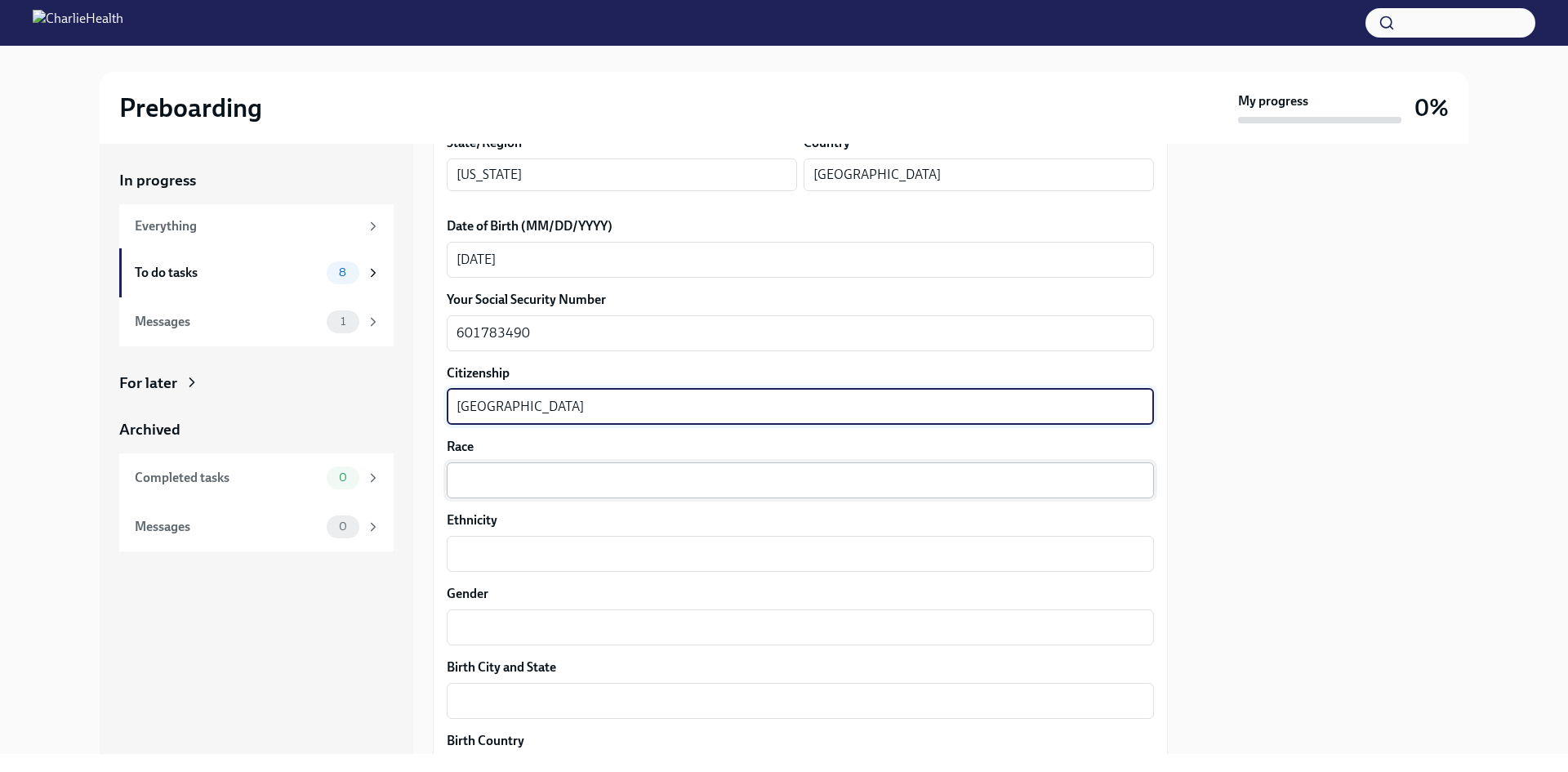
type textarea "[GEOGRAPHIC_DATA]"
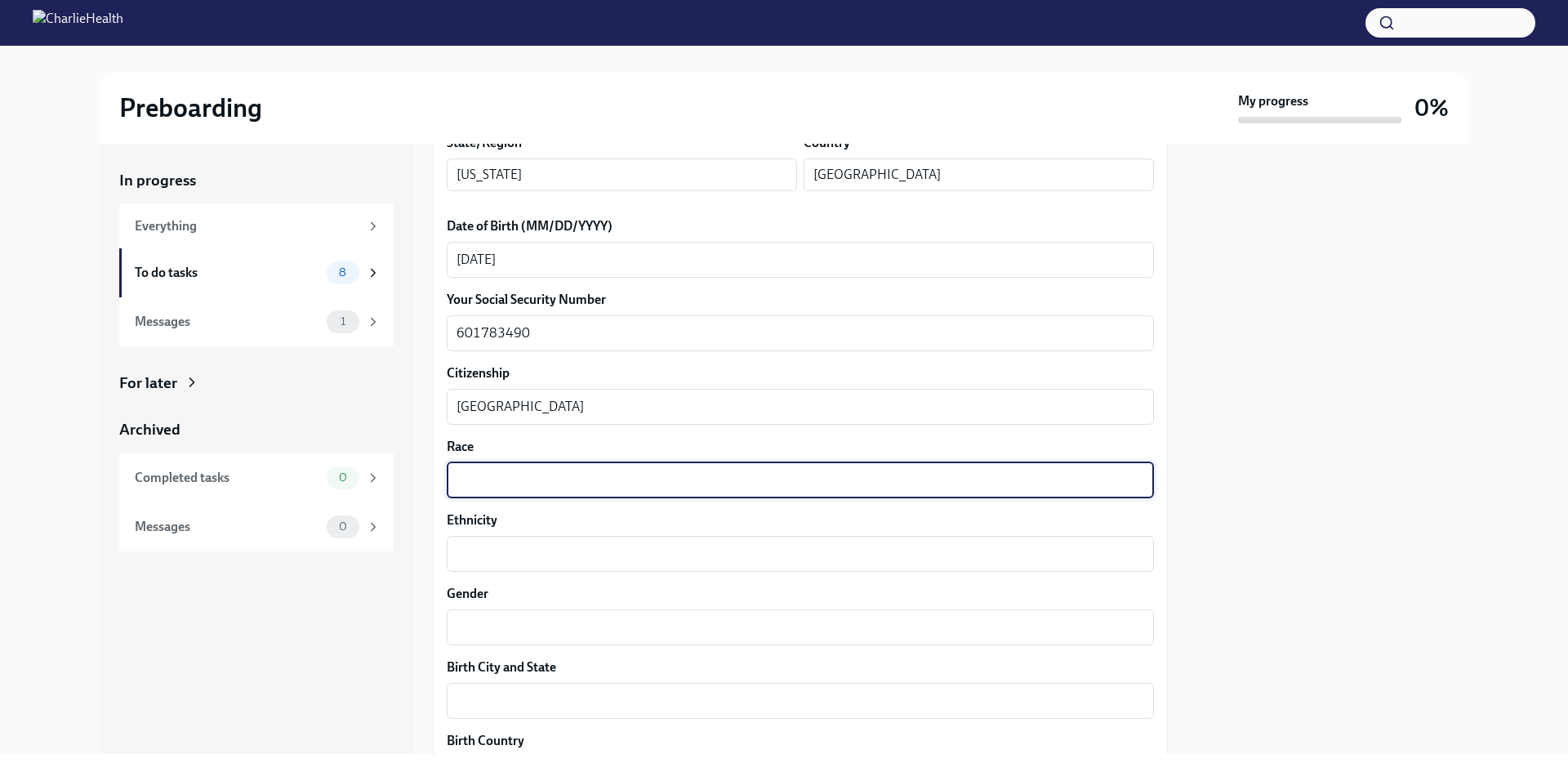
click at [954, 471] on textarea "Race" at bounding box center [800, 480] width 687 height 20
type textarea "Mexican"
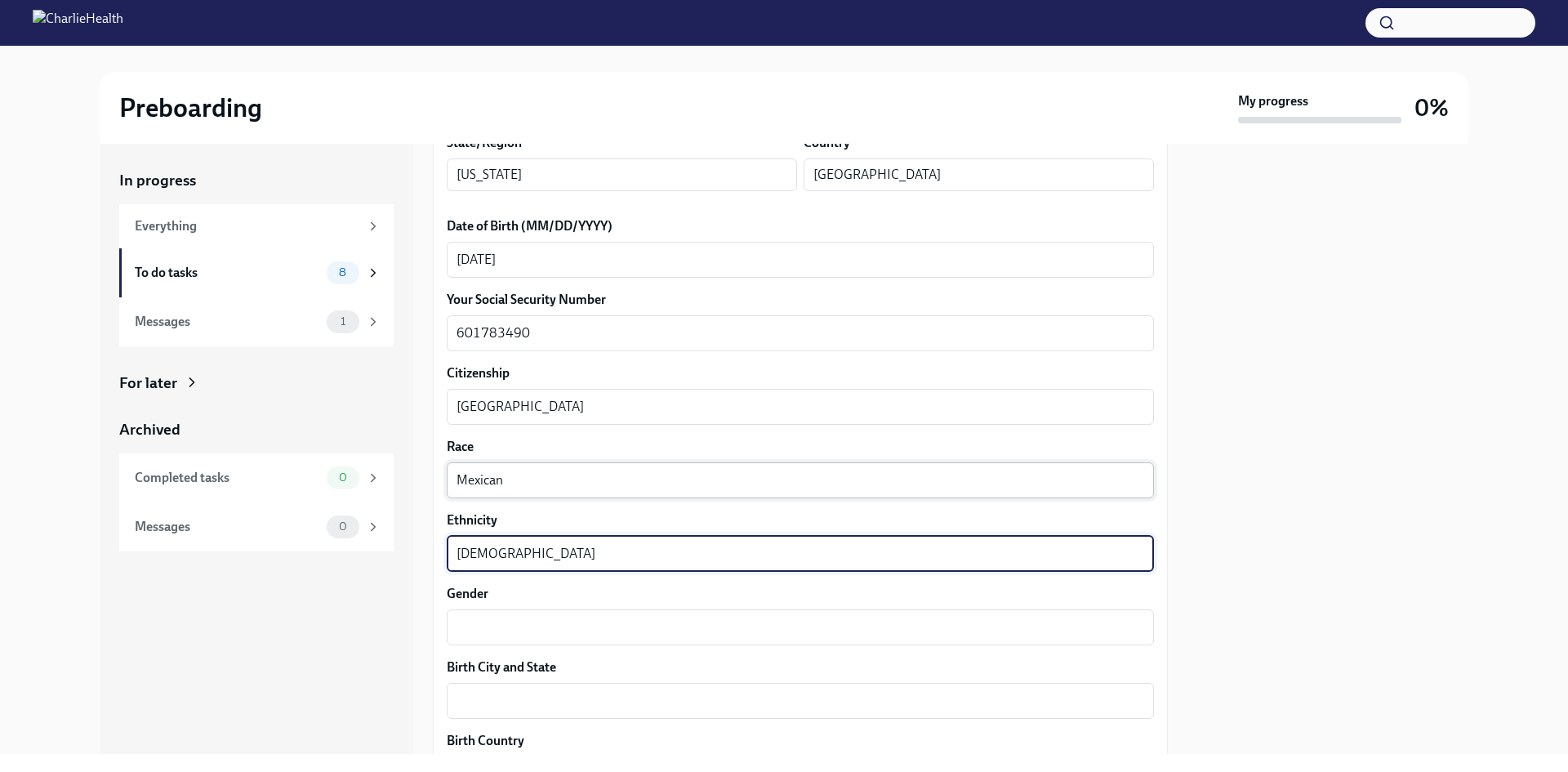
type textarea "[DEMOGRAPHIC_DATA]"
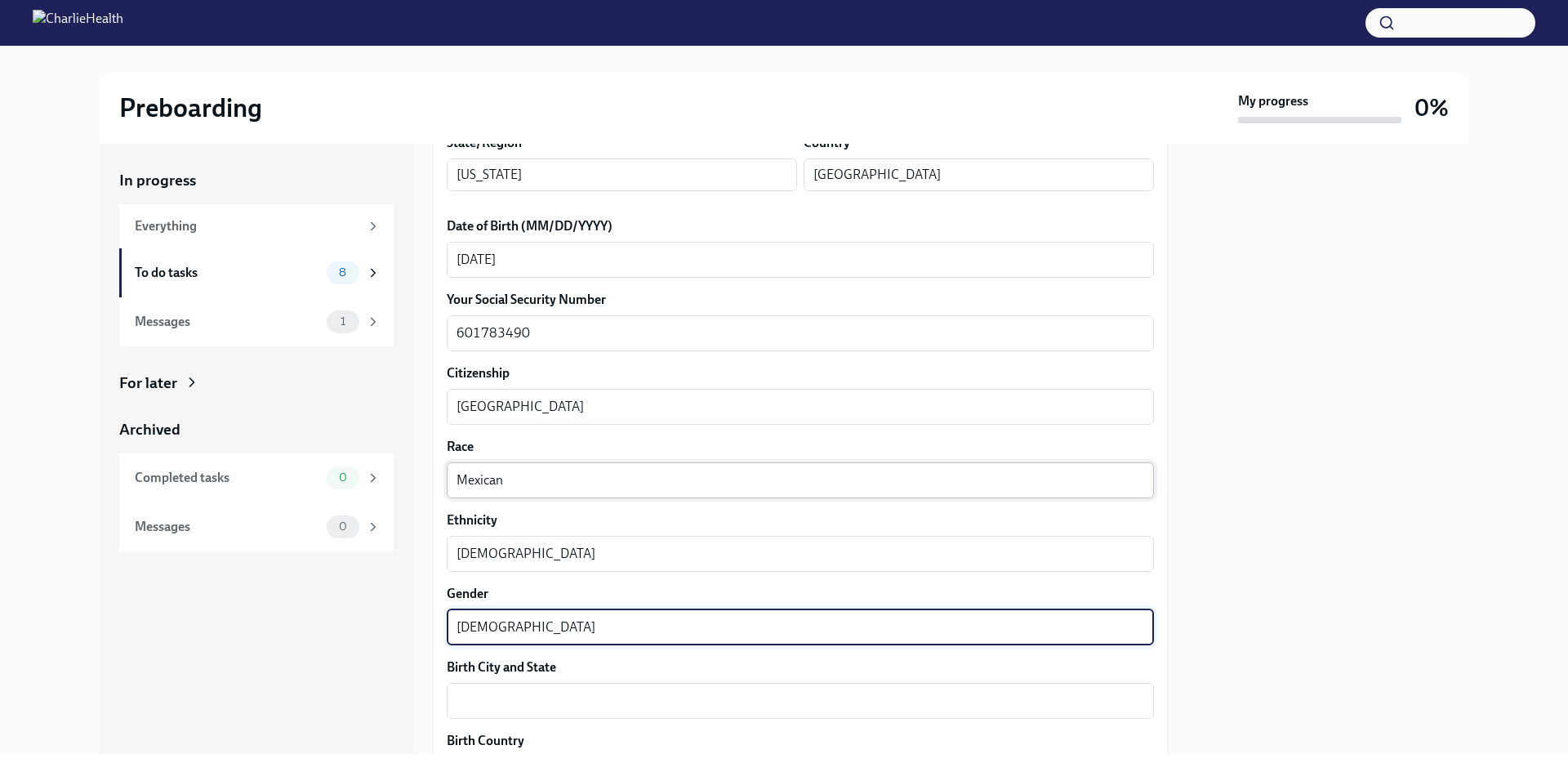
type textarea "[DEMOGRAPHIC_DATA]"
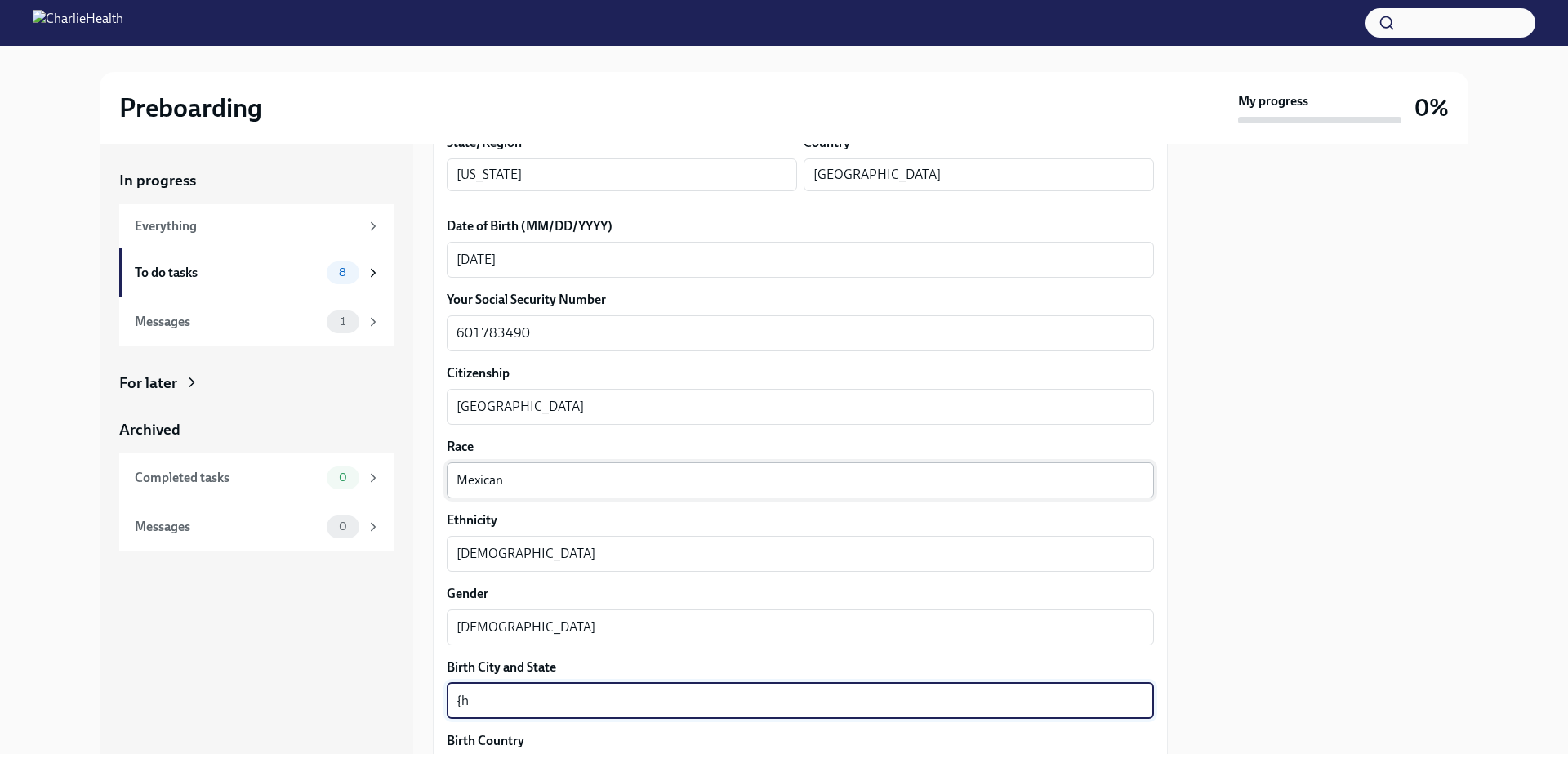
type textarea "{"
type textarea "[GEOGRAPHIC_DATA], [US_STATE]"
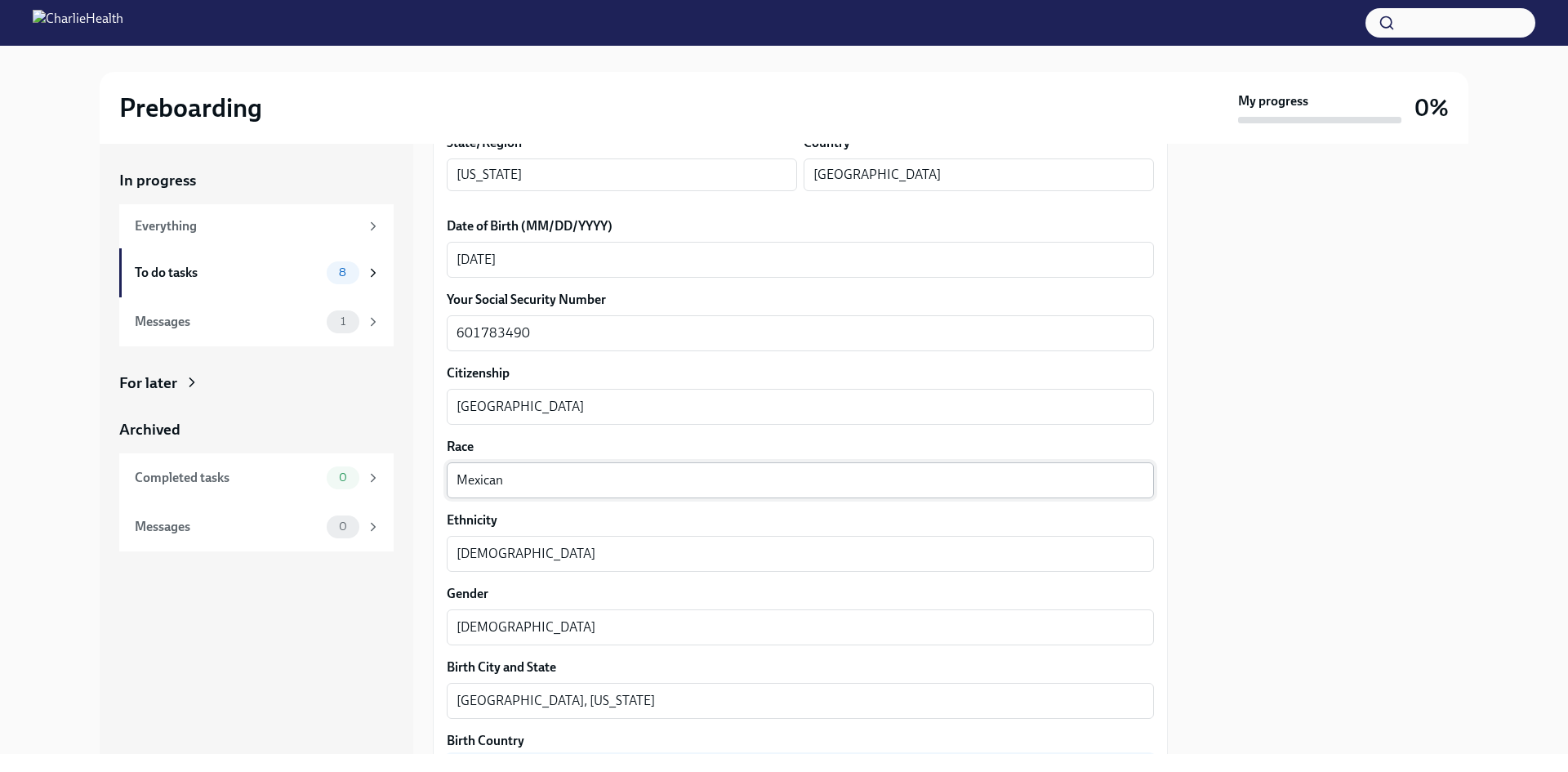
scroll to position [1027, 0]
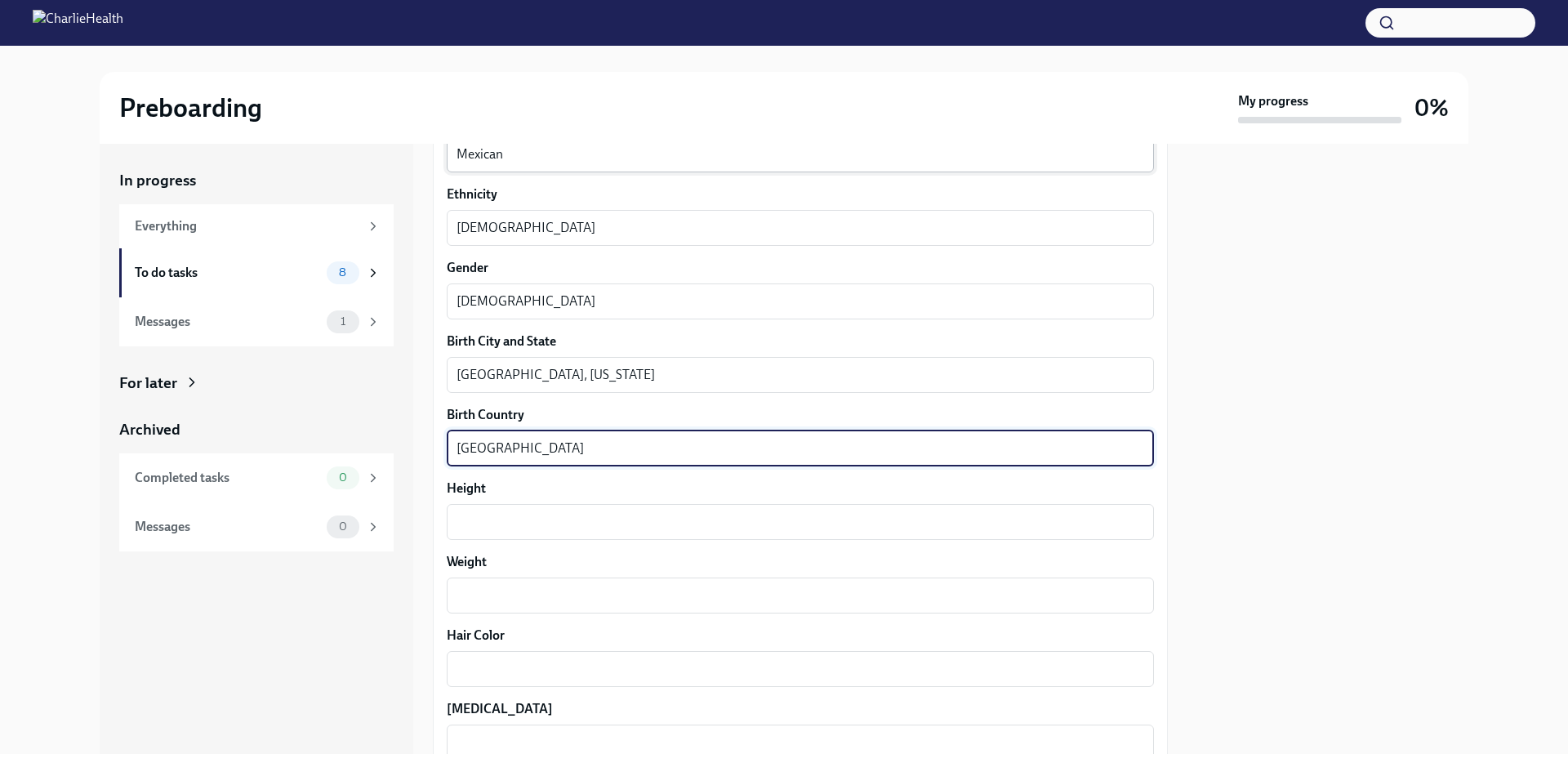
type textarea "[GEOGRAPHIC_DATA]"
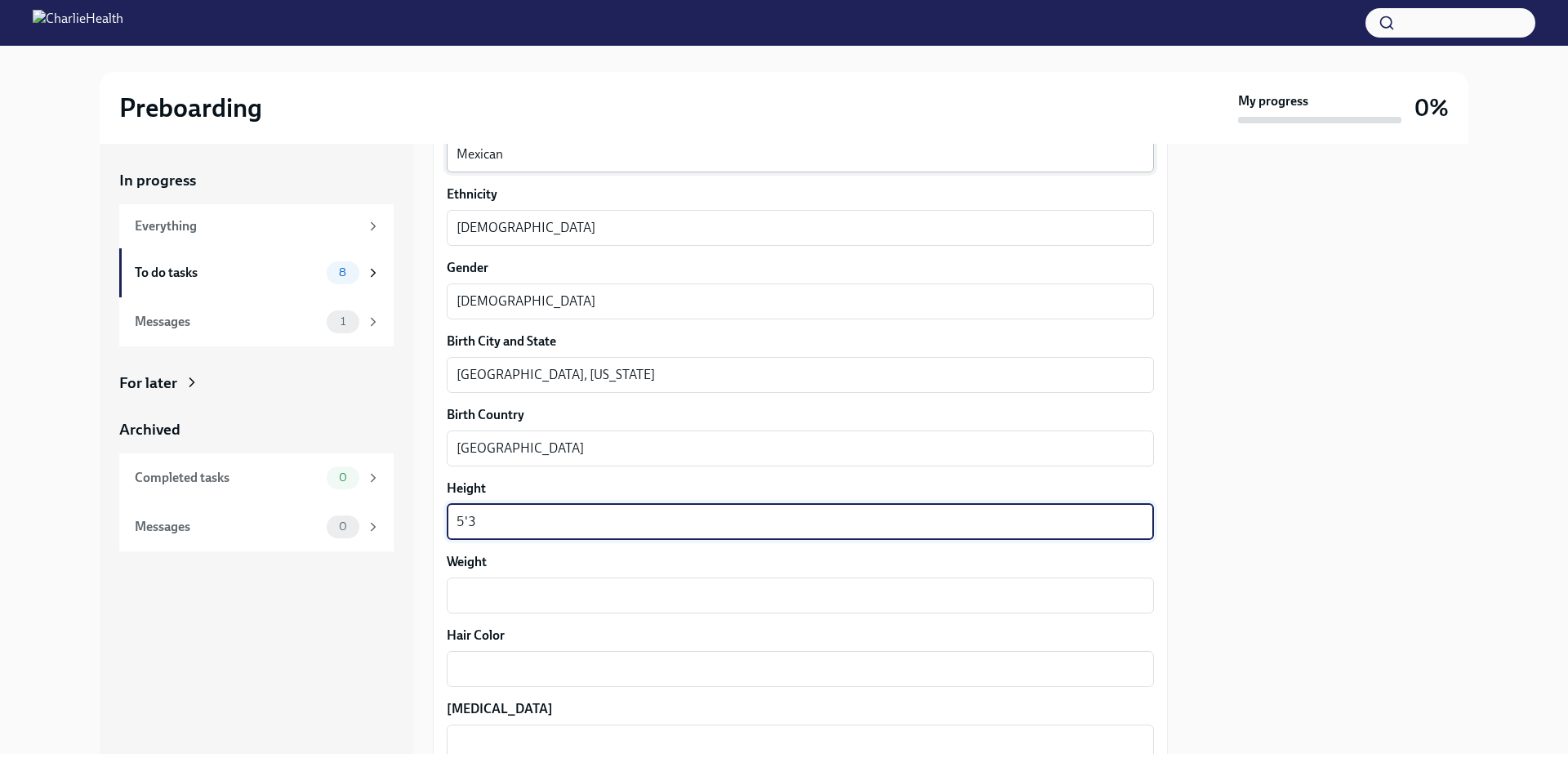
type textarea "5'3"
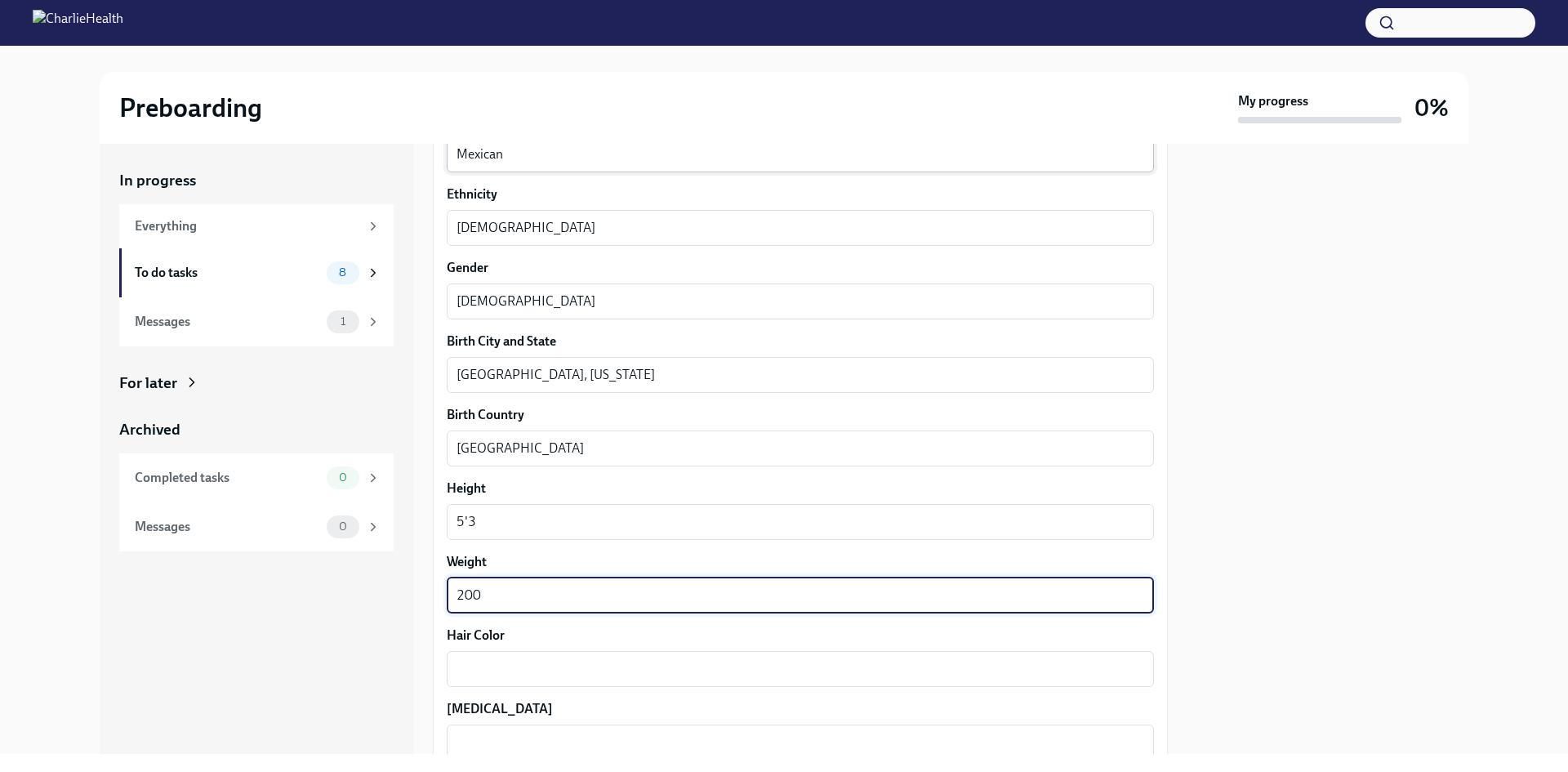
type textarea "200"
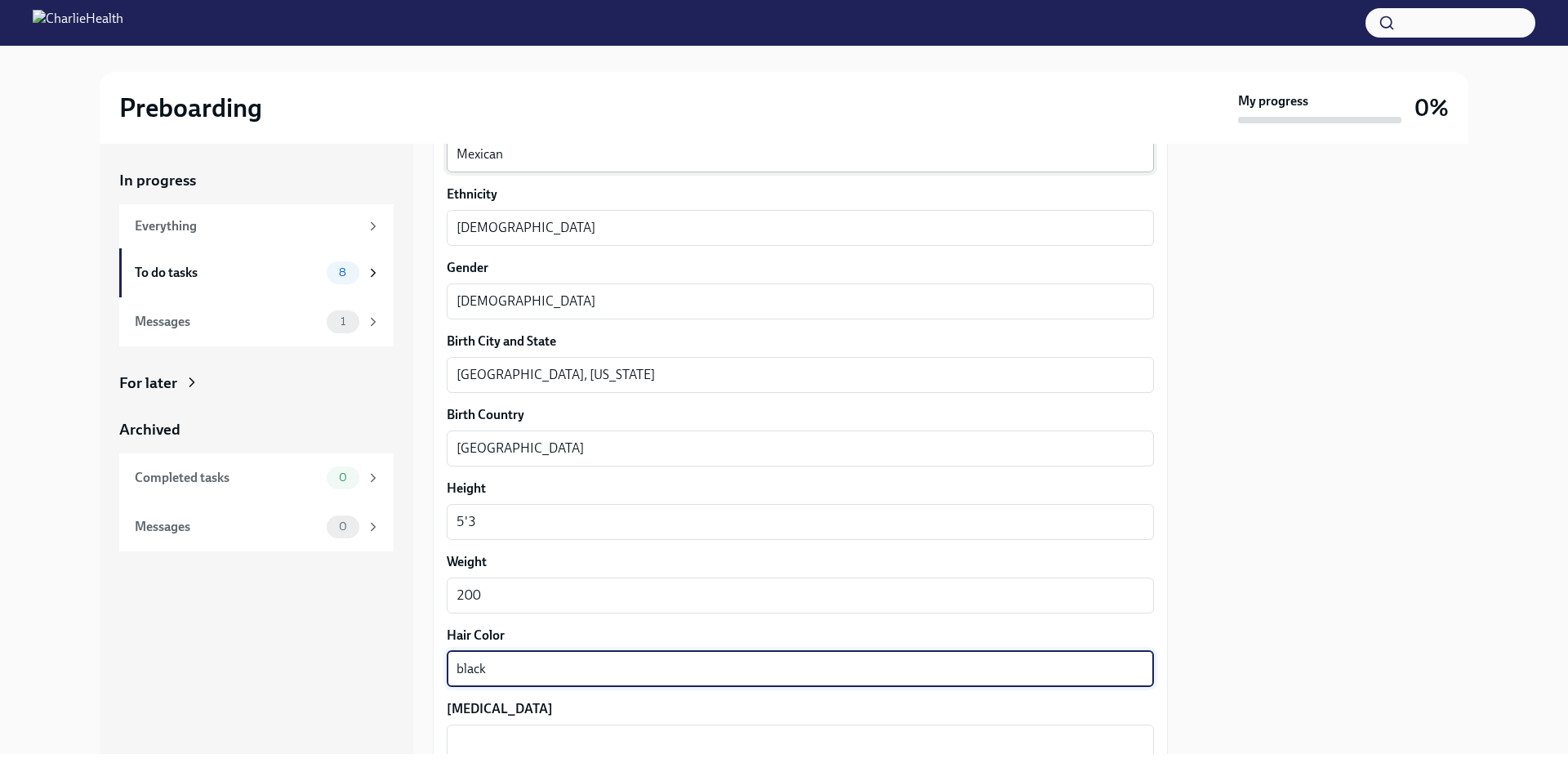
type textarea "black"
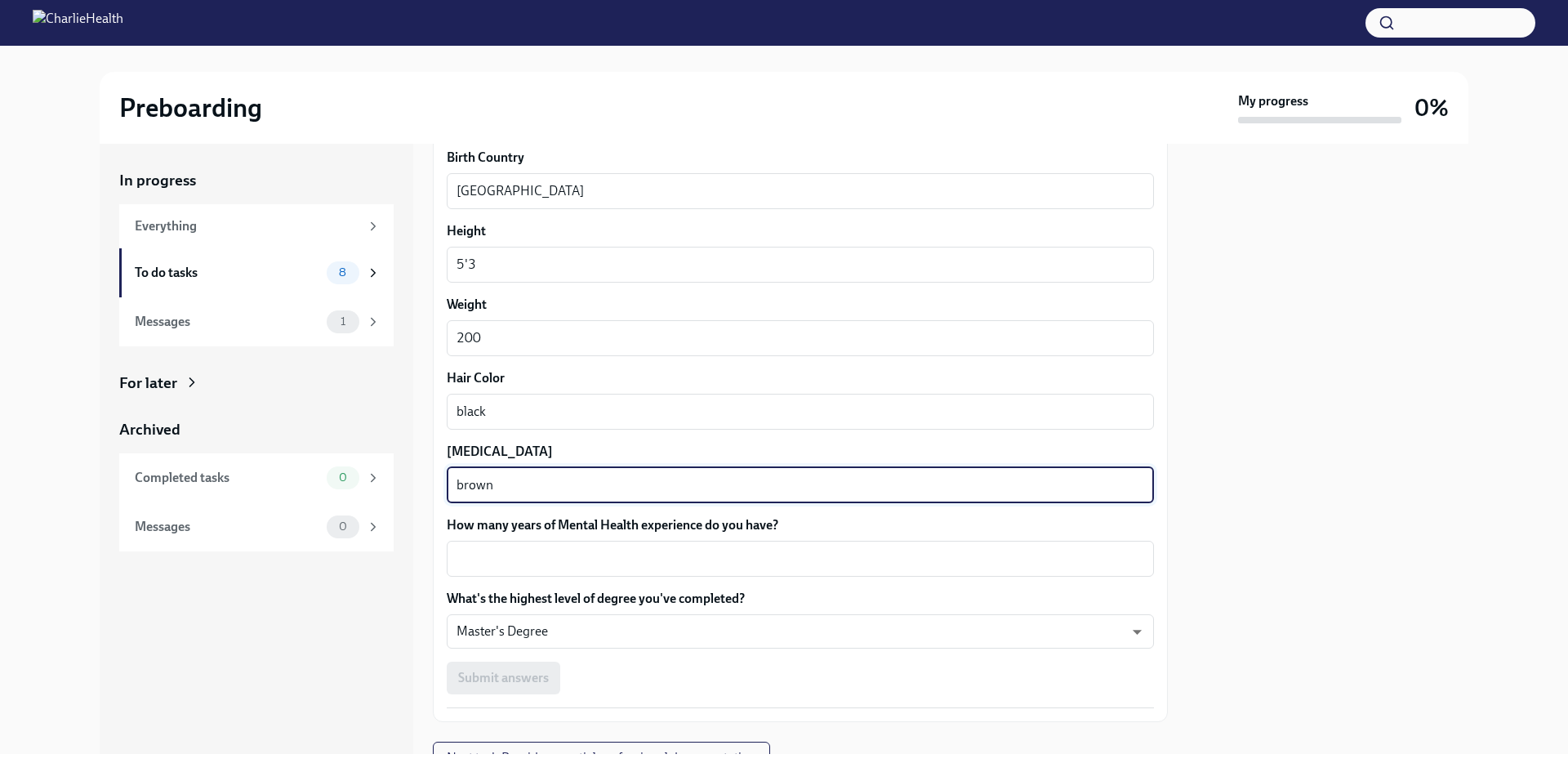
scroll to position [1288, 0]
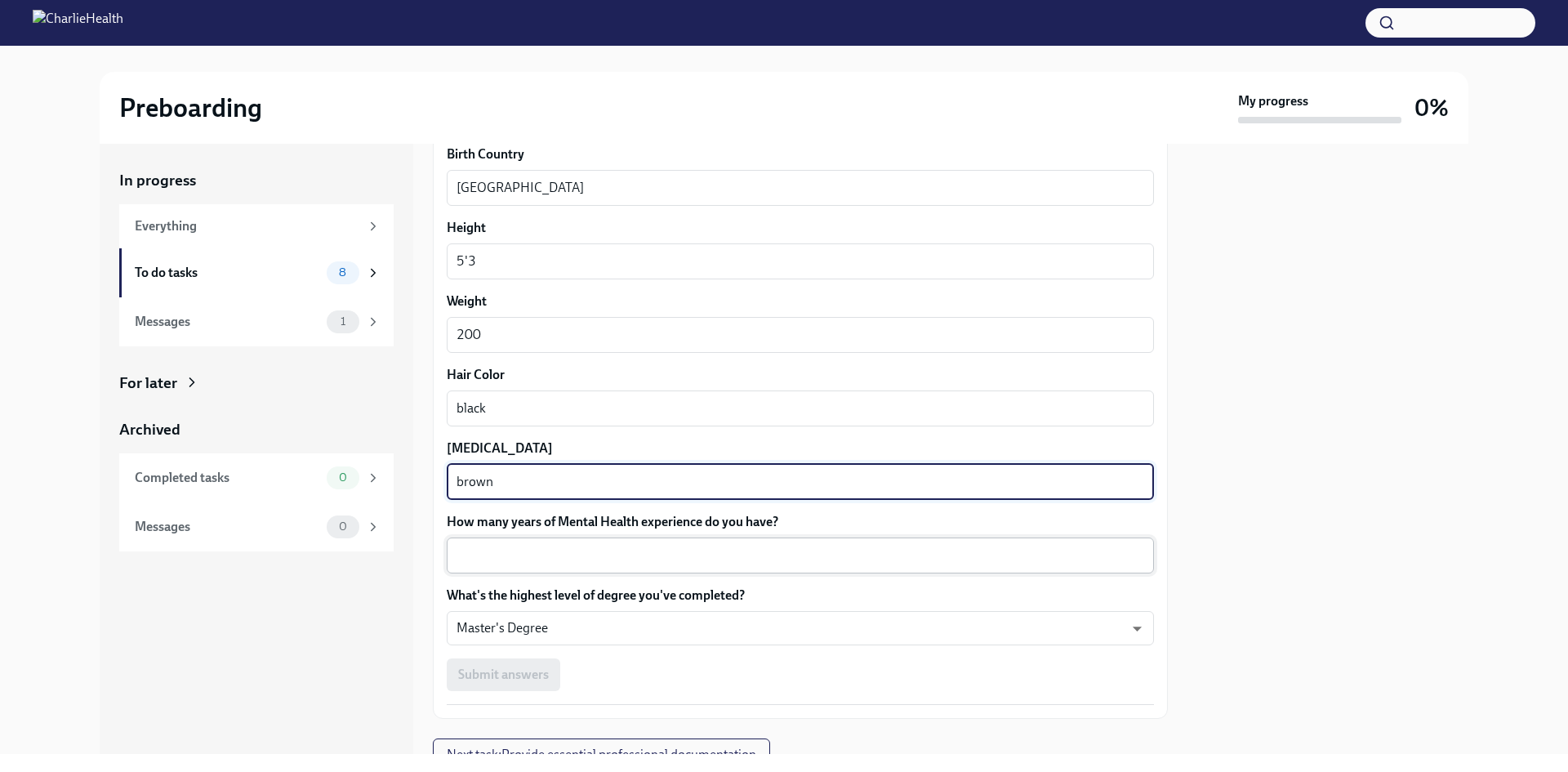
type textarea "brown"
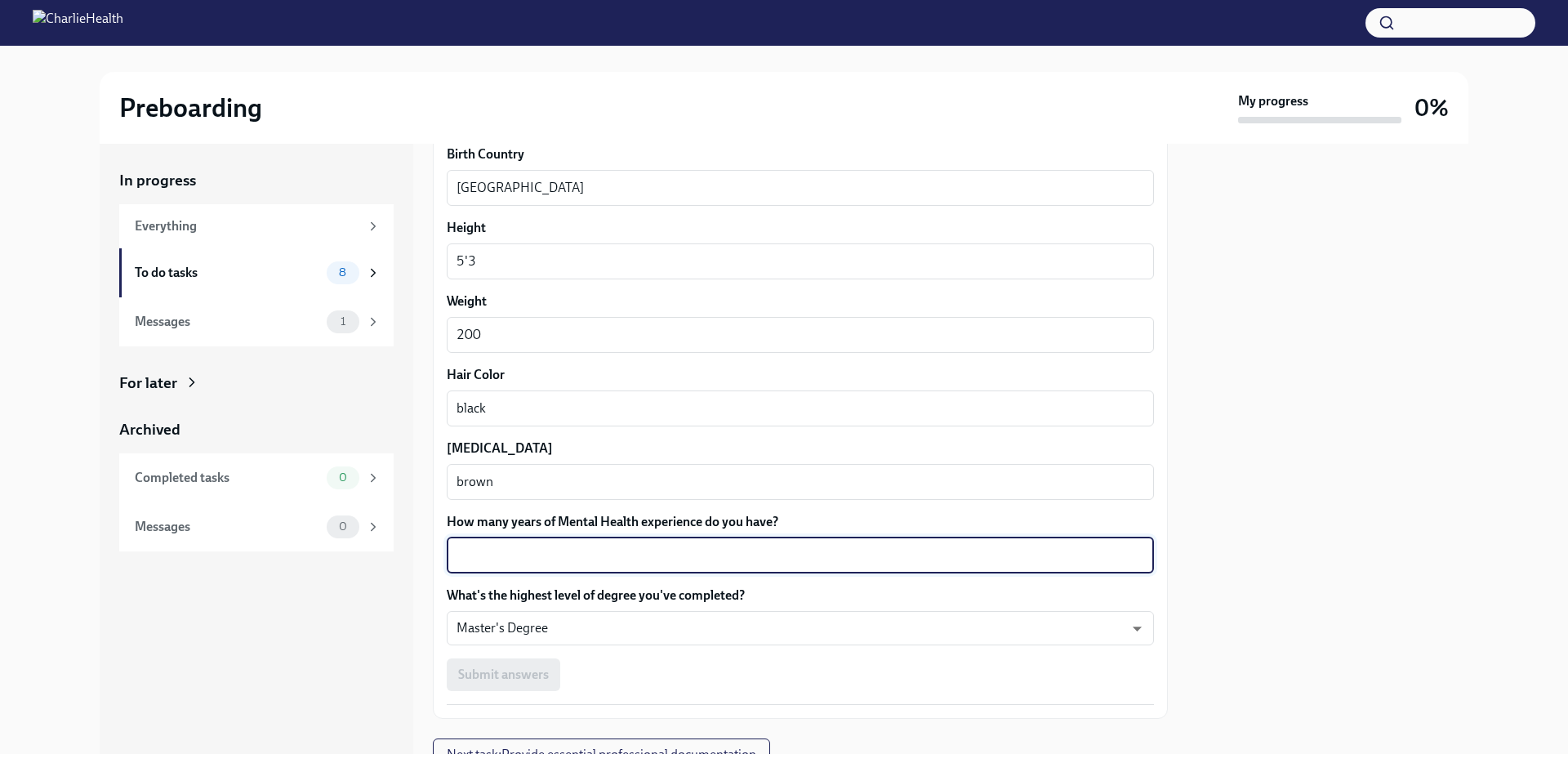
click at [950, 548] on textarea "How many years of Mental Health experience do you have?" at bounding box center [800, 555] width 687 height 20
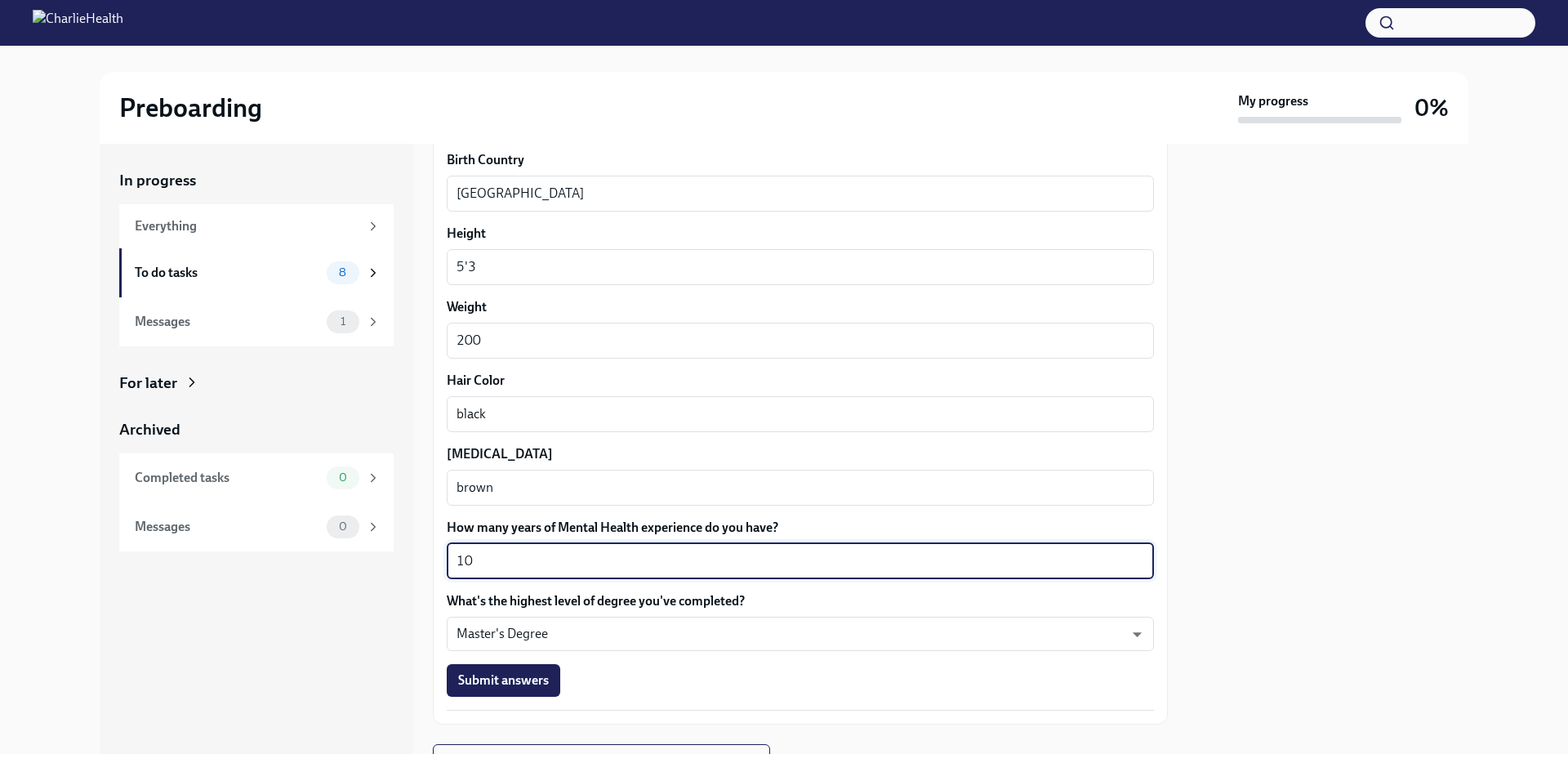
scroll to position [1357, 0]
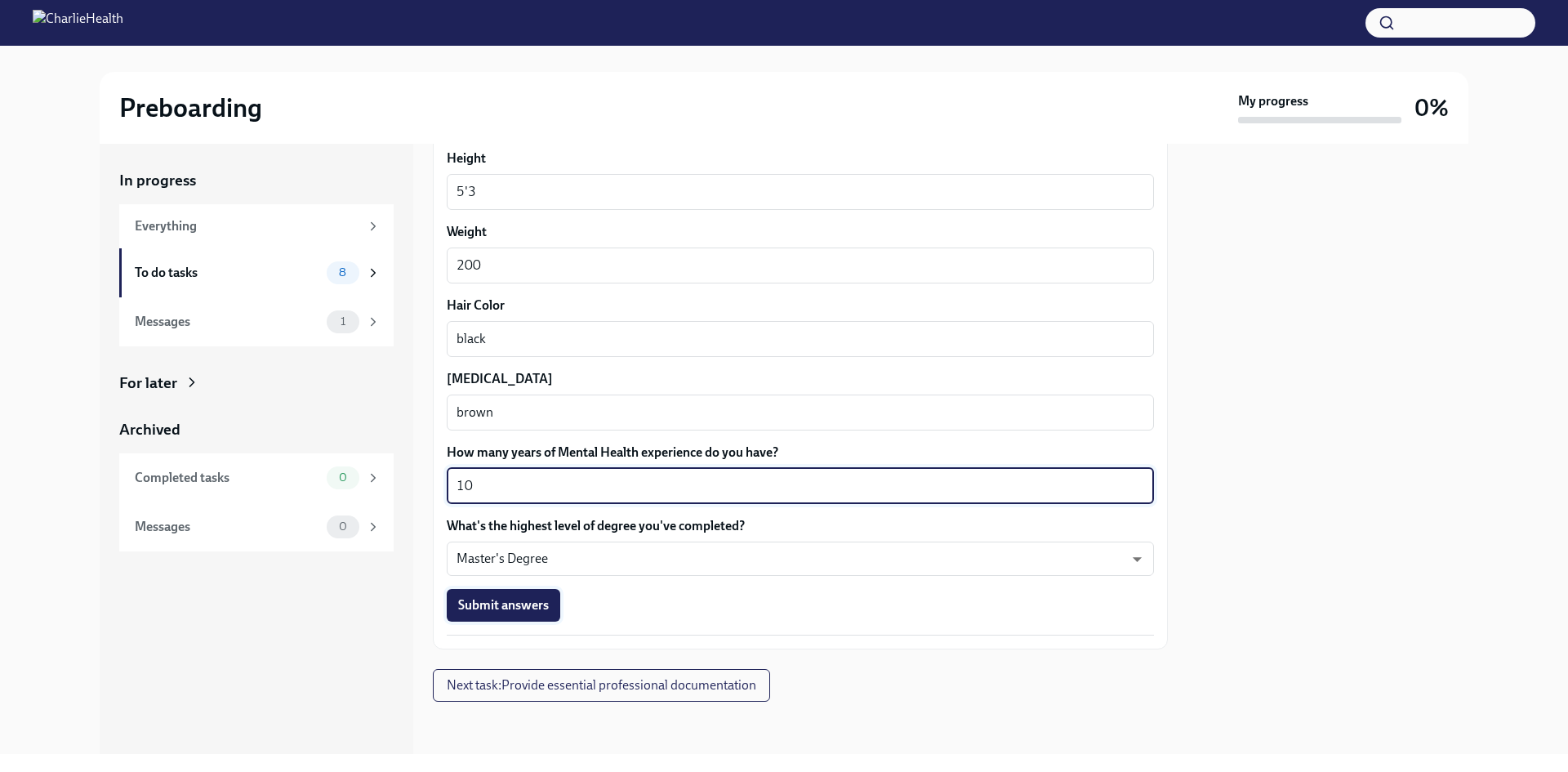
type textarea "10"
click at [480, 618] on button "Submit answers" at bounding box center [503, 605] width 114 height 33
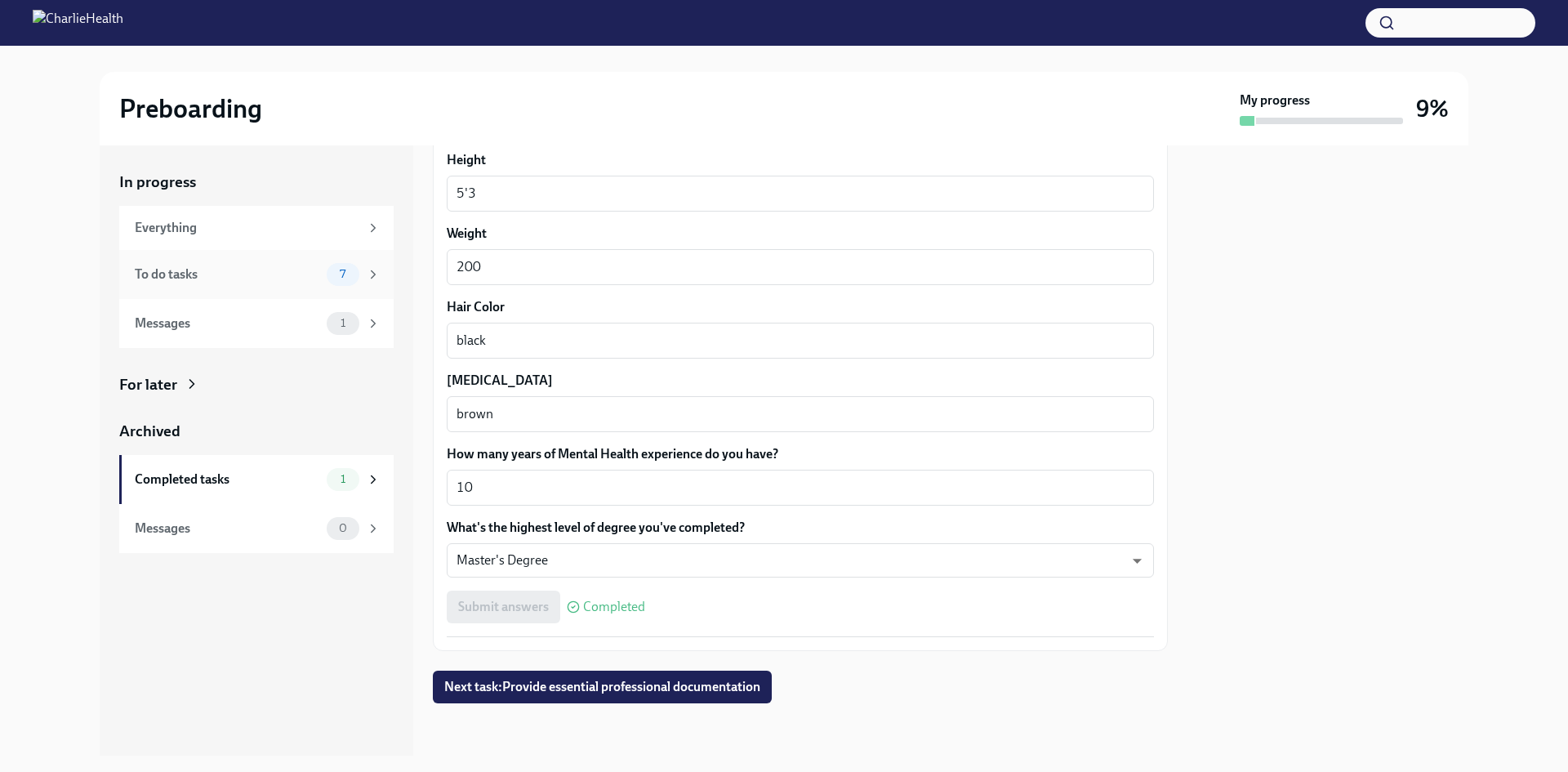
click at [247, 286] on div "To do tasks 7" at bounding box center [256, 274] width 274 height 49
